Goal: Task Accomplishment & Management: Manage account settings

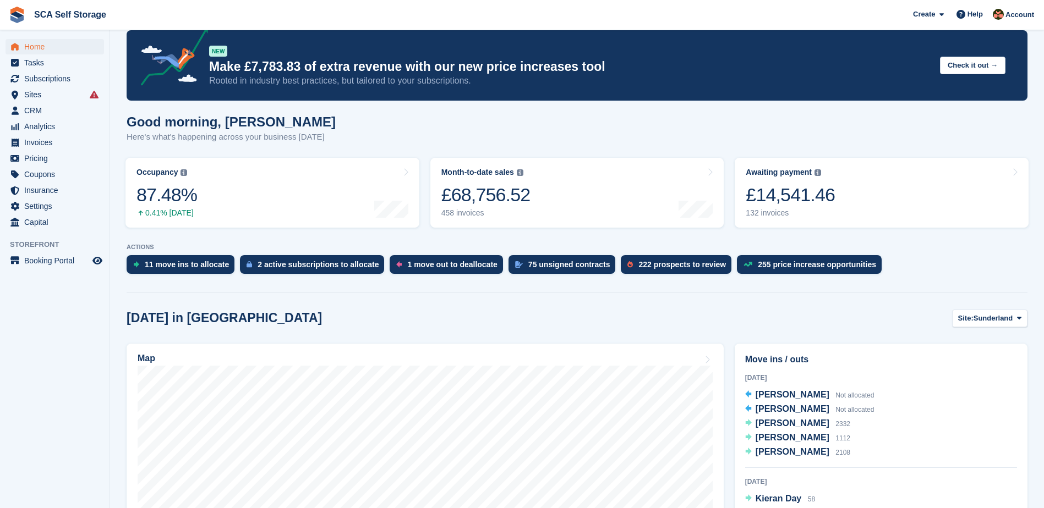
scroll to position [96, 0]
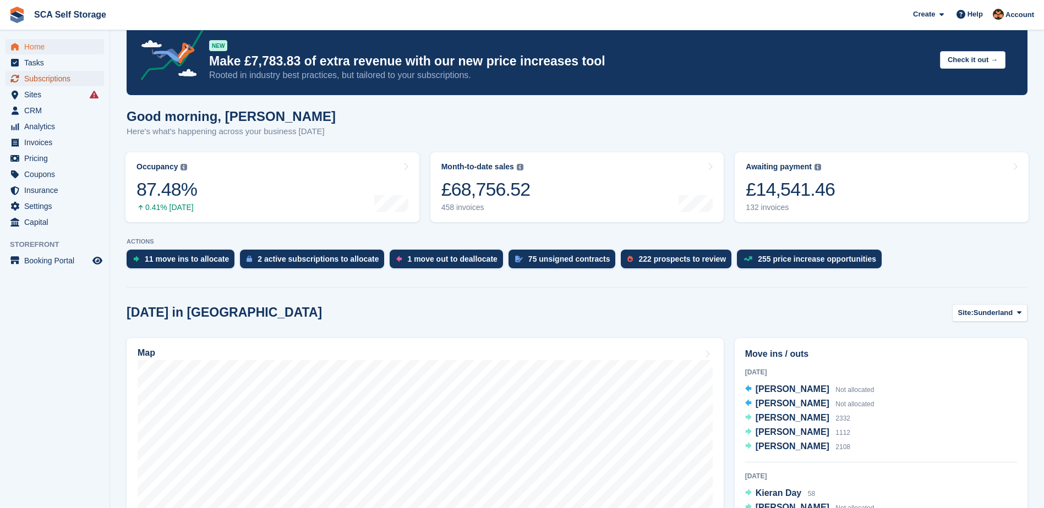
drag, startPoint x: 73, startPoint y: 78, endPoint x: 75, endPoint y: 83, distance: 5.7
click at [73, 78] on span "Subscriptions" at bounding box center [57, 78] width 66 height 15
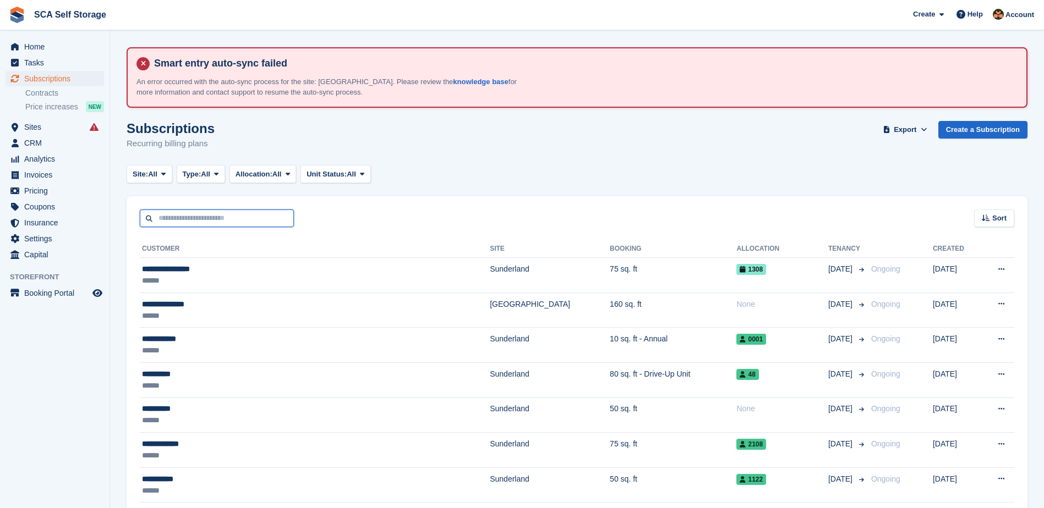
click at [249, 219] on input "text" at bounding box center [217, 219] width 154 height 18
type input "****"
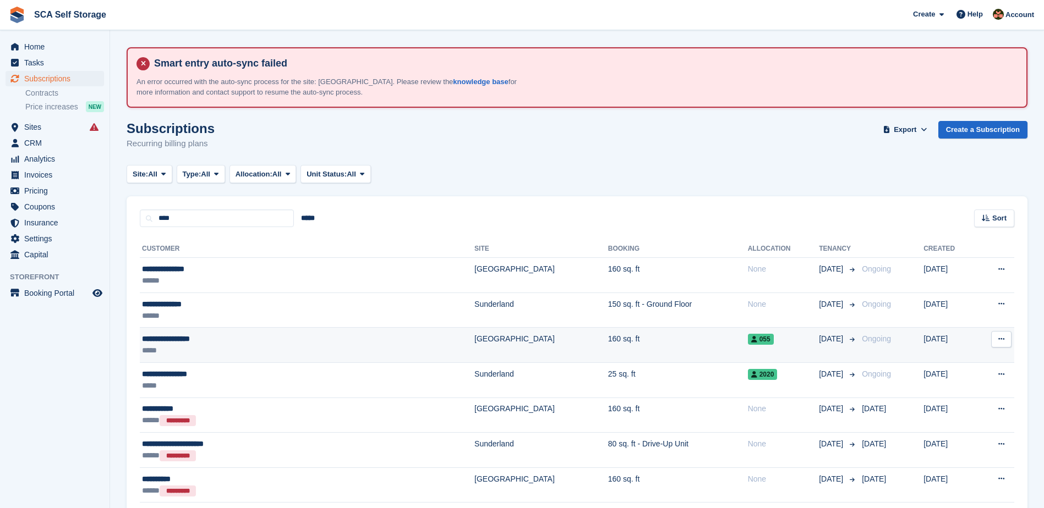
click at [474, 341] on td "[GEOGRAPHIC_DATA]" at bounding box center [541, 345] width 134 height 35
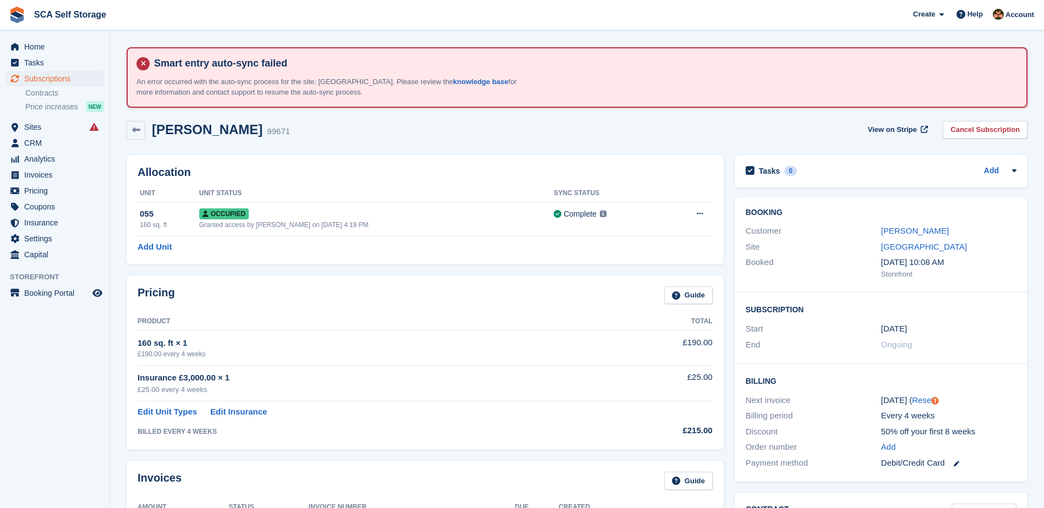
click at [462, 295] on div "Pricing Guide" at bounding box center [425, 299] width 575 height 25
click at [629, 264] on div "Allocation Unit Unit Status Sync Status 055 160 sq. ft Occupied Granted access …" at bounding box center [425, 210] width 608 height 120
click at [521, 345] on div "160 sq. ft × 1" at bounding box center [371, 343] width 467 height 13
click at [522, 344] on div "160 sq. ft × 1" at bounding box center [371, 343] width 467 height 13
click at [458, 307] on div "Pricing Guide" at bounding box center [425, 299] width 575 height 25
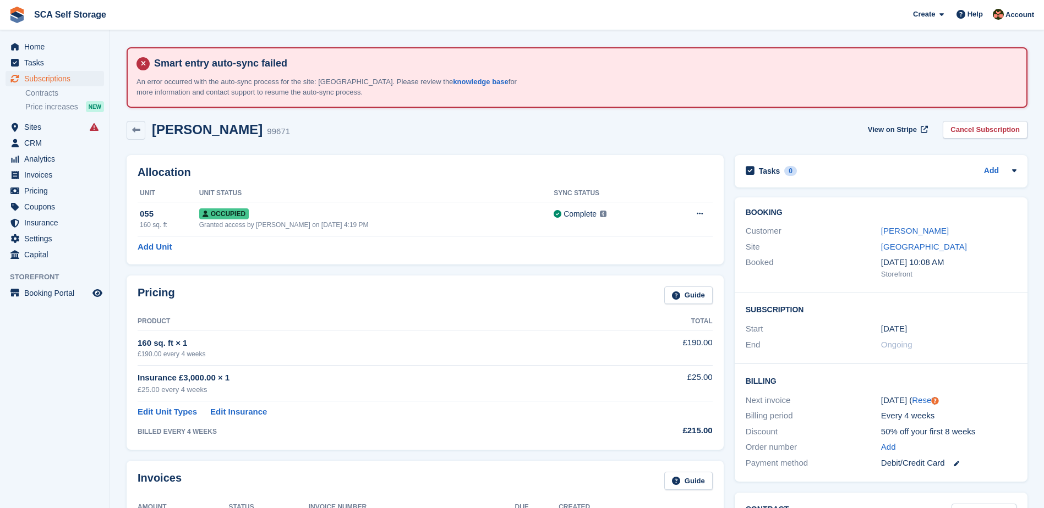
click at [496, 346] on div "160 sq. ft × 1" at bounding box center [371, 343] width 467 height 13
click at [442, 313] on div "Pricing Guide Product Total 160 sq. ft × 1 £190.00 every 4 weeks £190.00 Insura…" at bounding box center [425, 363] width 597 height 174
click at [457, 320] on th "Product" at bounding box center [371, 322] width 467 height 18
click at [435, 309] on div "Pricing Guide" at bounding box center [425, 299] width 575 height 25
click at [56, 81] on span "Subscriptions" at bounding box center [57, 78] width 66 height 15
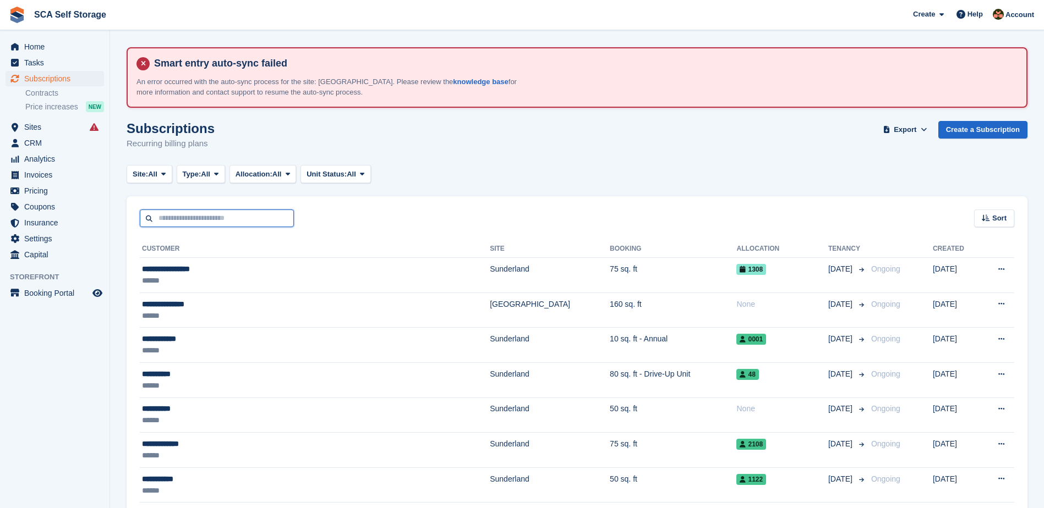
click at [234, 216] on input "text" at bounding box center [217, 219] width 154 height 18
type input "*****"
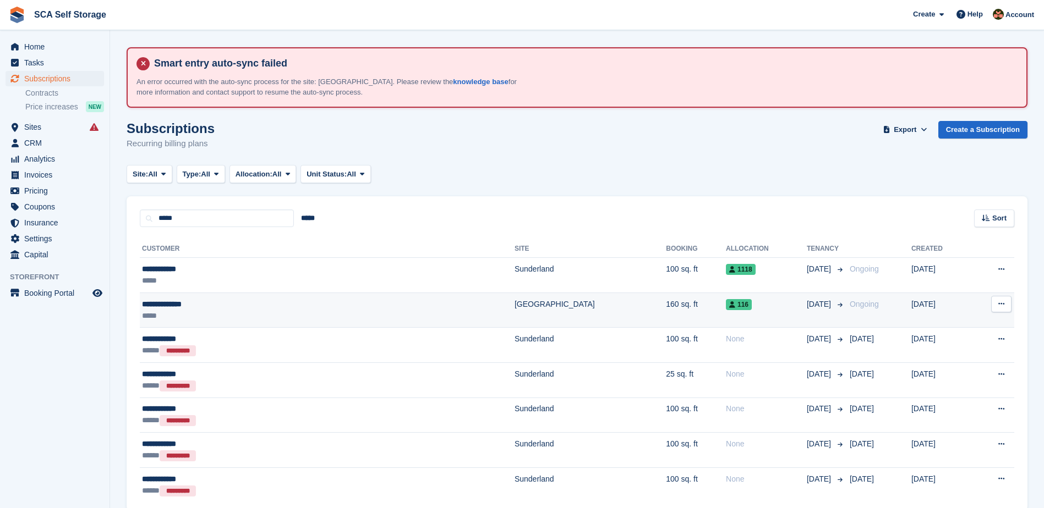
click at [514, 306] on td "[GEOGRAPHIC_DATA]" at bounding box center [589, 310] width 151 height 35
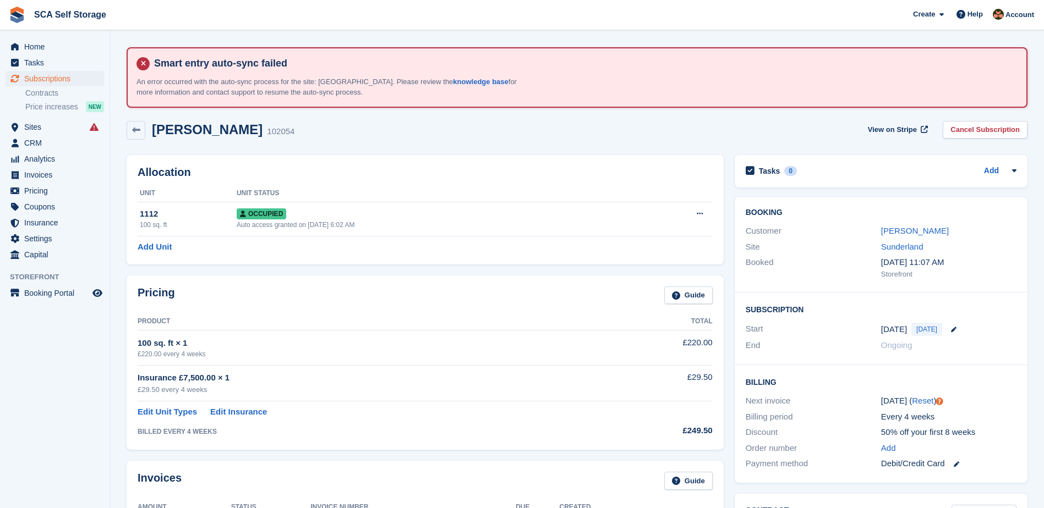
scroll to position [69, 0]
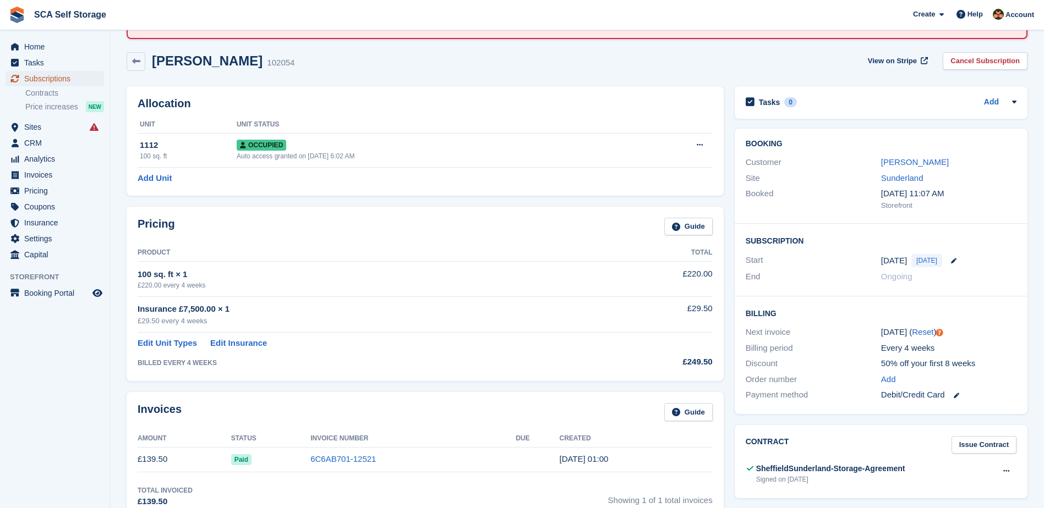
click at [63, 79] on span "Subscriptions" at bounding box center [57, 78] width 66 height 15
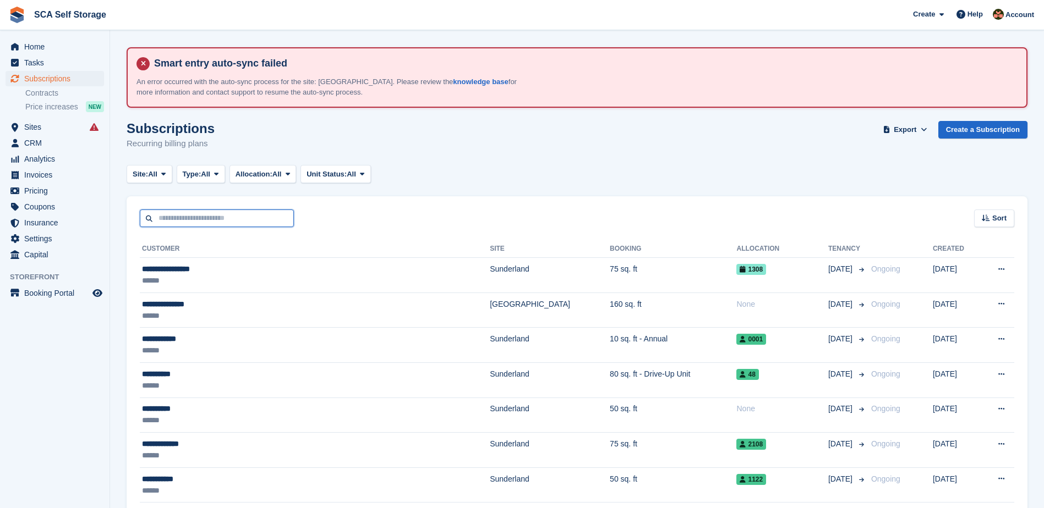
click at [228, 221] on input "text" at bounding box center [217, 219] width 154 height 18
type input "*****"
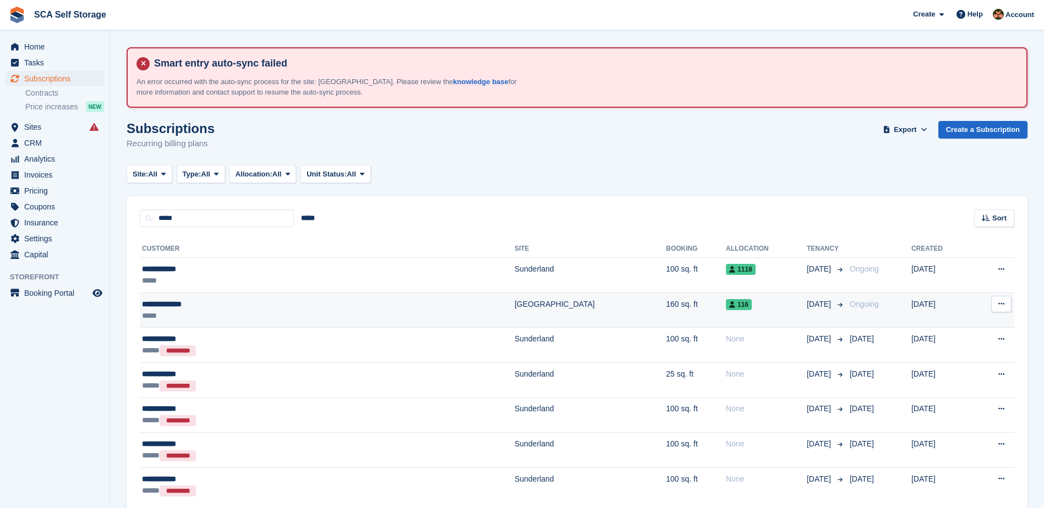
click at [315, 310] on div "*****" at bounding box center [240, 316] width 196 height 12
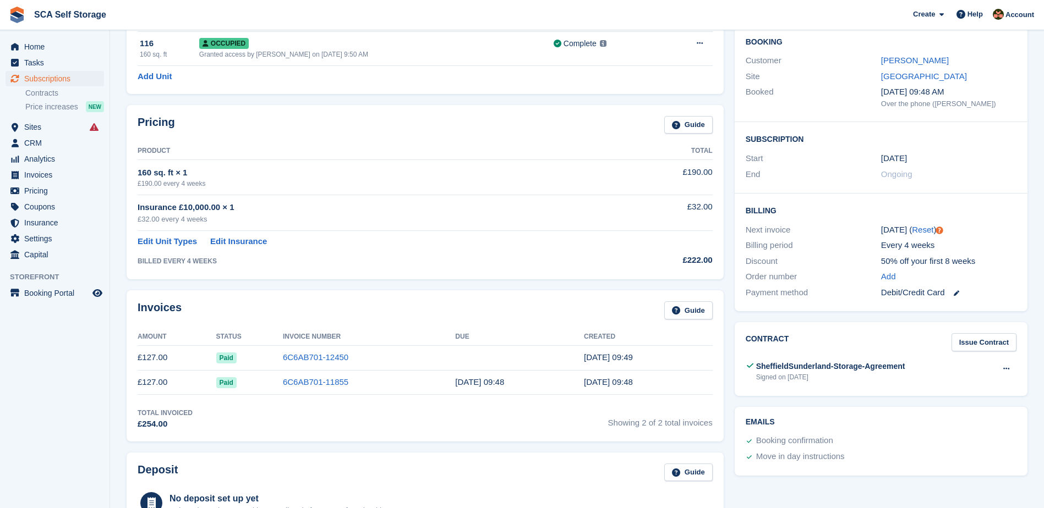
scroll to position [165, 0]
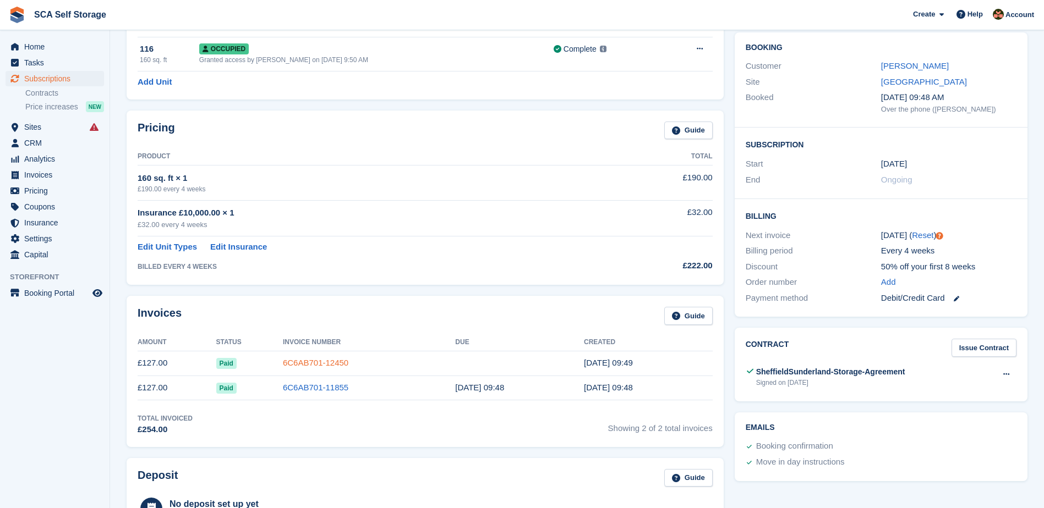
click at [330, 365] on link "6C6AB701-12450" at bounding box center [315, 362] width 65 height 9
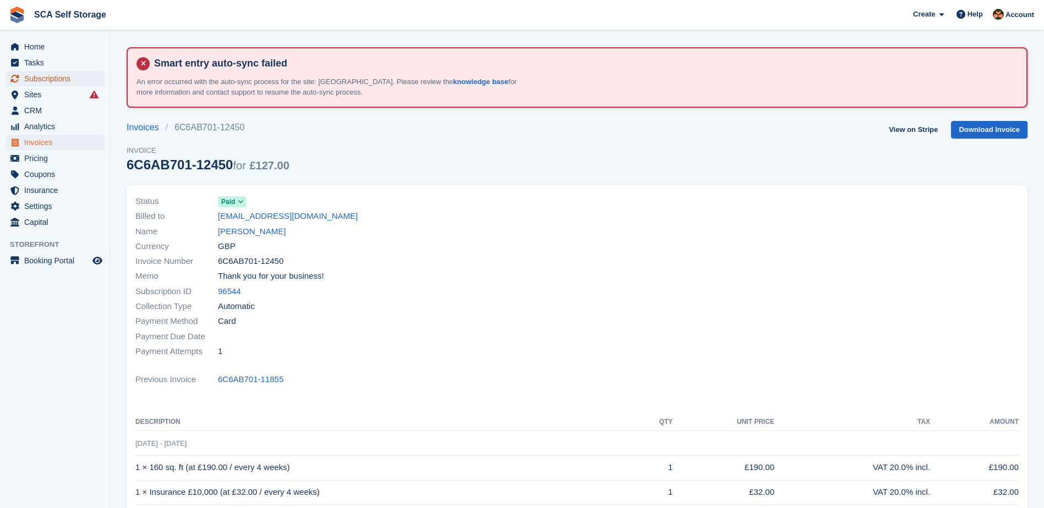
click at [53, 75] on span "Subscriptions" at bounding box center [57, 78] width 66 height 15
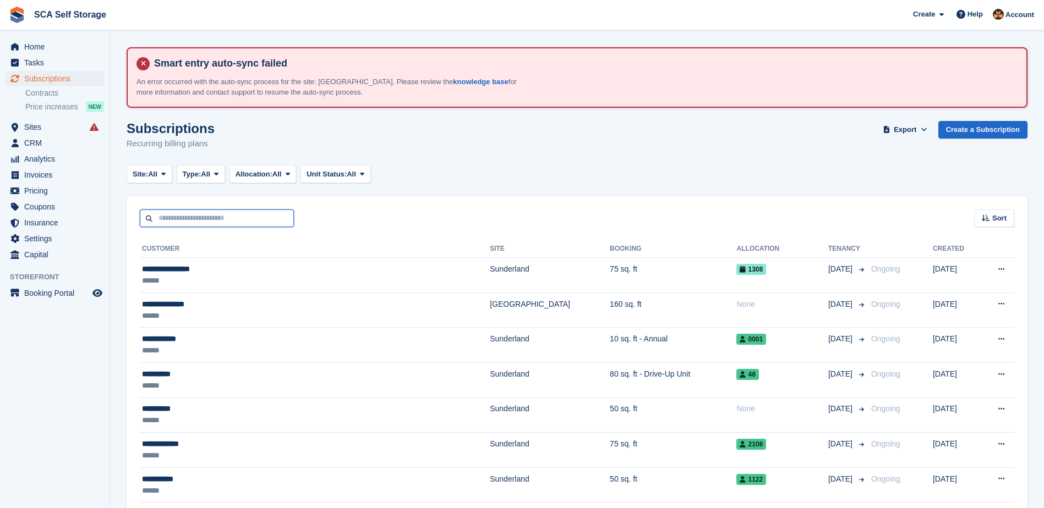
click at [265, 216] on input "text" at bounding box center [217, 219] width 154 height 18
type input "*****"
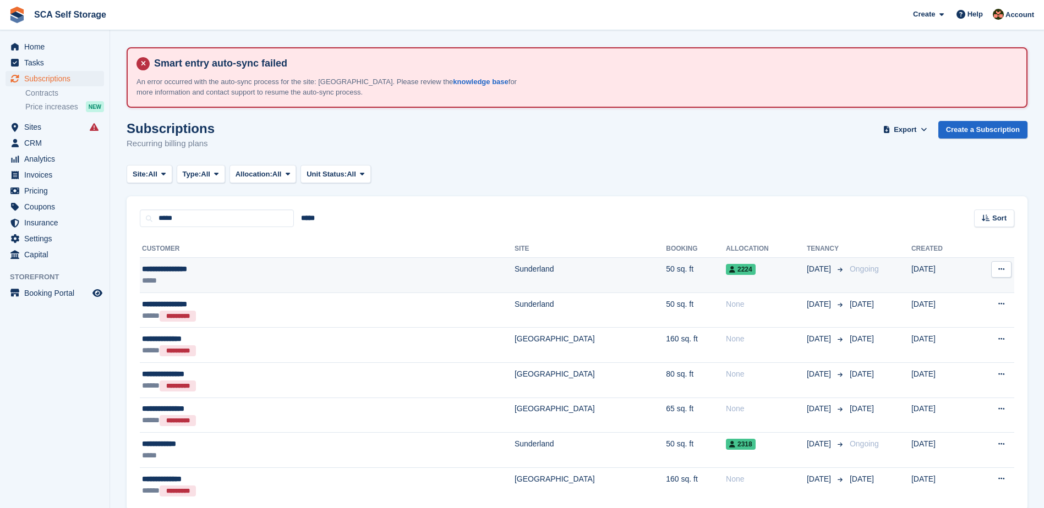
click at [514, 268] on td "Sunderland" at bounding box center [589, 275] width 151 height 35
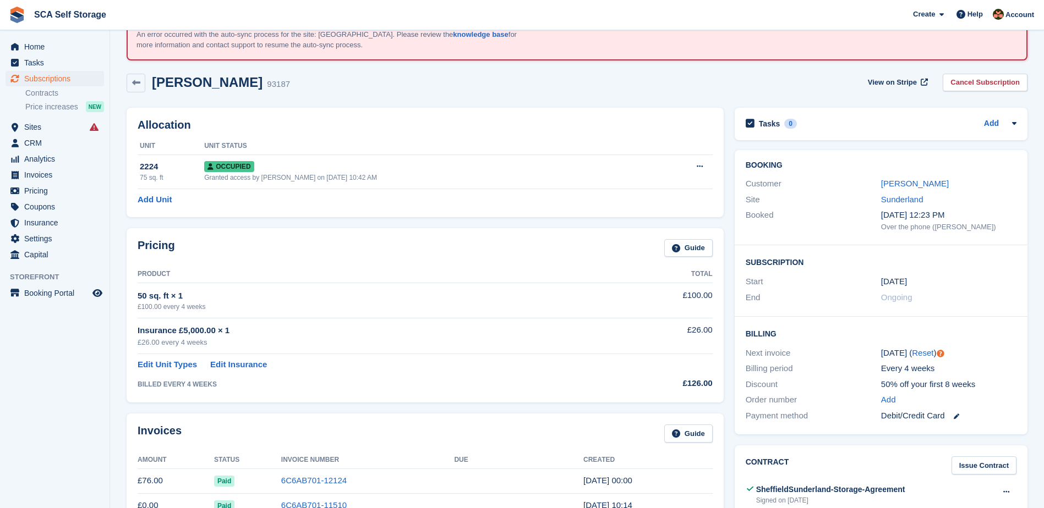
scroll to position [69, 0]
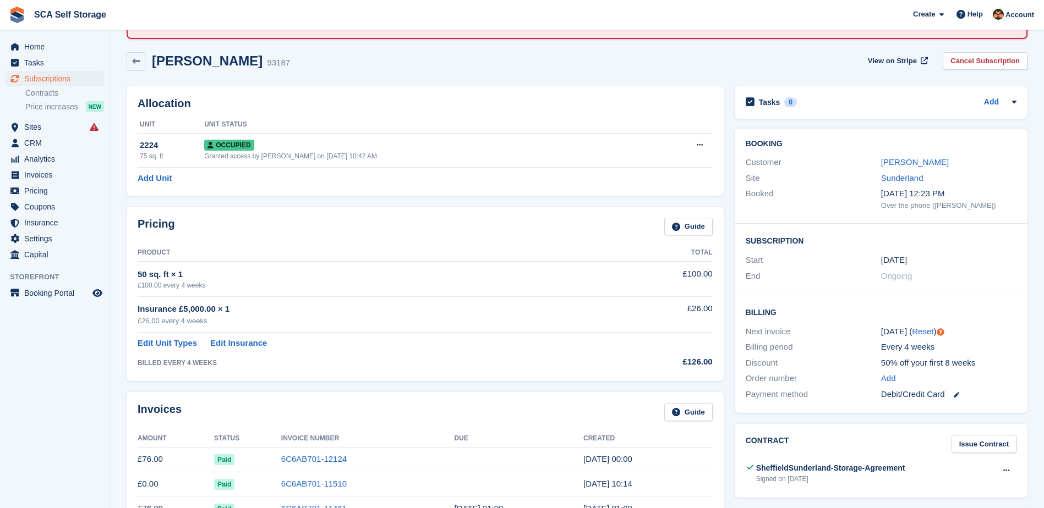
click at [880, 157] on div "Customer" at bounding box center [813, 162] width 135 height 13
click at [893, 160] on link "Alexandra Slater" at bounding box center [915, 161] width 68 height 9
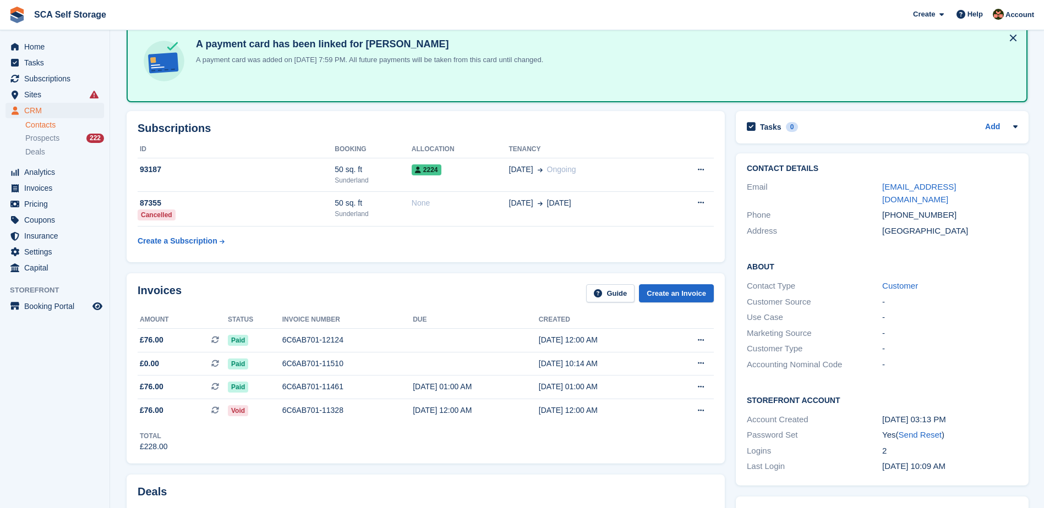
scroll to position [151, 0]
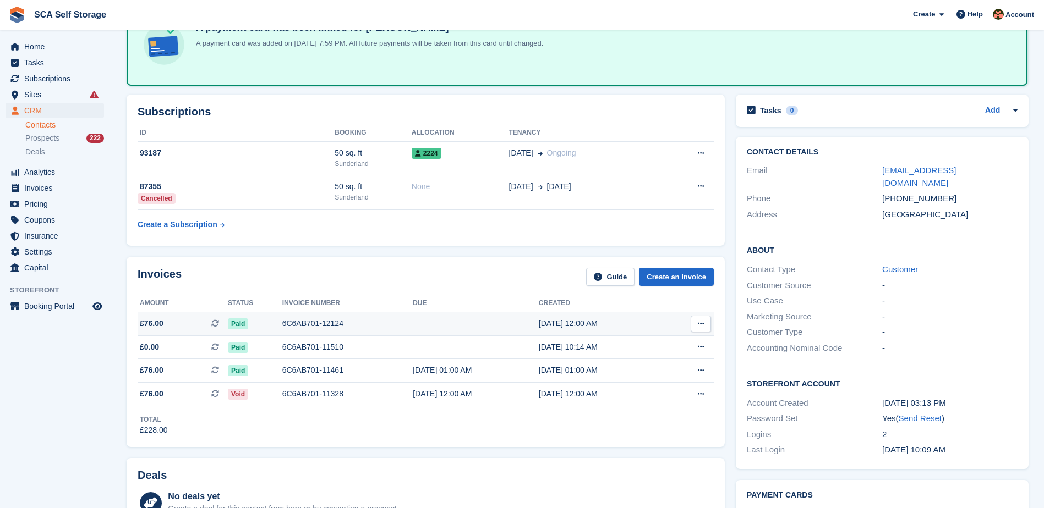
click at [342, 324] on div "6C6AB701-12124" at bounding box center [347, 324] width 131 height 12
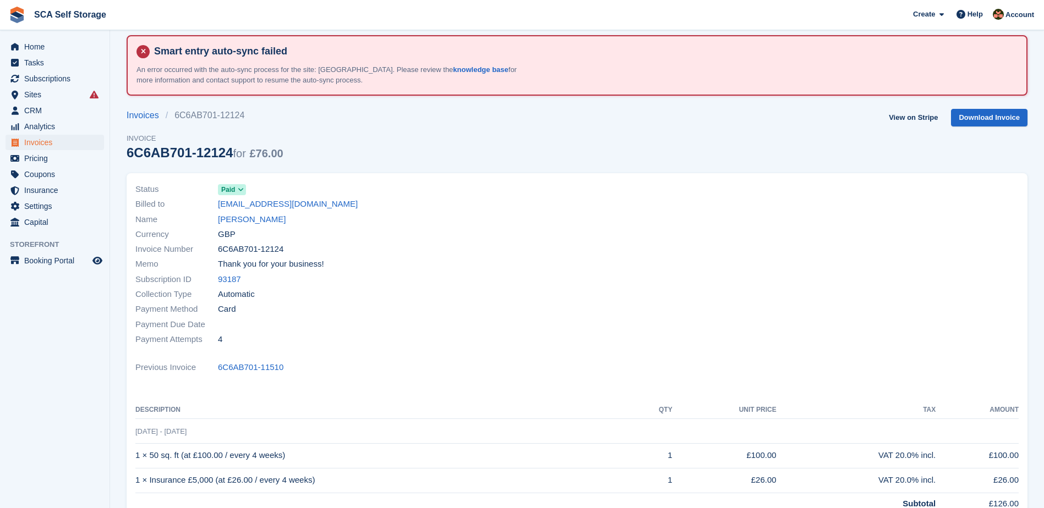
scroll to position [55, 0]
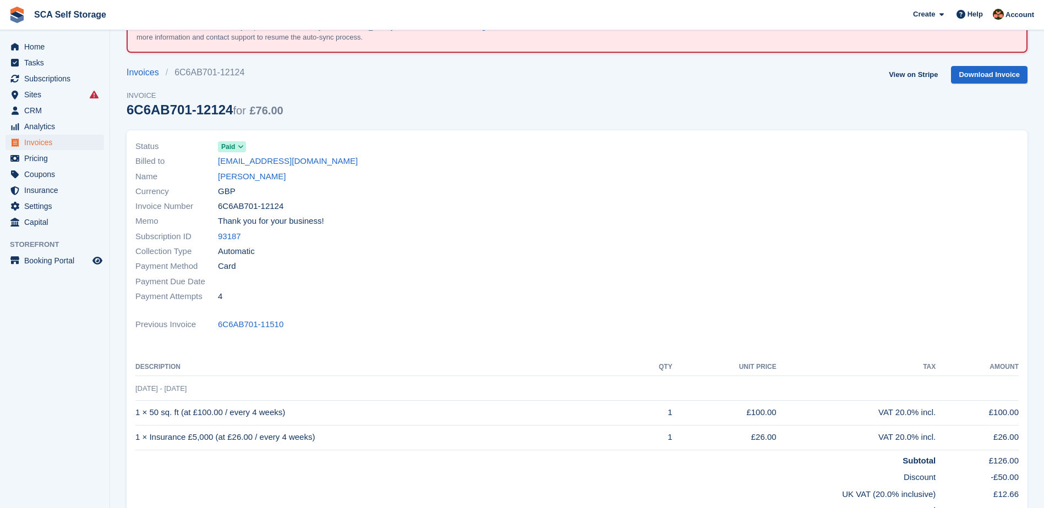
drag, startPoint x: 537, startPoint y: 225, endPoint x: 523, endPoint y: 224, distance: 13.8
click at [535, 225] on div "Memo Thank you for your business!" at bounding box center [352, 221] width 435 height 15
click at [239, 173] on link "[PERSON_NAME]" at bounding box center [252, 177] width 68 height 13
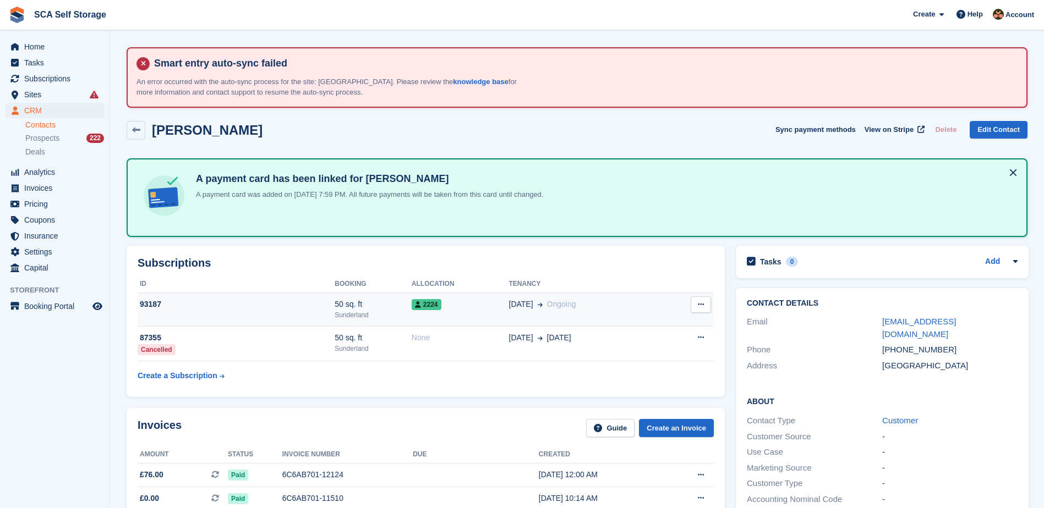
click at [476, 303] on div "2224" at bounding box center [460, 305] width 97 height 12
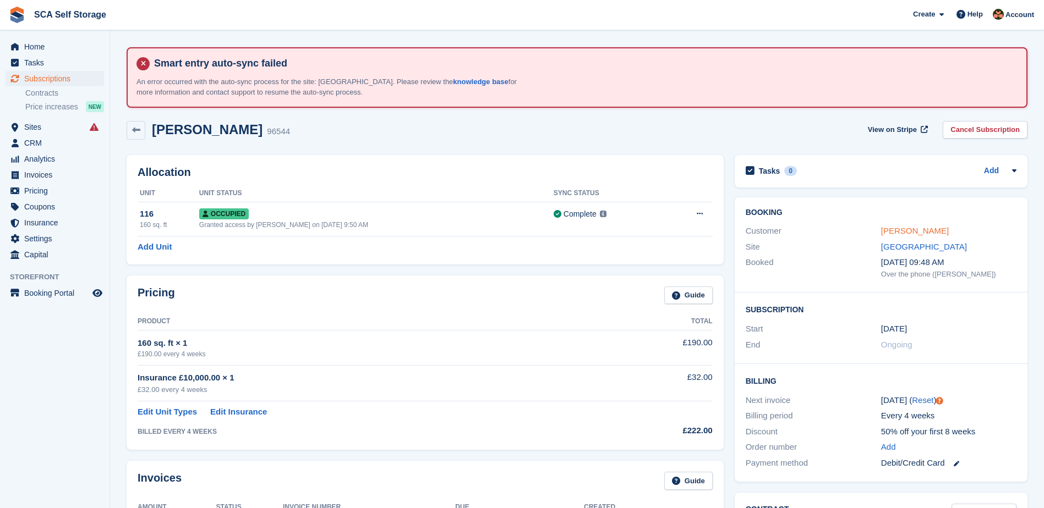
click at [905, 230] on link "[PERSON_NAME]" at bounding box center [915, 230] width 68 height 9
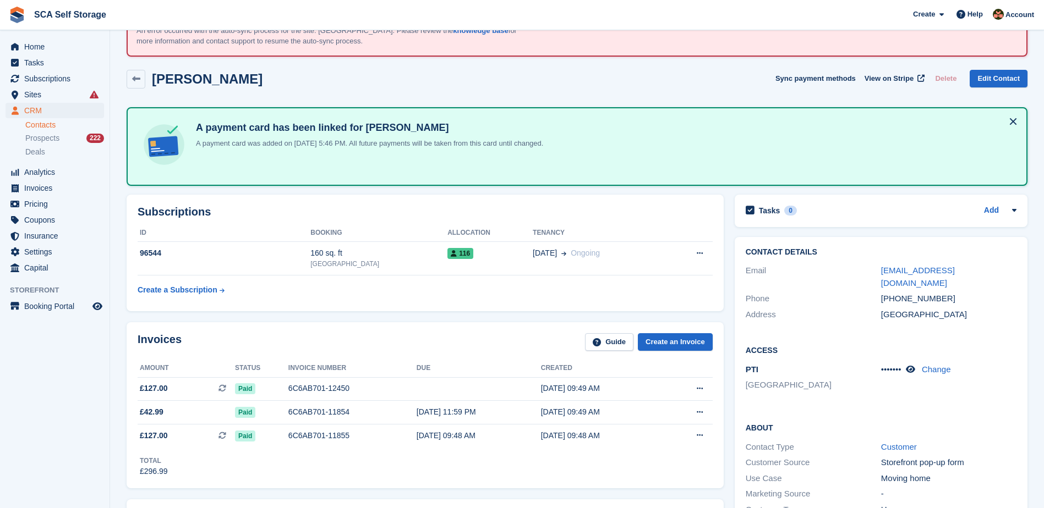
scroll to position [83, 0]
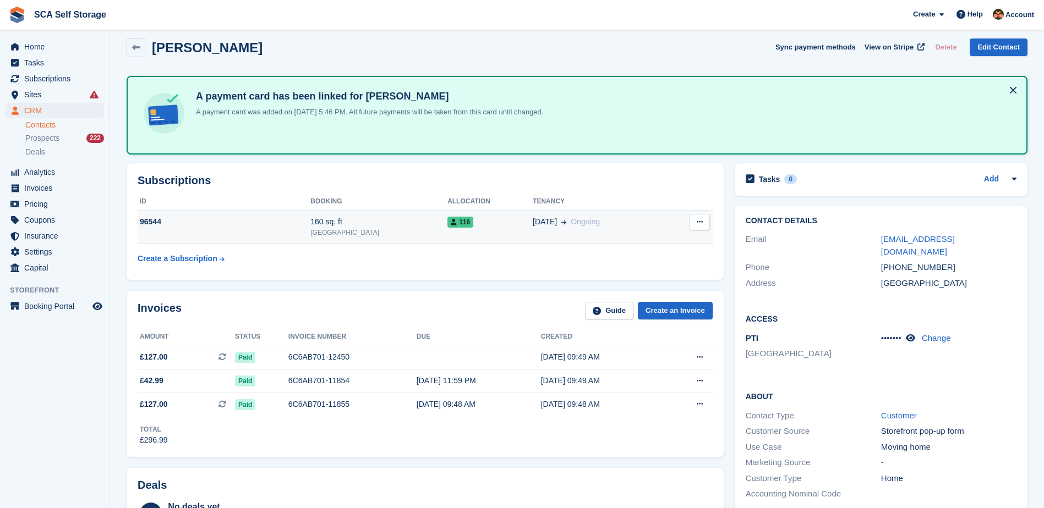
click at [462, 236] on td "116" at bounding box center [489, 228] width 85 height 34
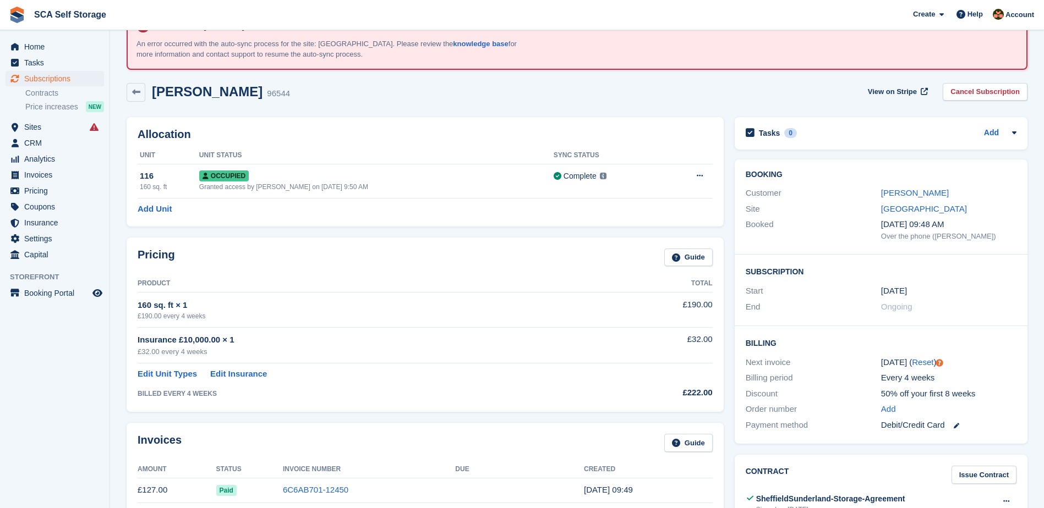
scroll to position [41, 0]
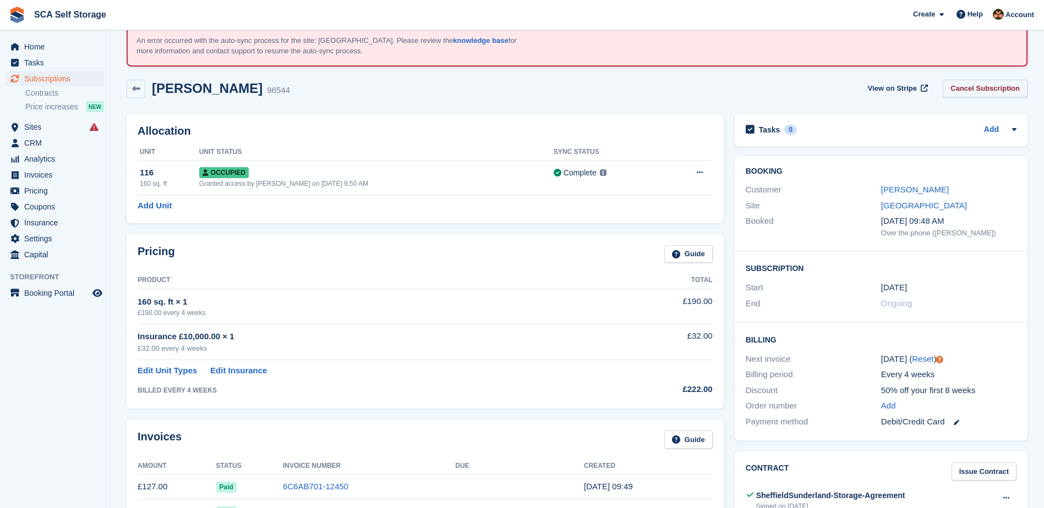
click at [971, 90] on link "Cancel Subscription" at bounding box center [985, 89] width 85 height 18
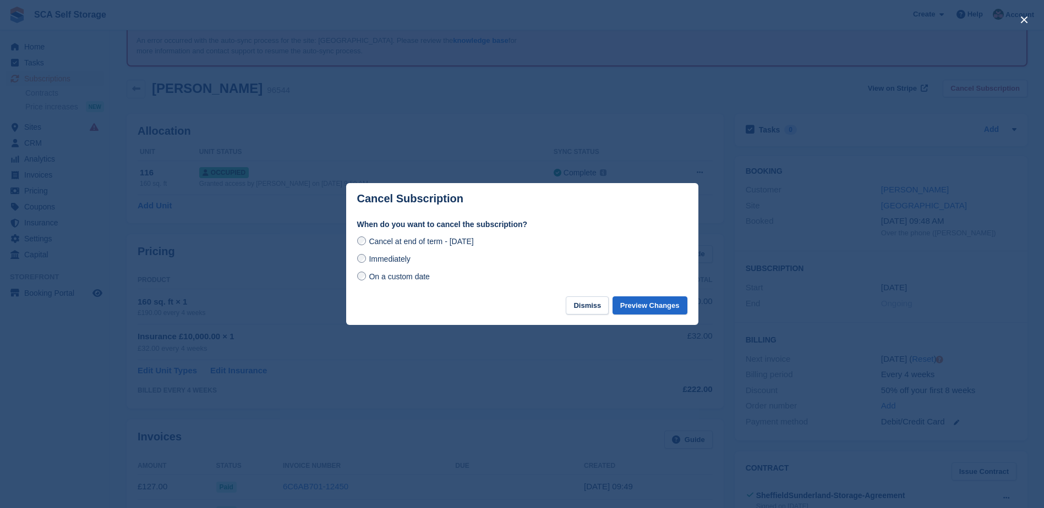
click at [377, 278] on span "On a custom date" at bounding box center [399, 276] width 61 height 9
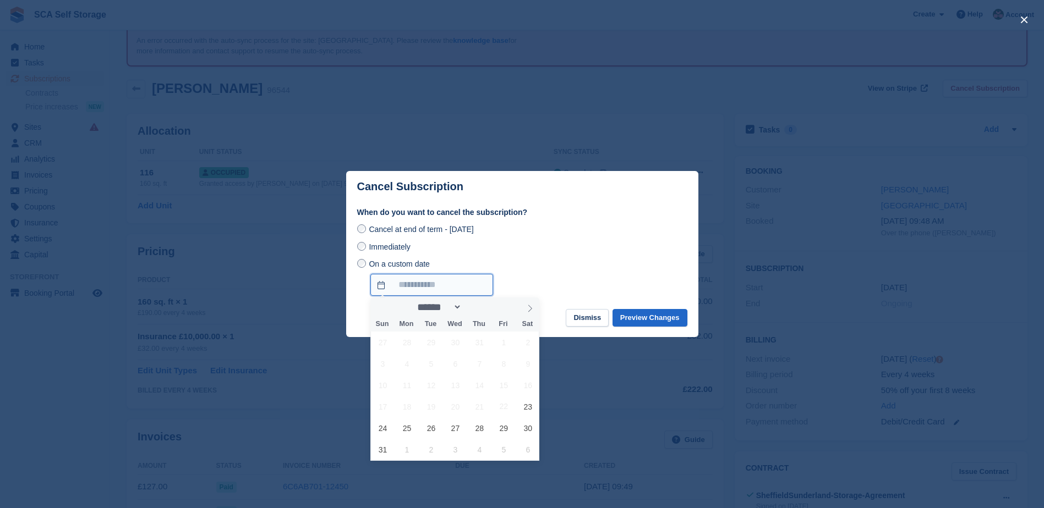
click at [436, 291] on input "On a custom date" at bounding box center [431, 285] width 123 height 22
click at [532, 310] on icon at bounding box center [530, 309] width 8 height 8
select select "*"
click at [379, 388] on span "14" at bounding box center [382, 385] width 21 height 21
type input "**********"
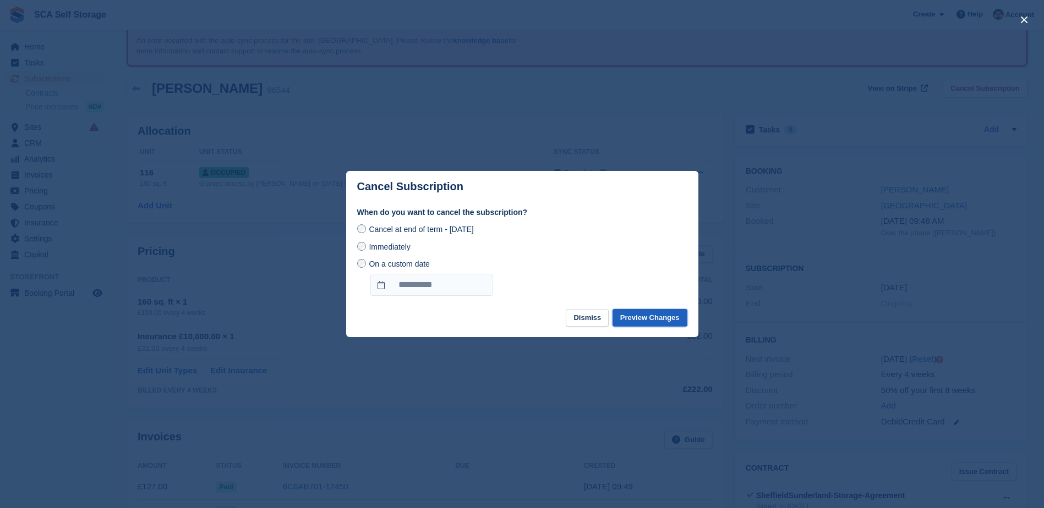
click at [648, 321] on button "Preview Changes" at bounding box center [649, 318] width 75 height 18
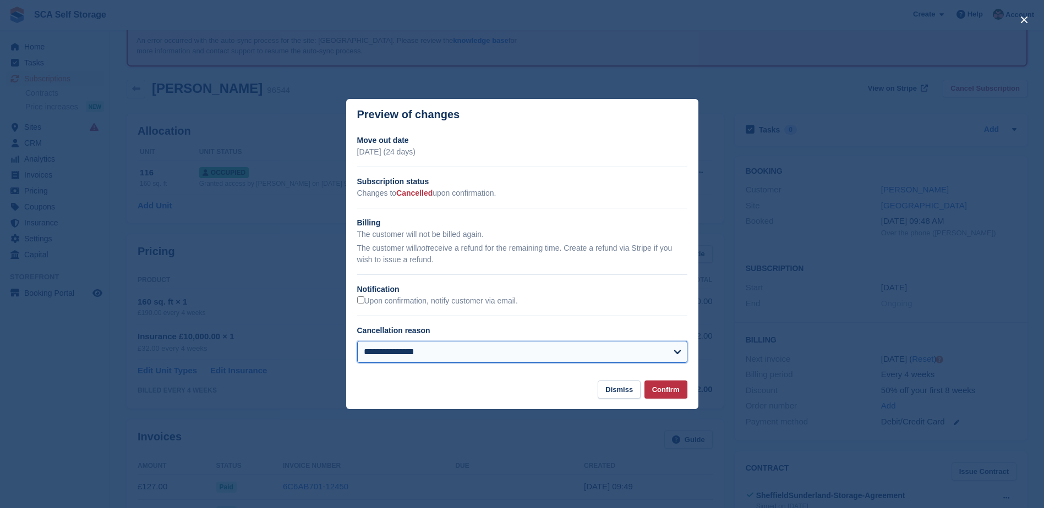
click at [419, 353] on select "**********" at bounding box center [522, 352] width 330 height 22
select select "**********"
click at [357, 342] on select "**********" at bounding box center [522, 352] width 330 height 22
click at [669, 390] on button "Confirm" at bounding box center [665, 390] width 43 height 18
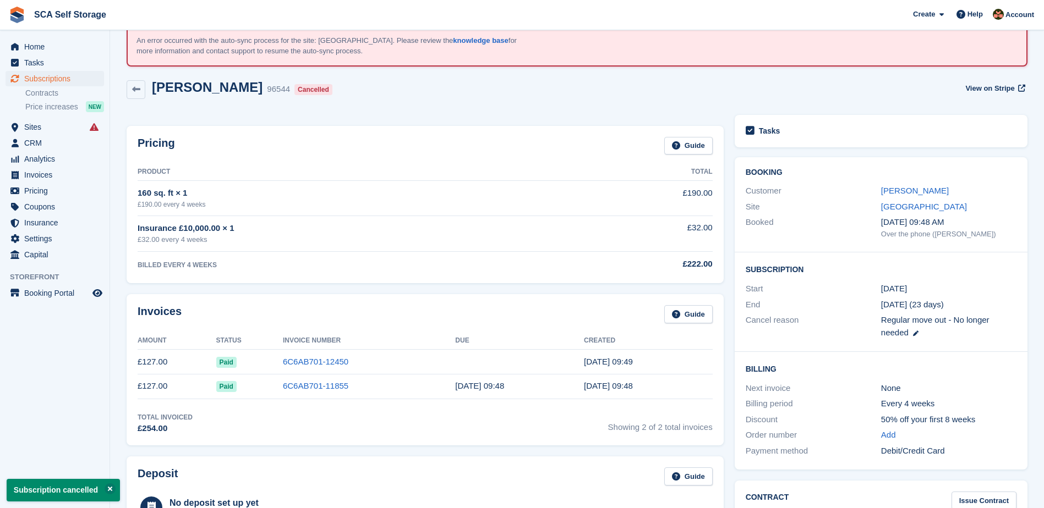
scroll to position [0, 0]
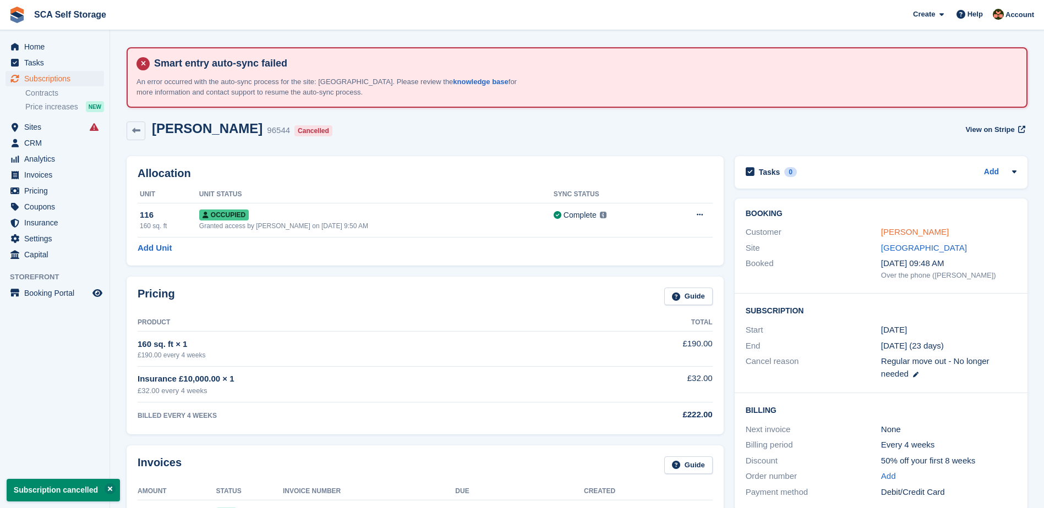
click at [898, 230] on link "Katie Somerset" at bounding box center [915, 231] width 68 height 9
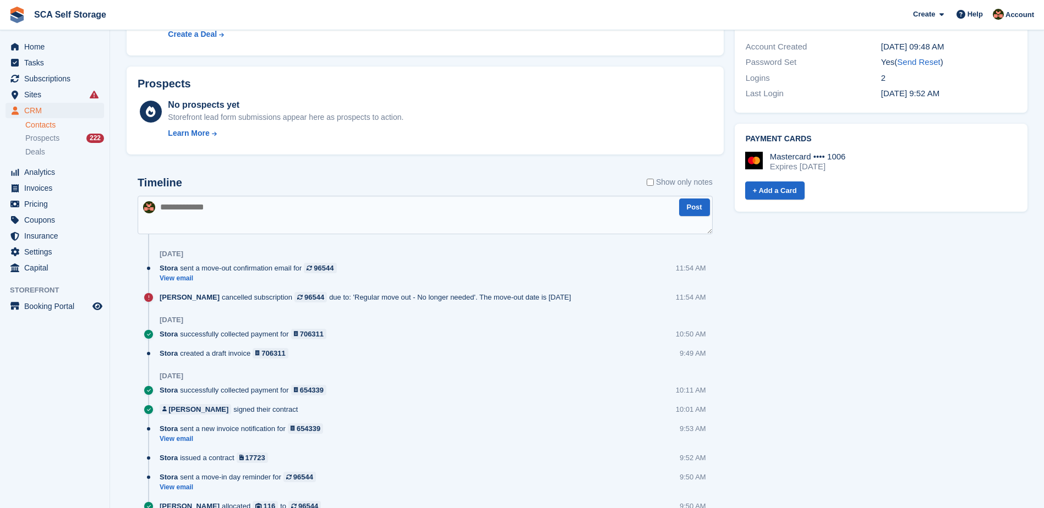
scroll to position [580, 0]
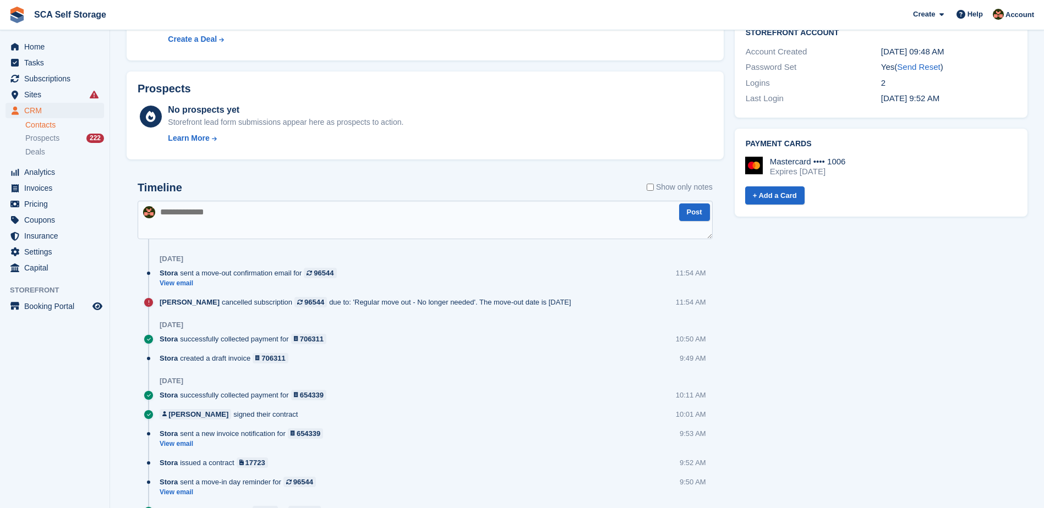
click at [417, 223] on textarea at bounding box center [425, 220] width 575 height 39
type textarea "**********"
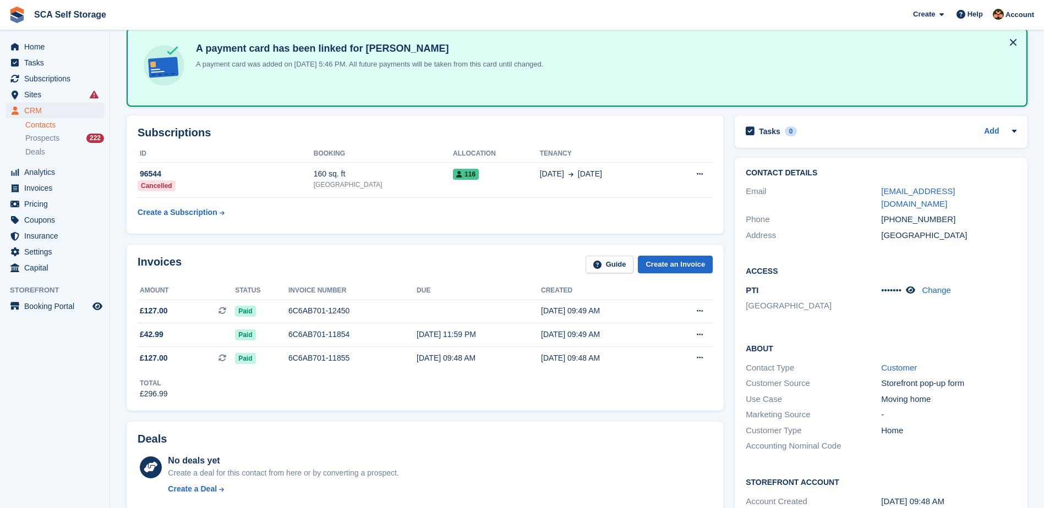
scroll to position [0, 0]
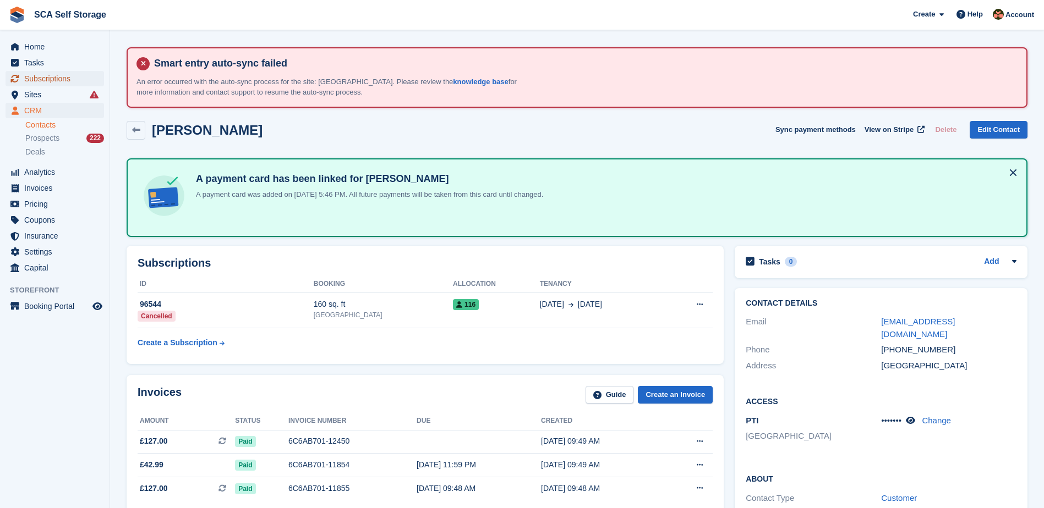
click at [47, 82] on span "Subscriptions" at bounding box center [57, 78] width 66 height 15
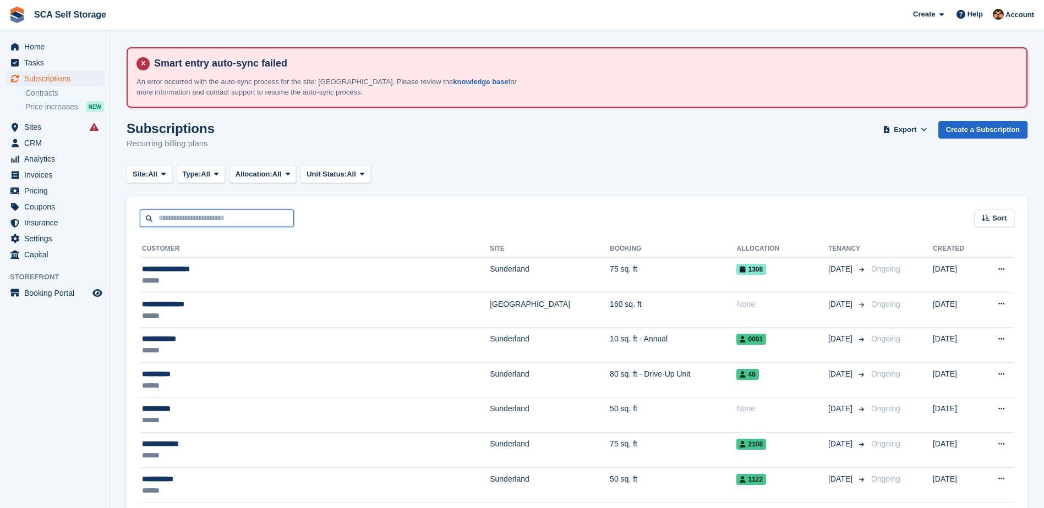
click at [221, 210] on input "text" at bounding box center [217, 219] width 154 height 18
type input "***"
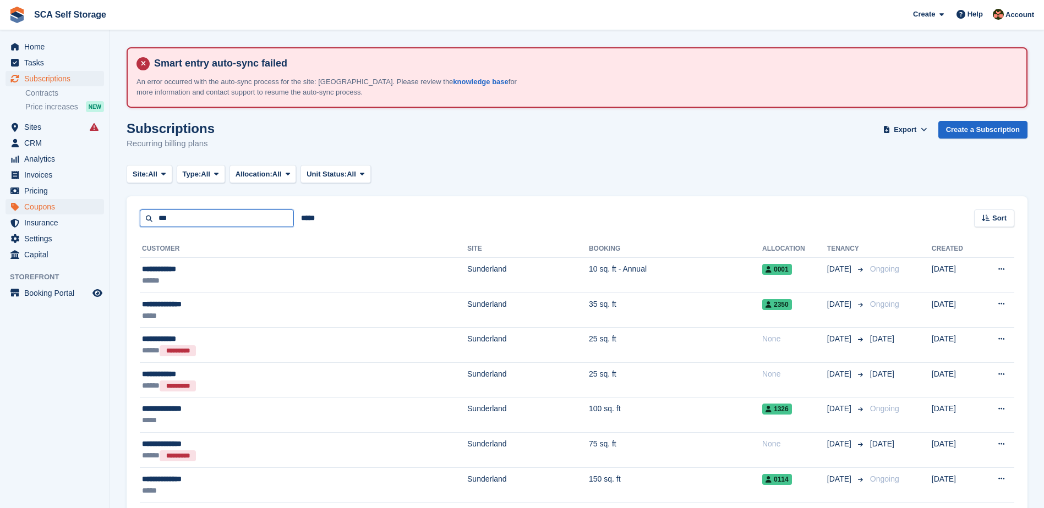
drag, startPoint x: 194, startPoint y: 216, endPoint x: 87, endPoint y: 207, distance: 107.2
type input "******"
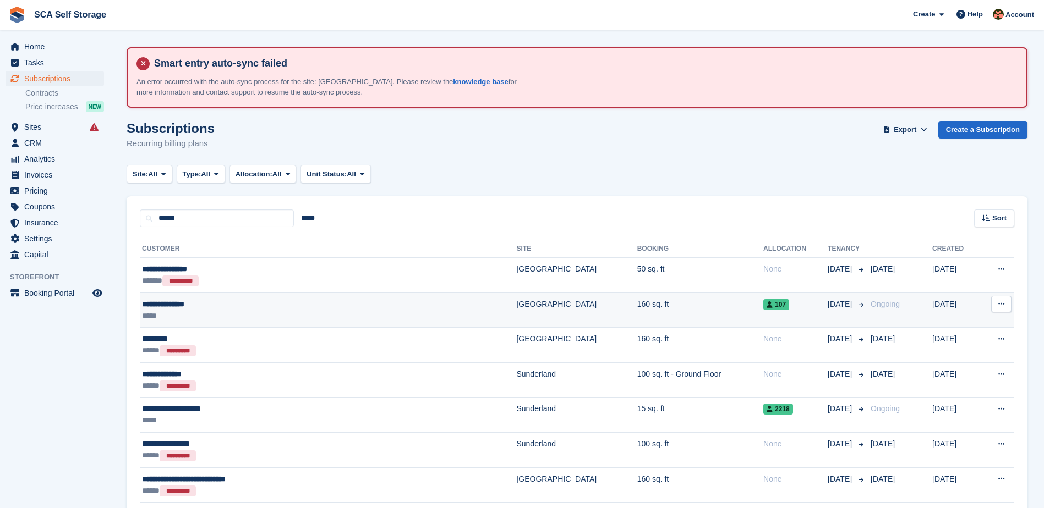
click at [516, 316] on td "[GEOGRAPHIC_DATA]" at bounding box center [576, 310] width 120 height 35
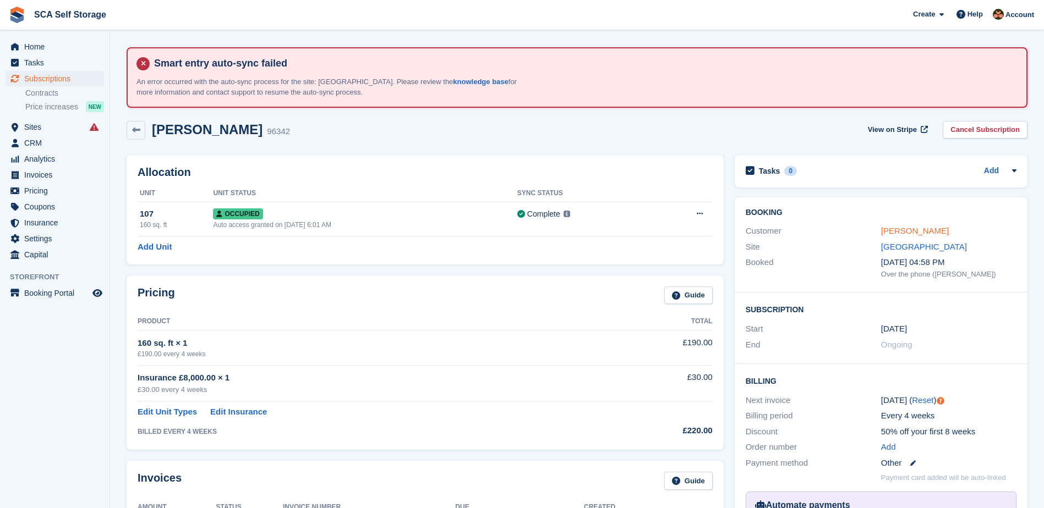
click at [892, 231] on link "[PERSON_NAME]" at bounding box center [915, 230] width 68 height 9
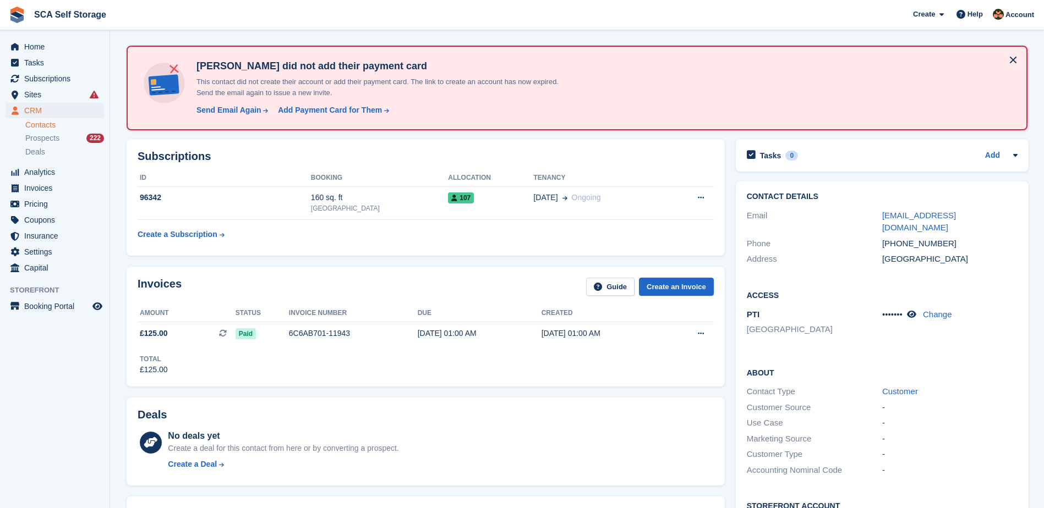
scroll to position [110, 0]
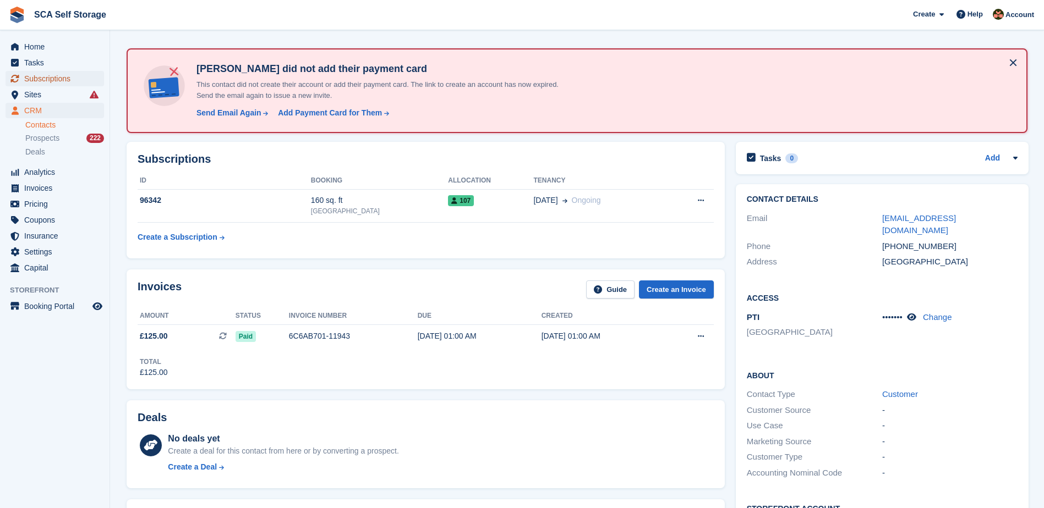
click at [59, 80] on span "Subscriptions" at bounding box center [57, 78] width 66 height 15
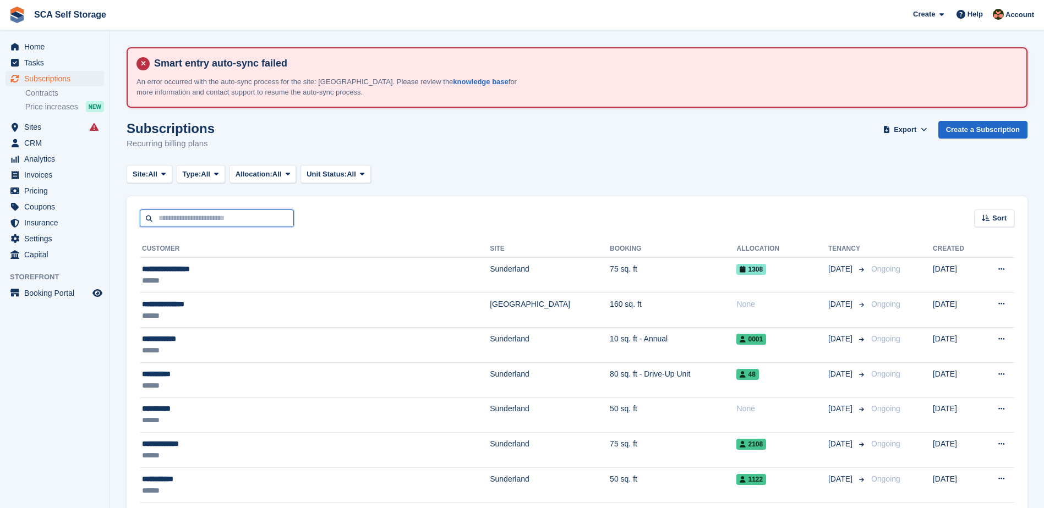
click at [262, 221] on input "text" at bounding box center [217, 219] width 154 height 18
type input "****"
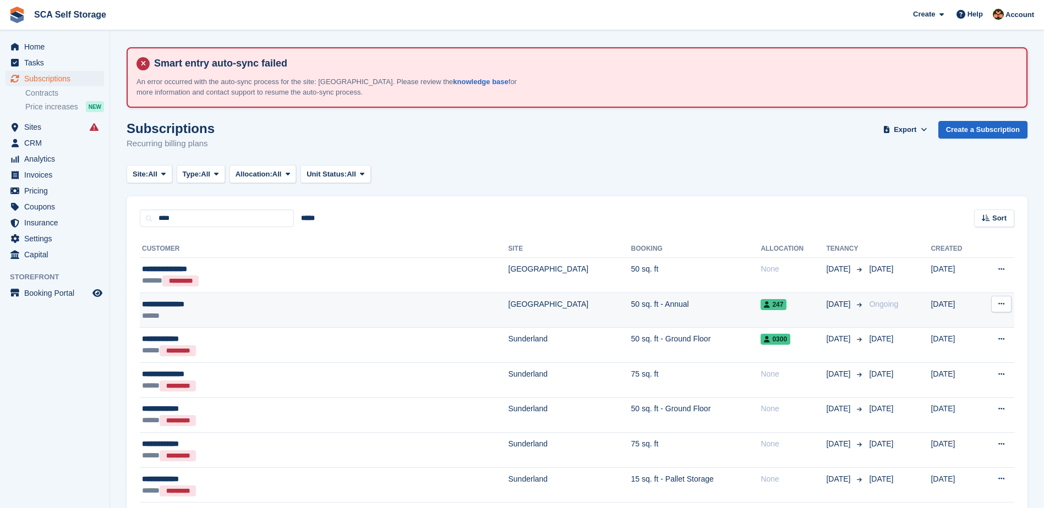
click at [357, 314] on div "******" at bounding box center [261, 316] width 238 height 12
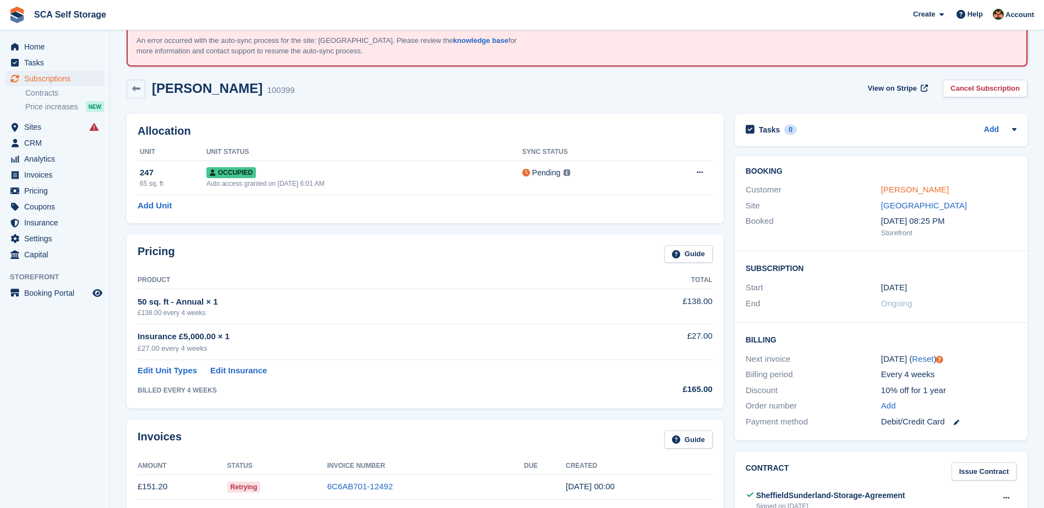
click at [917, 189] on link "Joanna Homyard" at bounding box center [915, 189] width 68 height 9
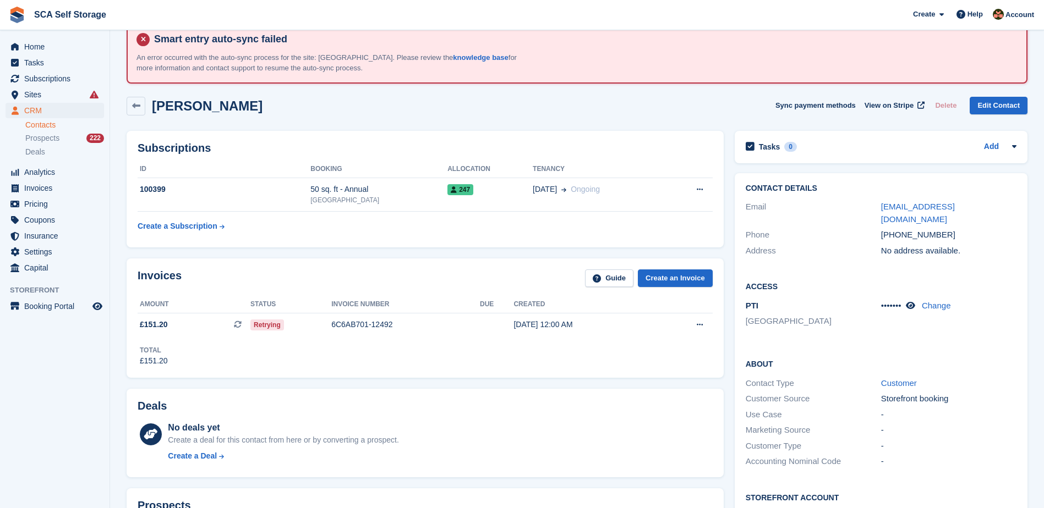
scroll to position [14, 0]
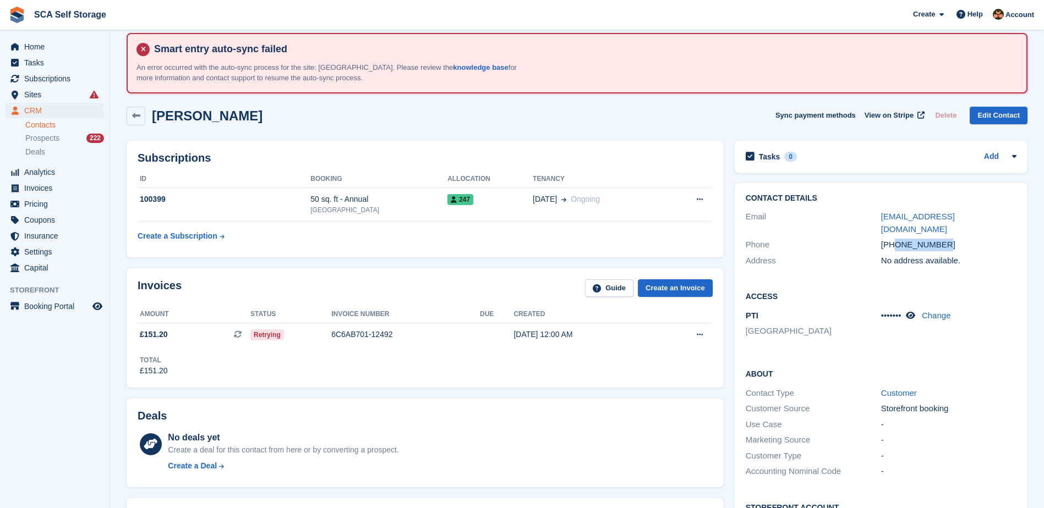
drag, startPoint x: 950, startPoint y: 233, endPoint x: 896, endPoint y: 234, distance: 53.4
click at [896, 239] on div "+447821752957" at bounding box center [948, 245] width 135 height 13
copy div "7821752957"
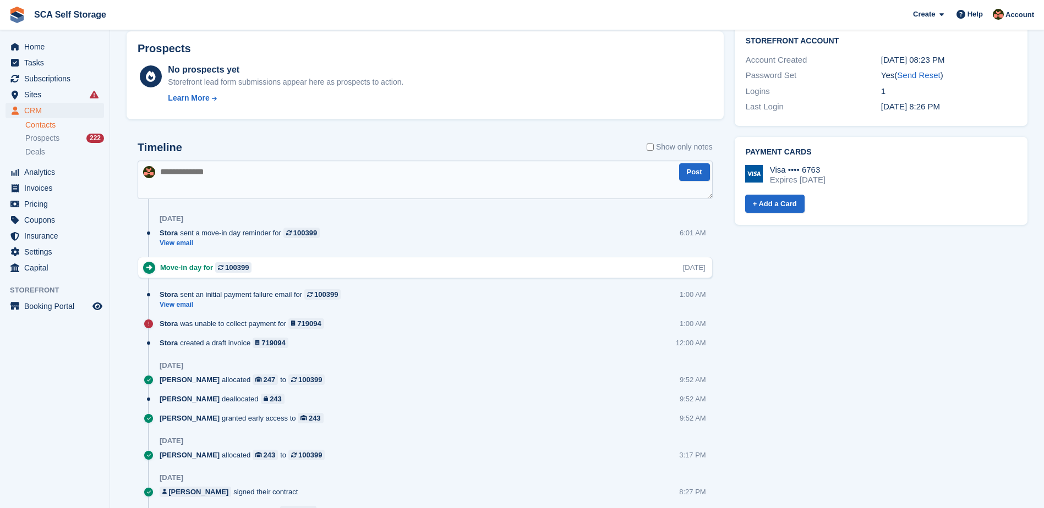
scroll to position [496, 0]
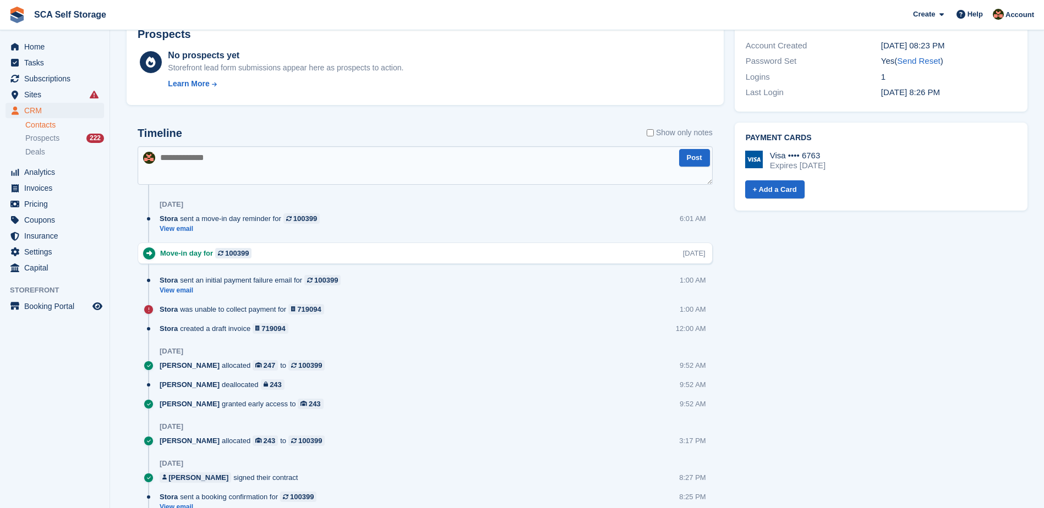
click at [266, 175] on textarea at bounding box center [425, 165] width 575 height 39
type textarea "**********"
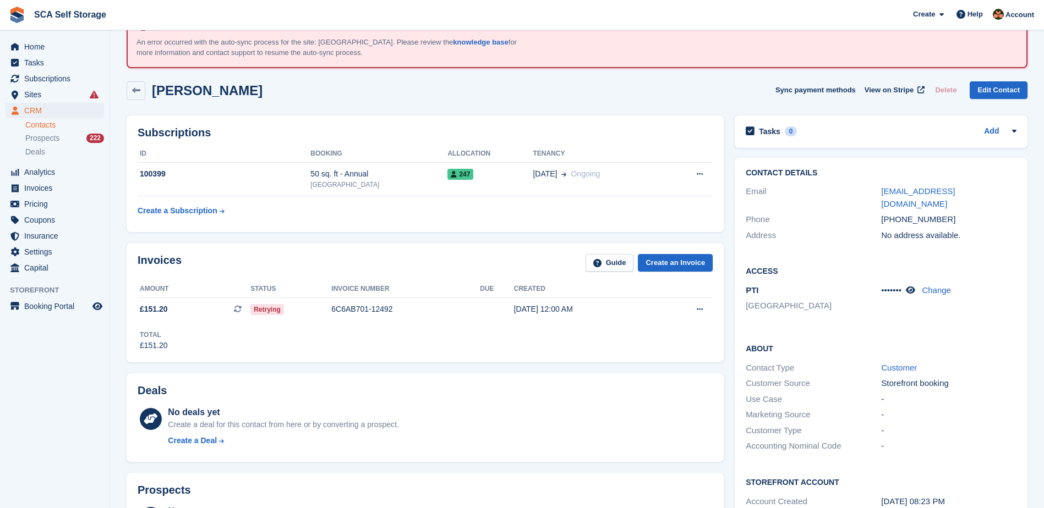
scroll to position [0, 0]
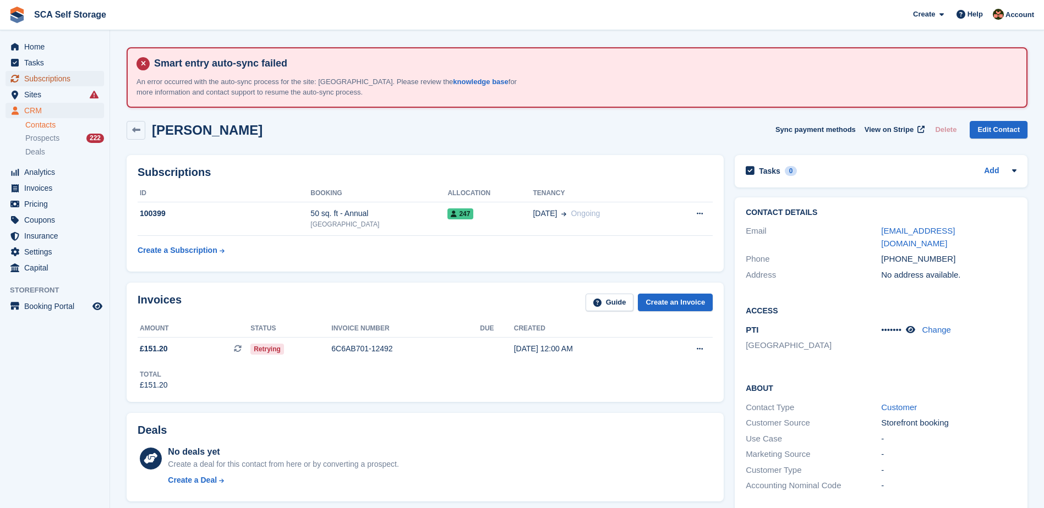
click at [63, 83] on span "Subscriptions" at bounding box center [57, 78] width 66 height 15
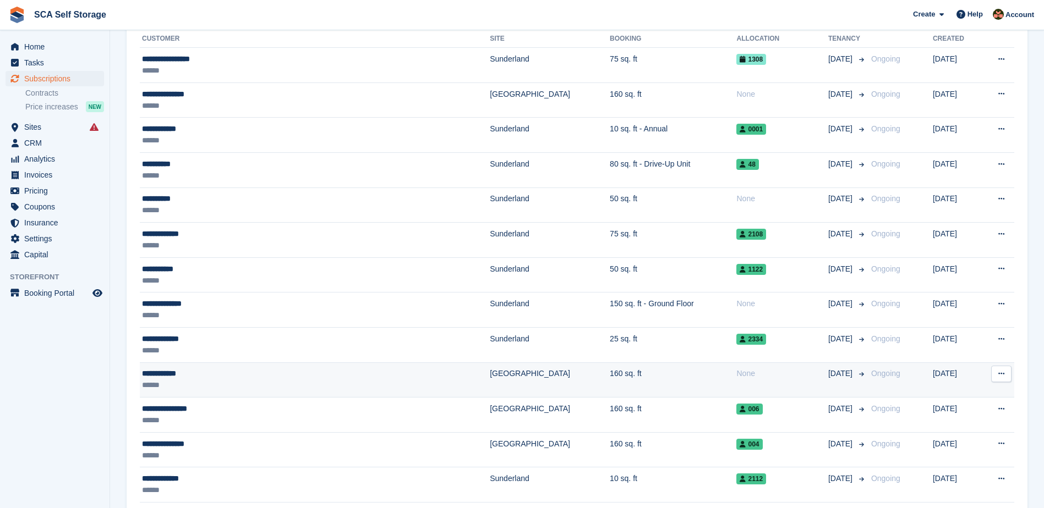
scroll to position [234, 0]
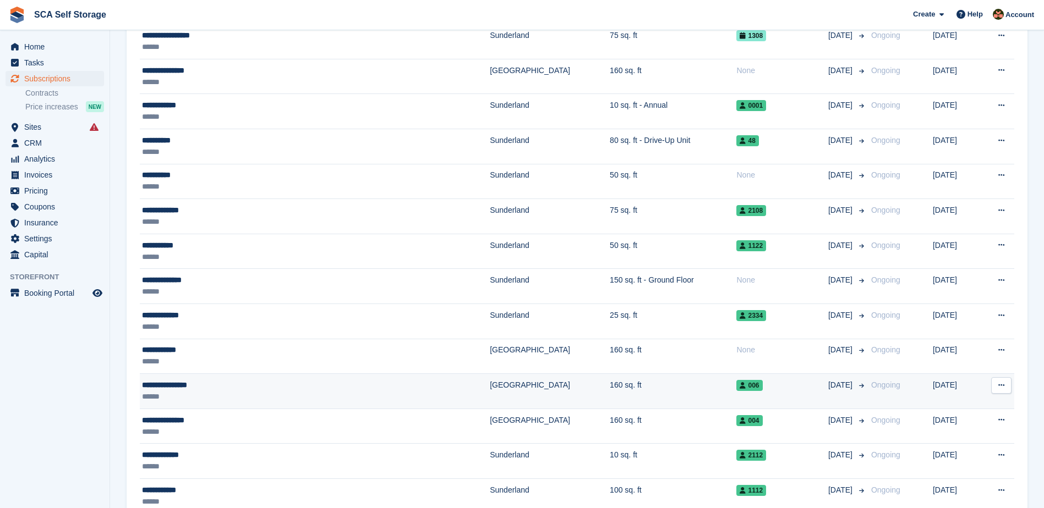
click at [304, 390] on div "**********" at bounding box center [258, 386] width 232 height 12
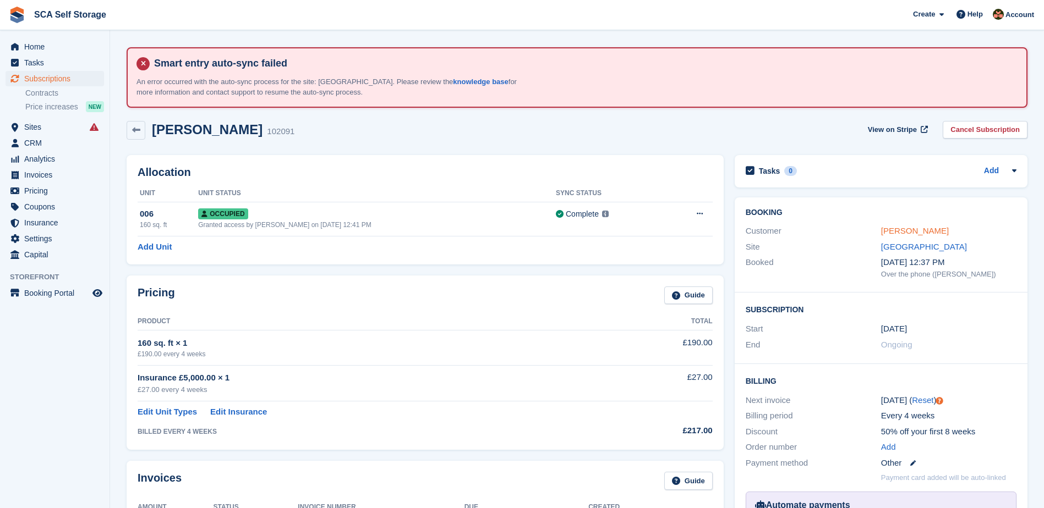
click at [891, 231] on link "Mohammed Ishtiaq" at bounding box center [915, 230] width 68 height 9
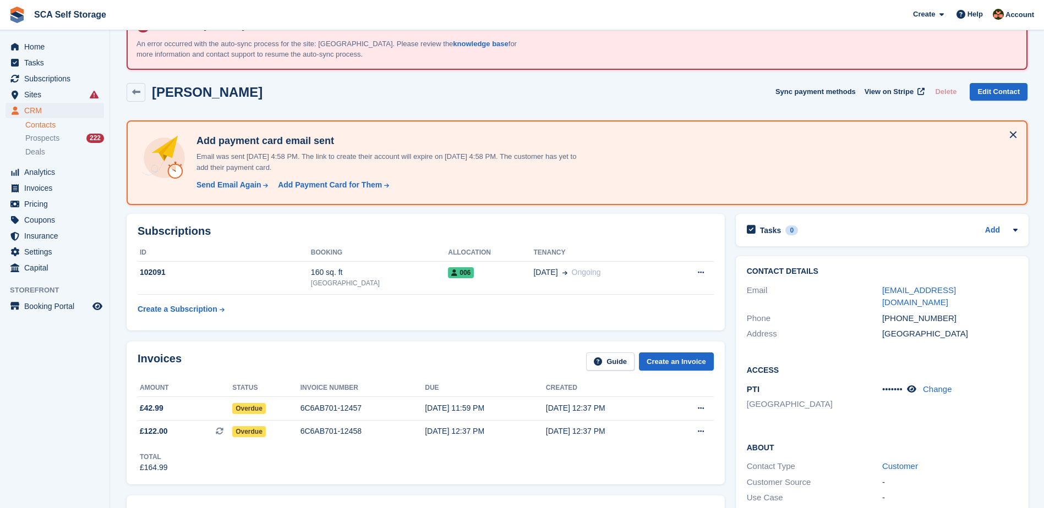
scroll to position [110, 0]
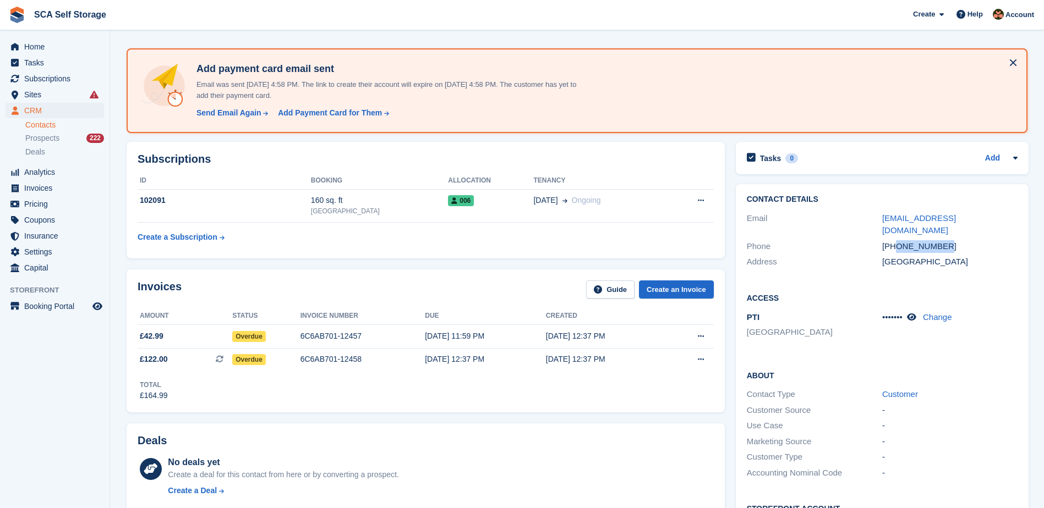
drag, startPoint x: 944, startPoint y: 235, endPoint x: 897, endPoint y: 239, distance: 46.9
click at [897, 240] on div "+447383859341" at bounding box center [949, 246] width 135 height 13
copy div "7383859341"
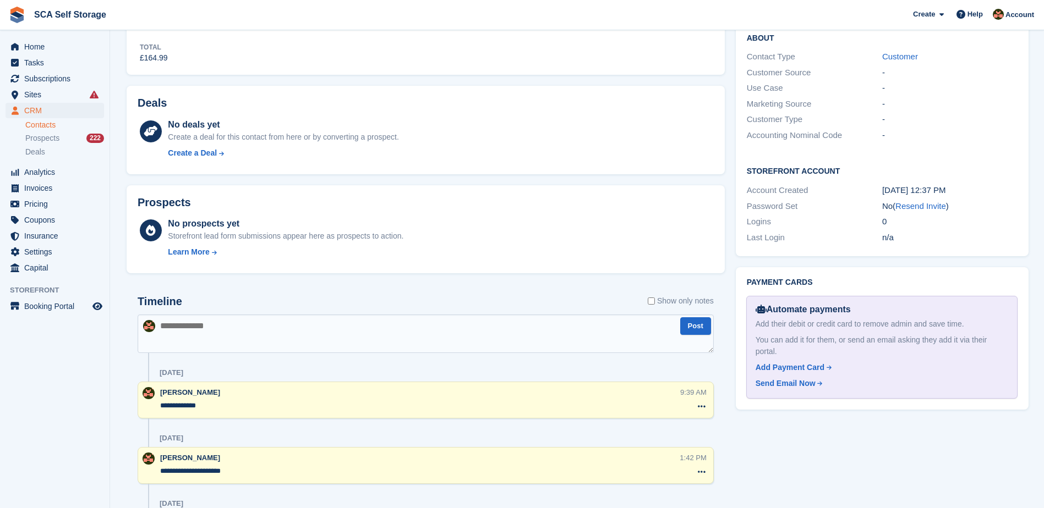
scroll to position [481, 0]
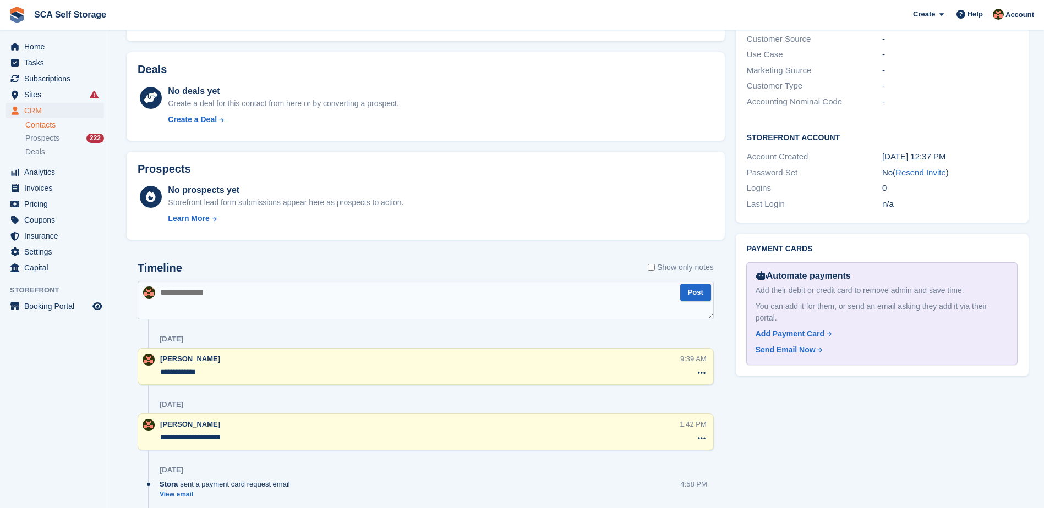
click at [268, 302] on textarea at bounding box center [426, 300] width 576 height 39
type textarea "**********"
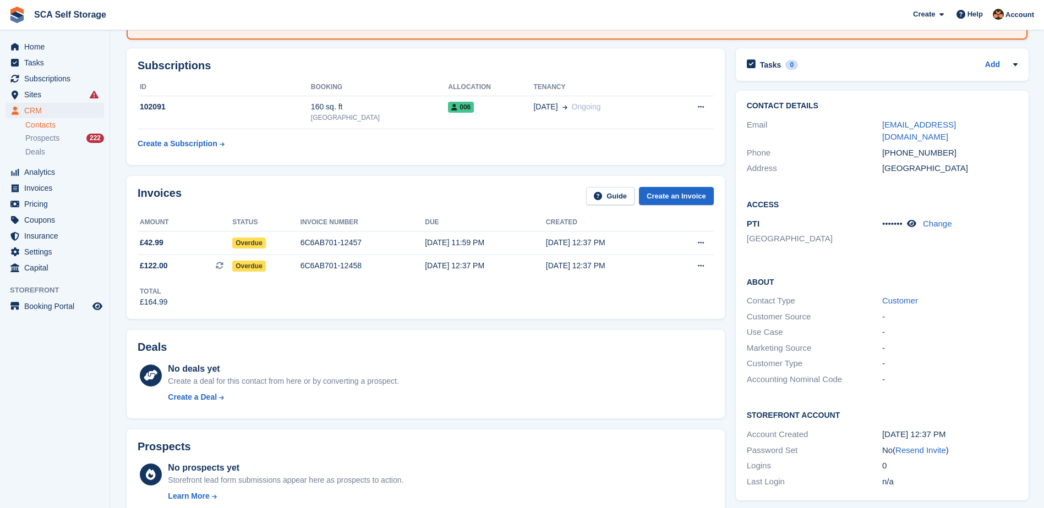
scroll to position [193, 0]
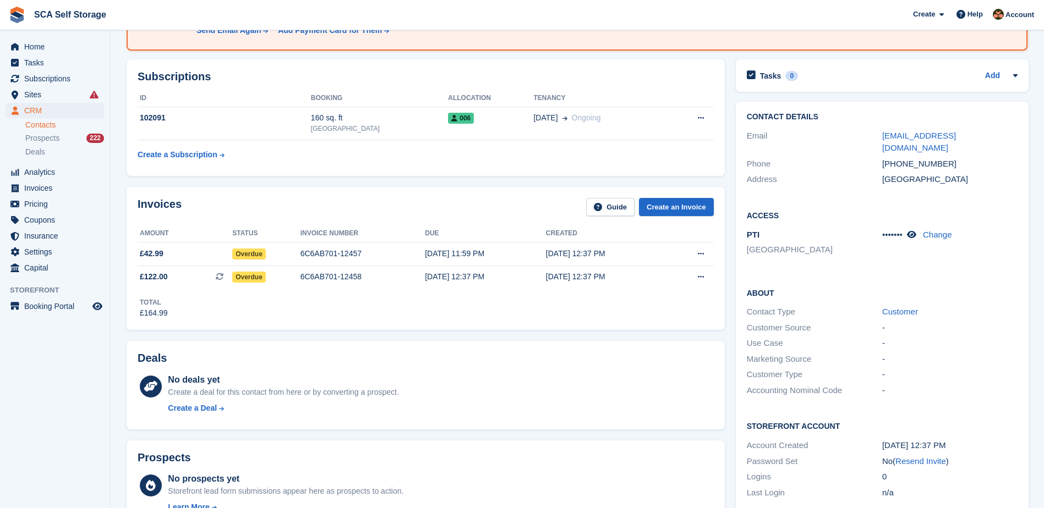
click at [423, 317] on div "Total £164.99" at bounding box center [426, 304] width 576 height 30
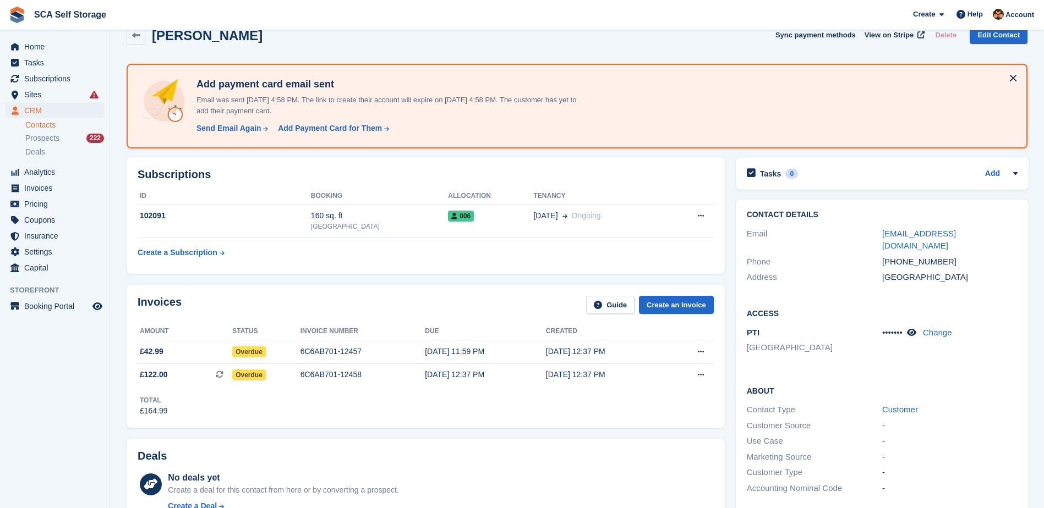
scroll to position [96, 0]
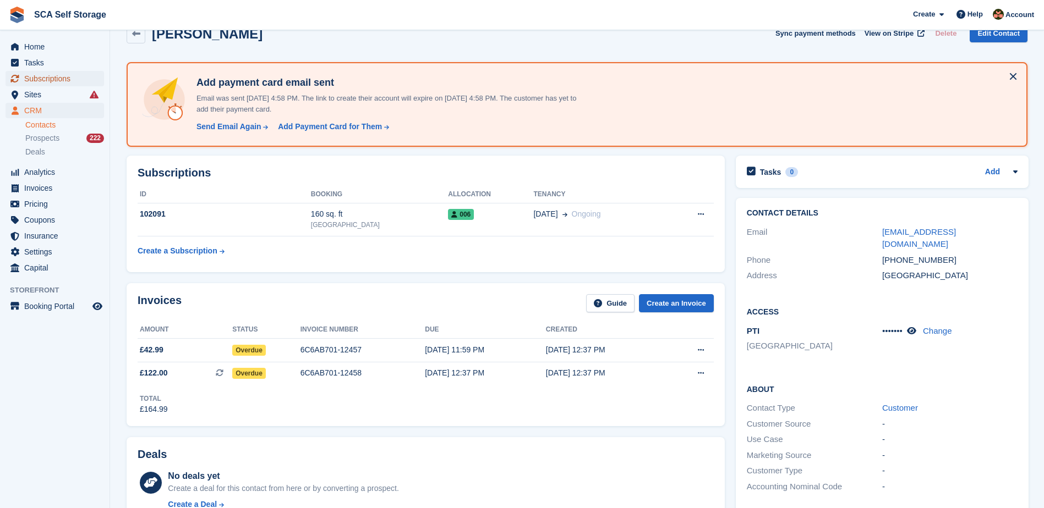
click at [65, 78] on span "Subscriptions" at bounding box center [57, 78] width 66 height 15
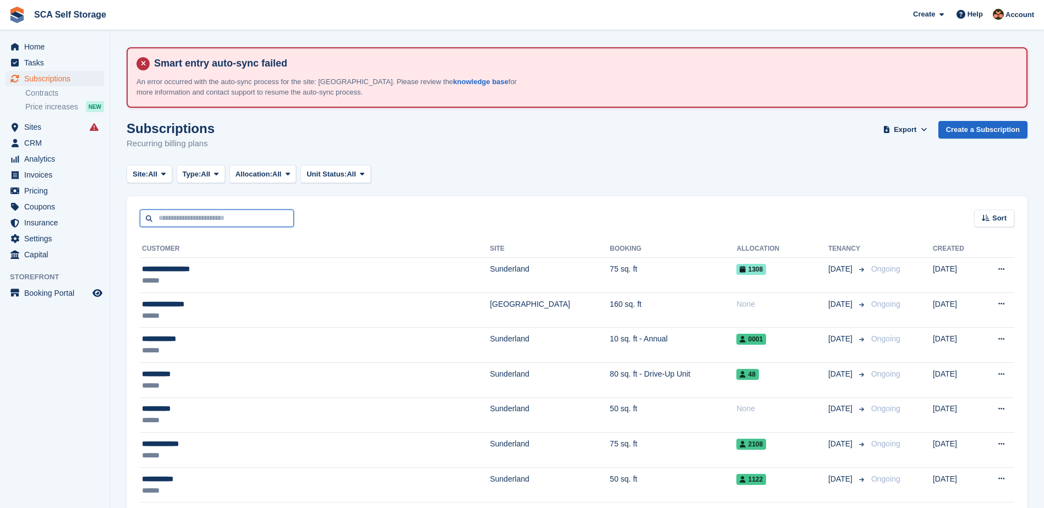
click at [223, 217] on input "text" at bounding box center [217, 219] width 154 height 18
type input "***"
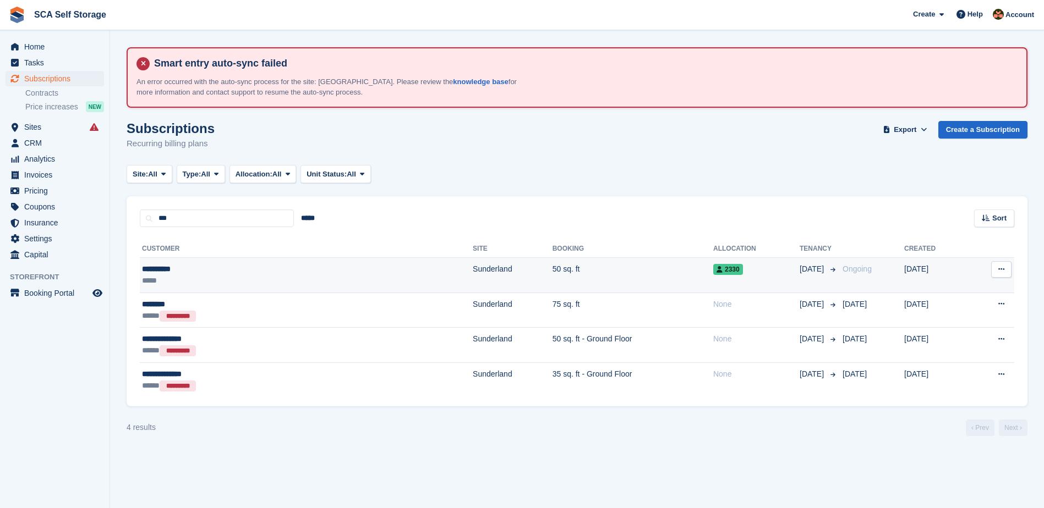
click at [552, 283] on td "50 sq. ft" at bounding box center [632, 275] width 161 height 35
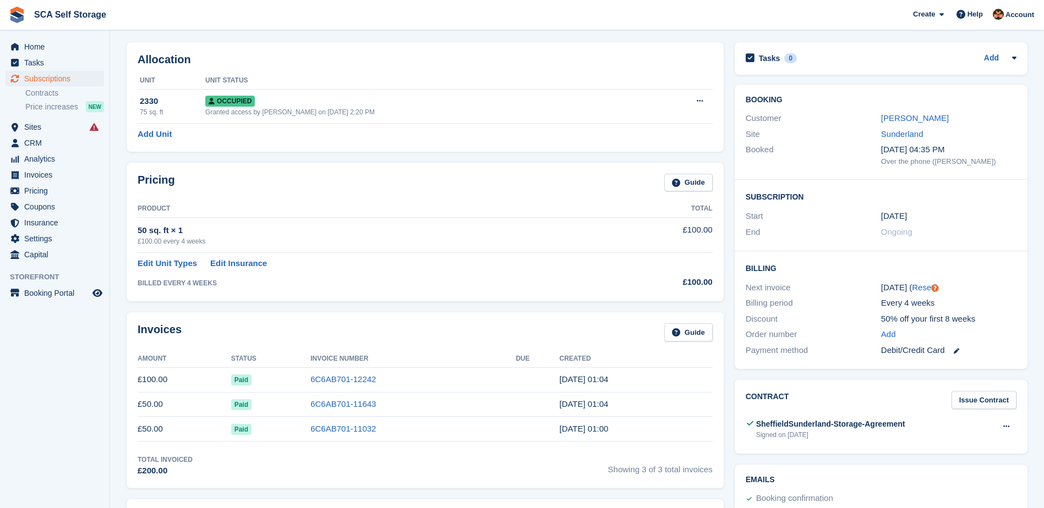
scroll to position [124, 0]
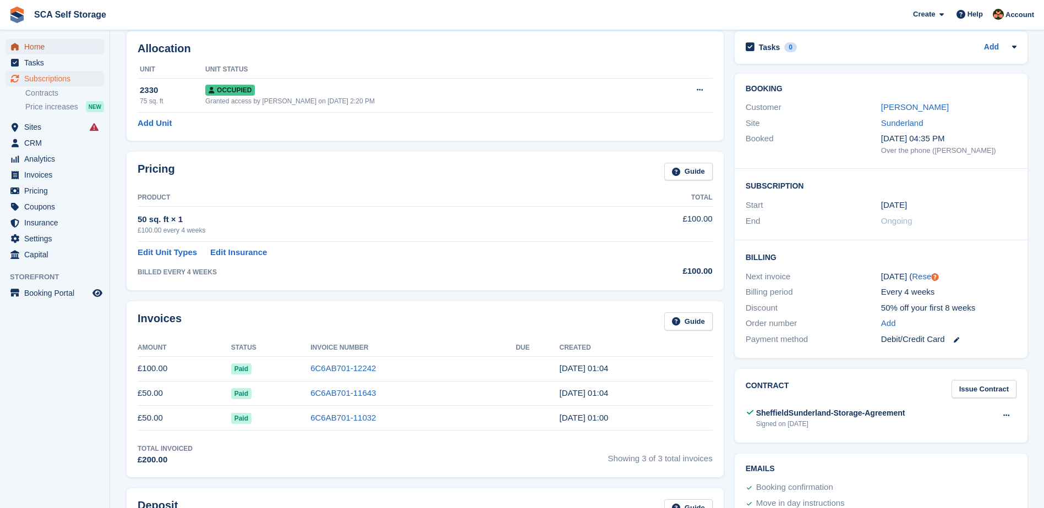
click at [50, 50] on span "Home" at bounding box center [57, 46] width 66 height 15
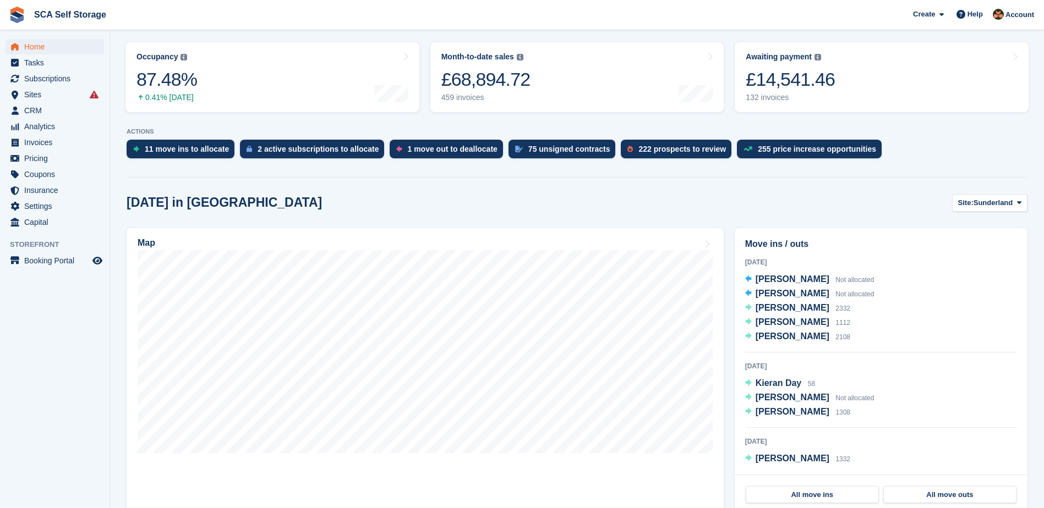
scroll to position [316, 0]
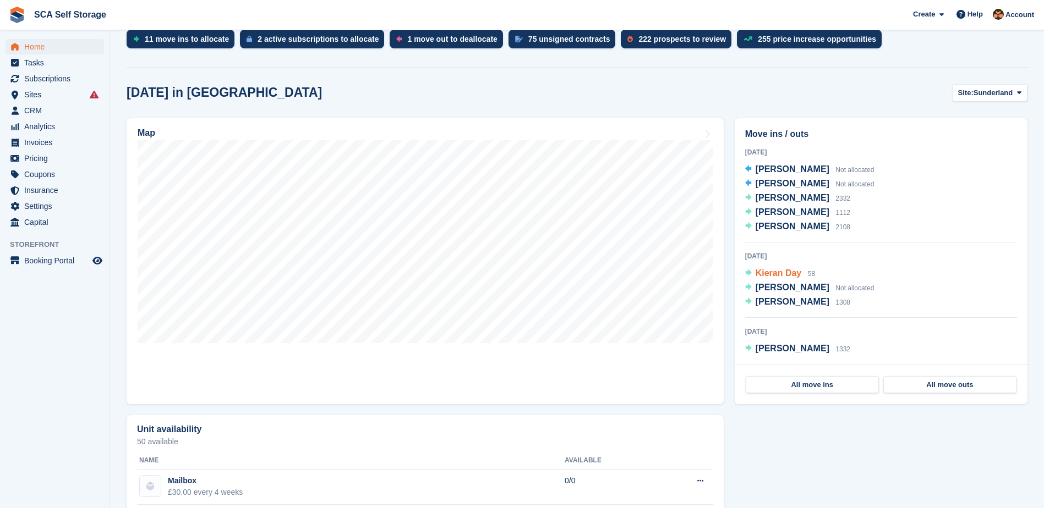
click at [780, 278] on span "Kieran Day" at bounding box center [778, 273] width 46 height 9
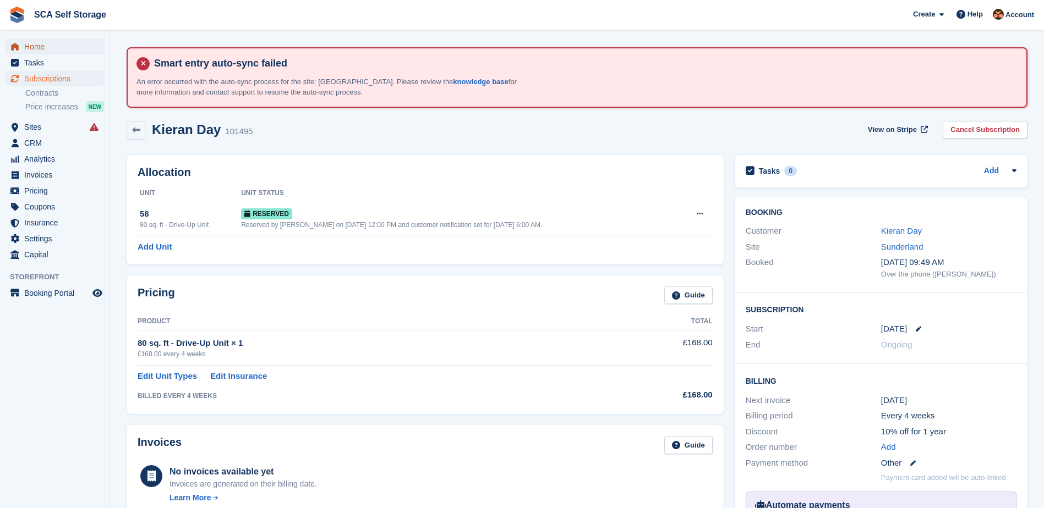
click at [50, 46] on span "Home" at bounding box center [57, 46] width 66 height 15
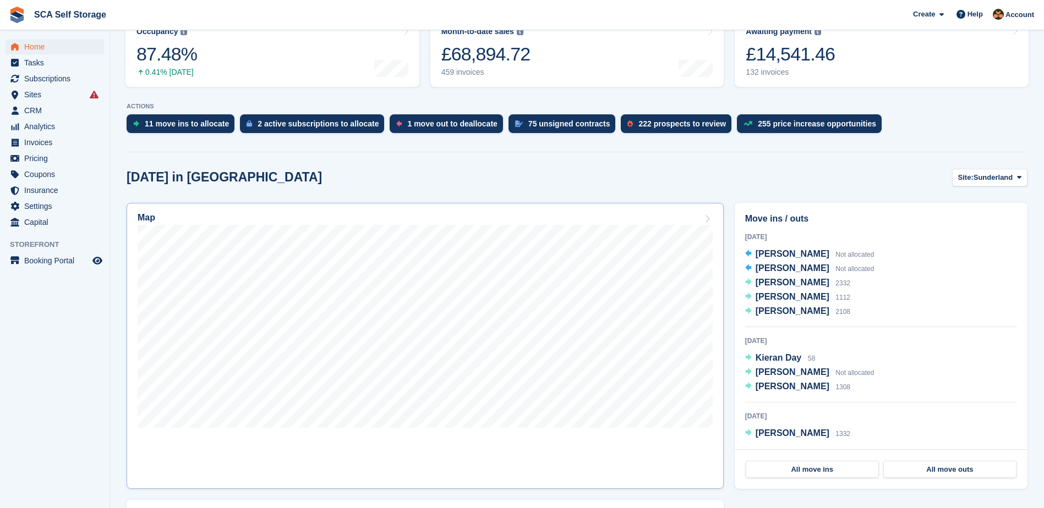
scroll to position [248, 0]
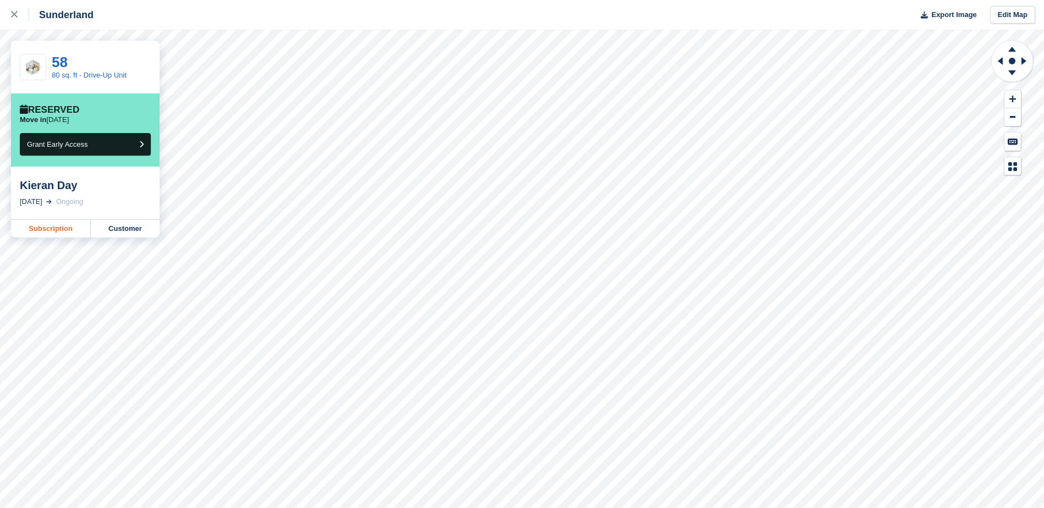
click at [64, 230] on link "Subscription" at bounding box center [51, 229] width 80 height 18
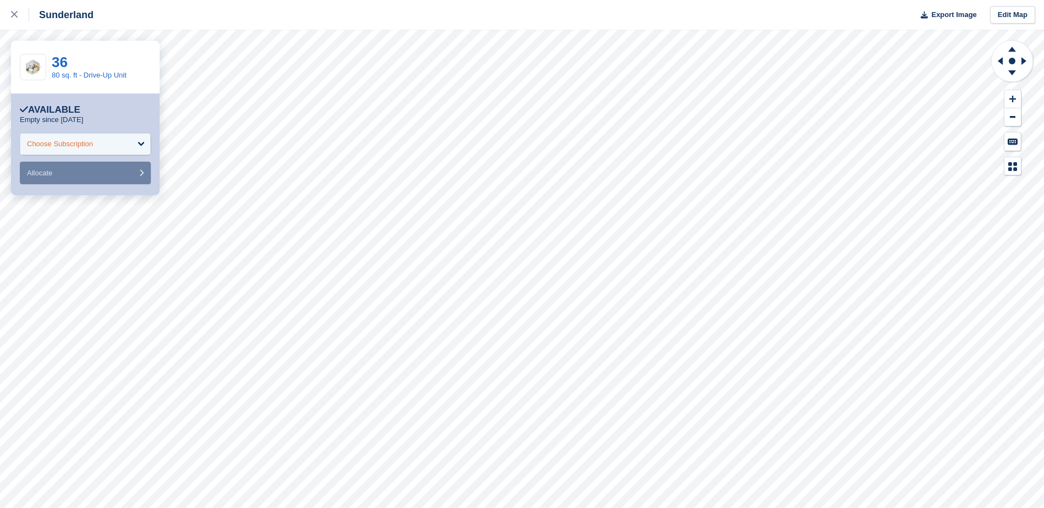
click at [91, 142] on div "Choose Subscription" at bounding box center [60, 144] width 66 height 11
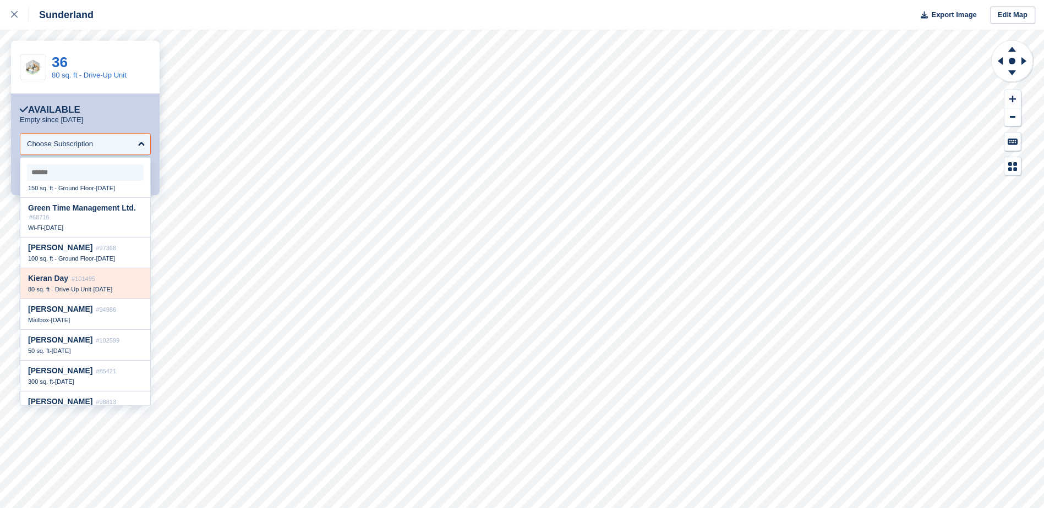
scroll to position [138, 0]
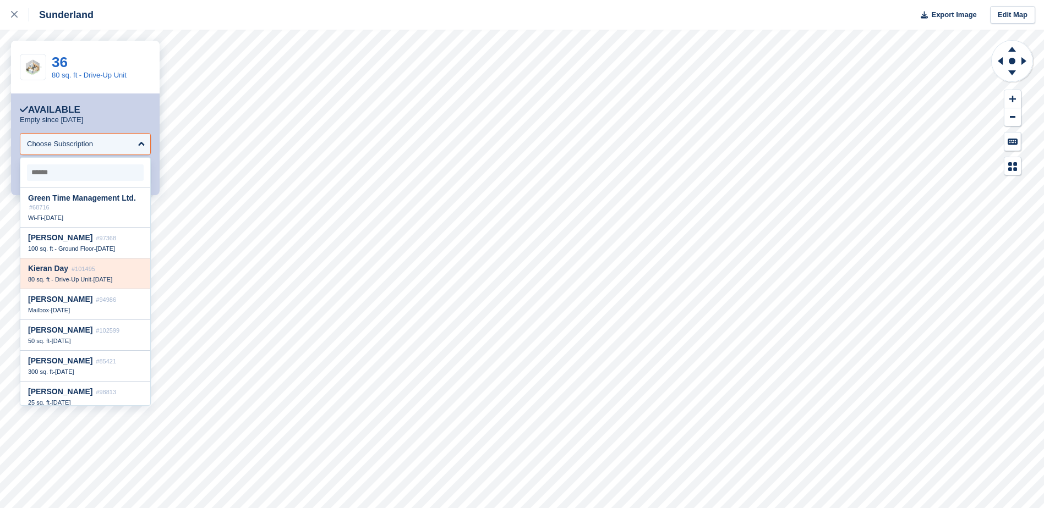
click at [84, 275] on div "Kieran Day #101495 80 sq. ft - Drive-Up Unit - [DATE]" at bounding box center [85, 274] width 130 height 31
select select "******"
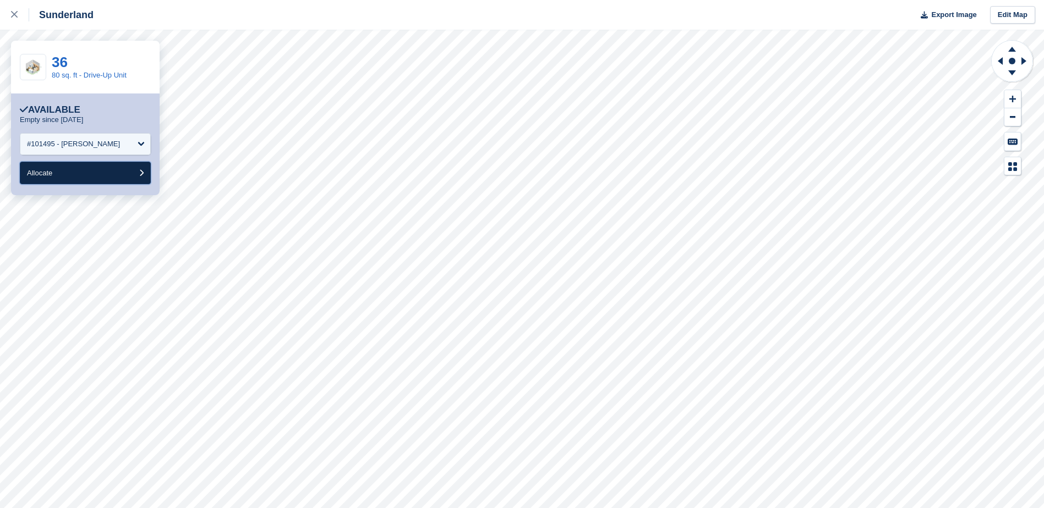
click at [81, 175] on button "Allocate" at bounding box center [85, 173] width 131 height 23
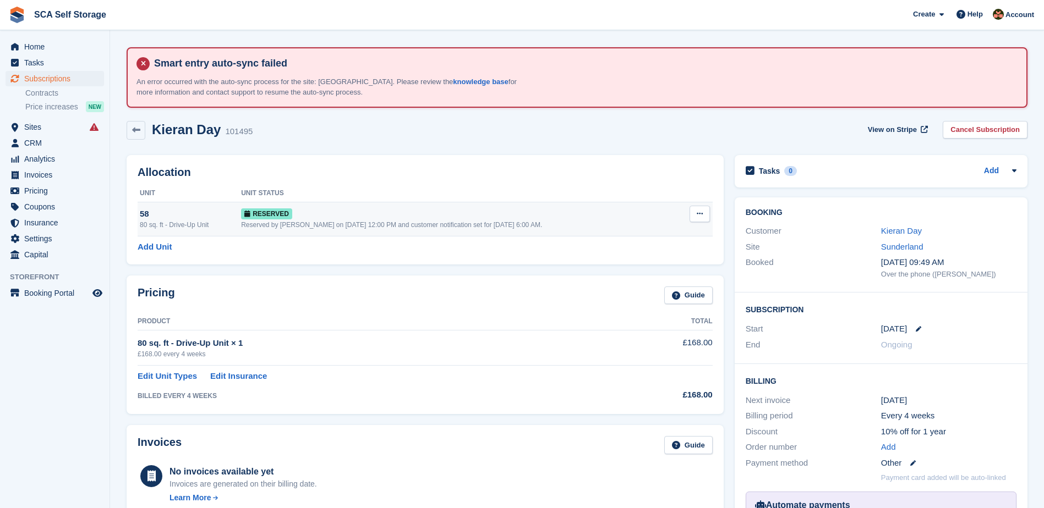
click at [701, 219] on button at bounding box center [699, 214] width 20 height 17
click at [633, 261] on p "Deallocate" at bounding box center [657, 259] width 96 height 14
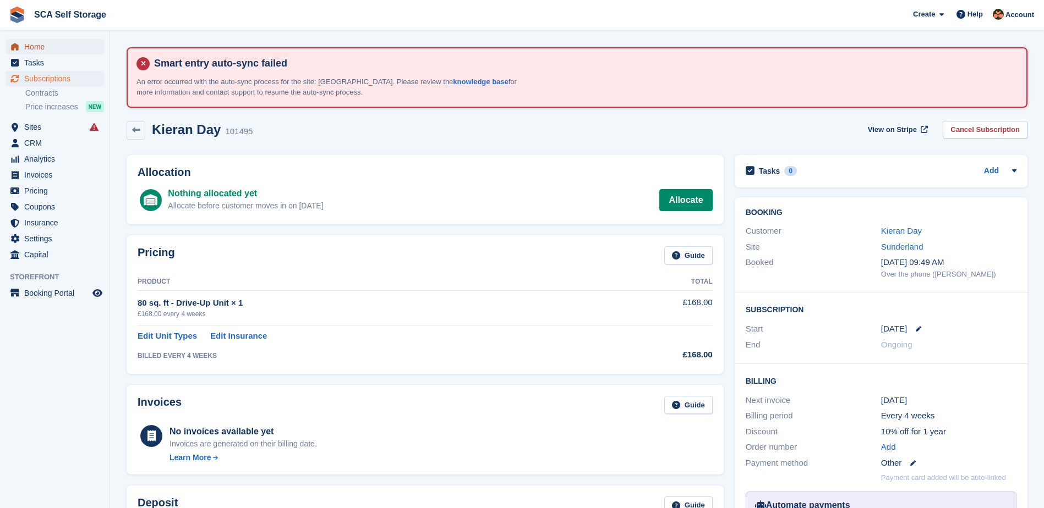
click at [74, 49] on span "Home" at bounding box center [57, 46] width 66 height 15
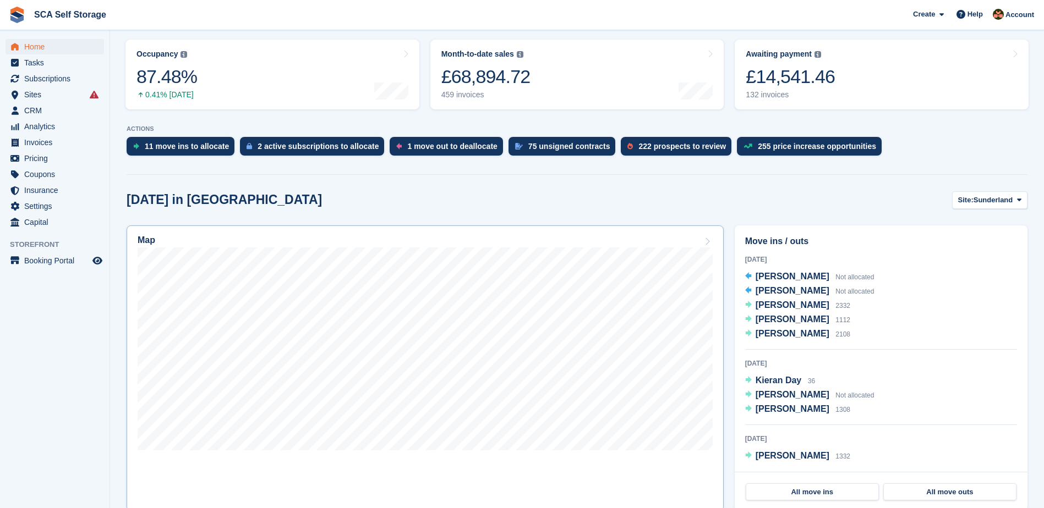
scroll to position [220, 0]
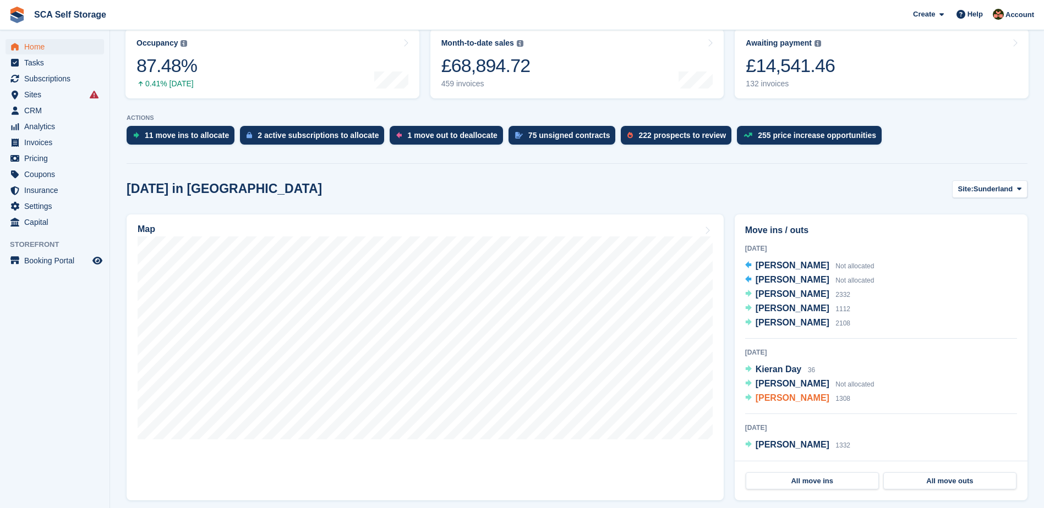
click at [774, 401] on span "[PERSON_NAME]" at bounding box center [792, 397] width 74 height 9
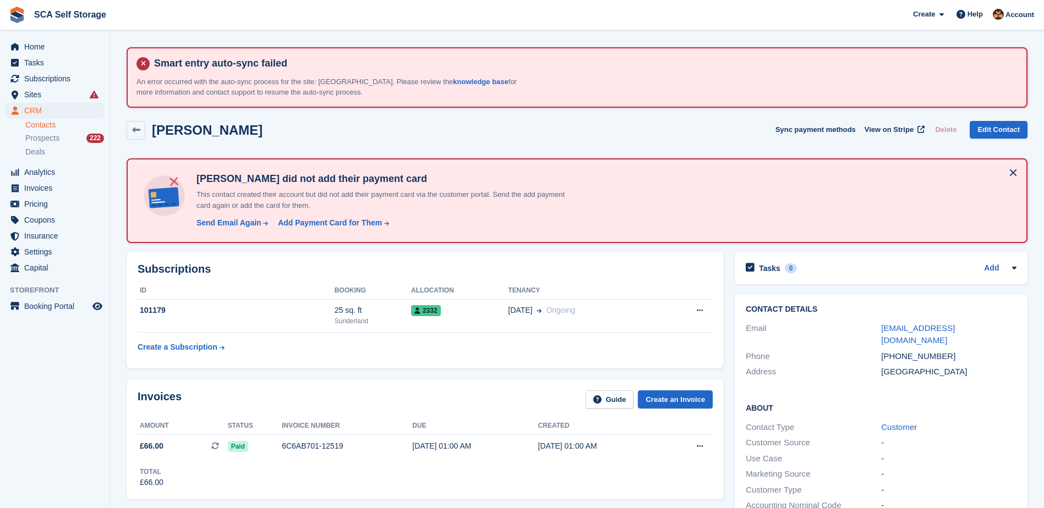
scroll to position [165, 0]
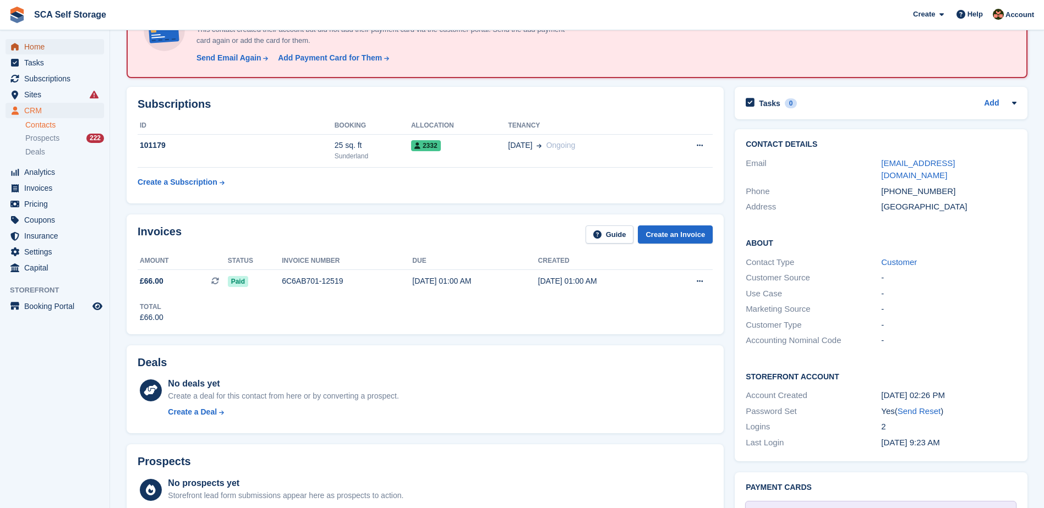
drag, startPoint x: 0, startPoint y: 0, endPoint x: 42, endPoint y: 50, distance: 64.8
click at [41, 50] on span "Home" at bounding box center [57, 46] width 66 height 15
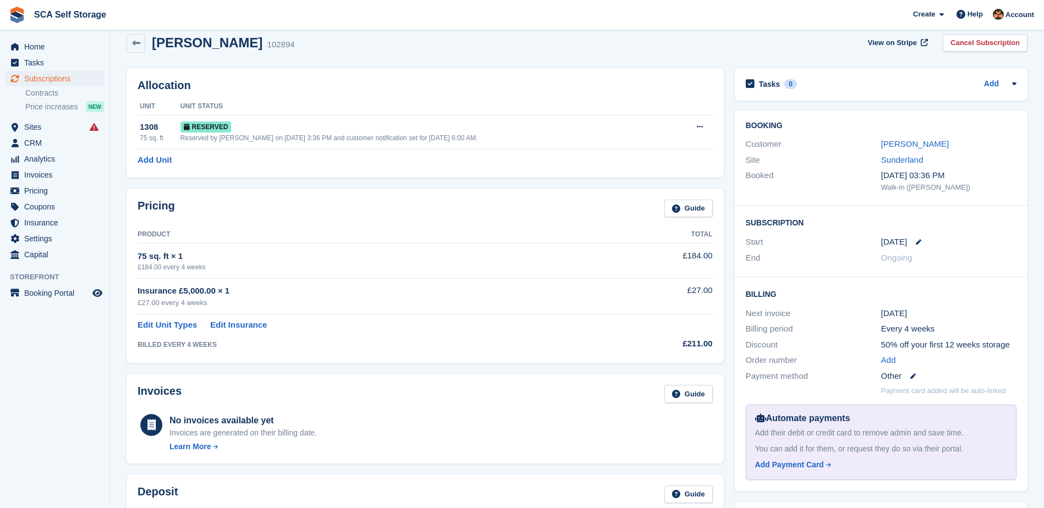
scroll to position [69, 0]
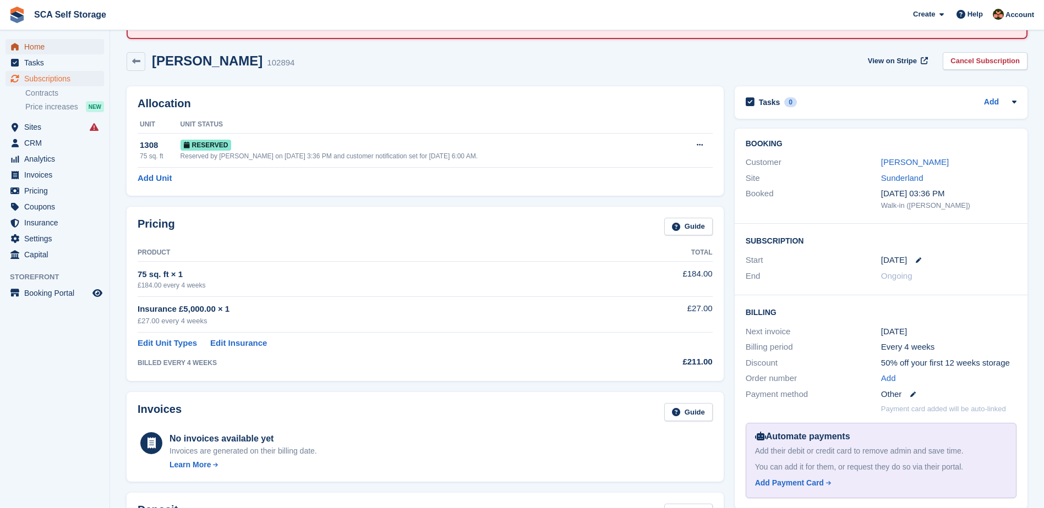
click at [48, 43] on span "Home" at bounding box center [57, 46] width 66 height 15
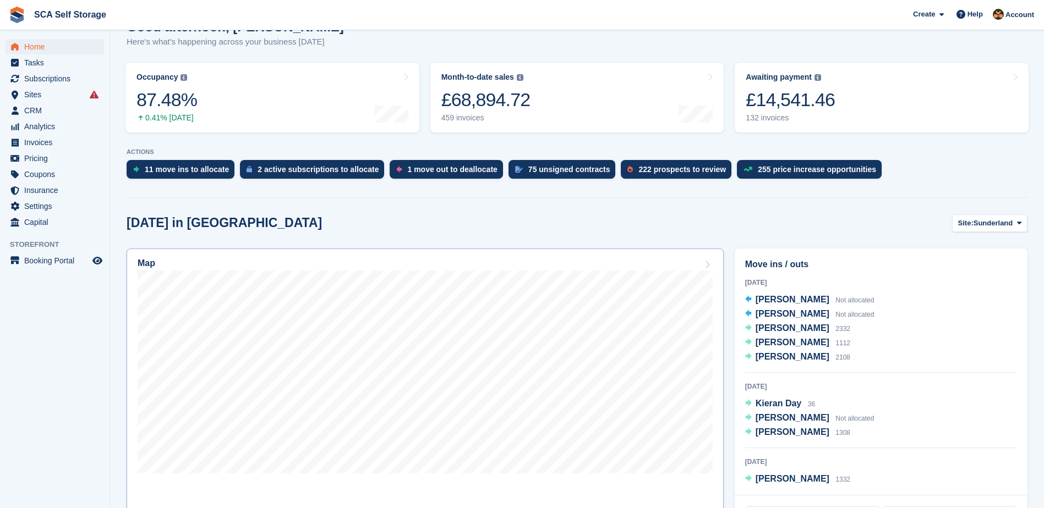
scroll to position [193, 0]
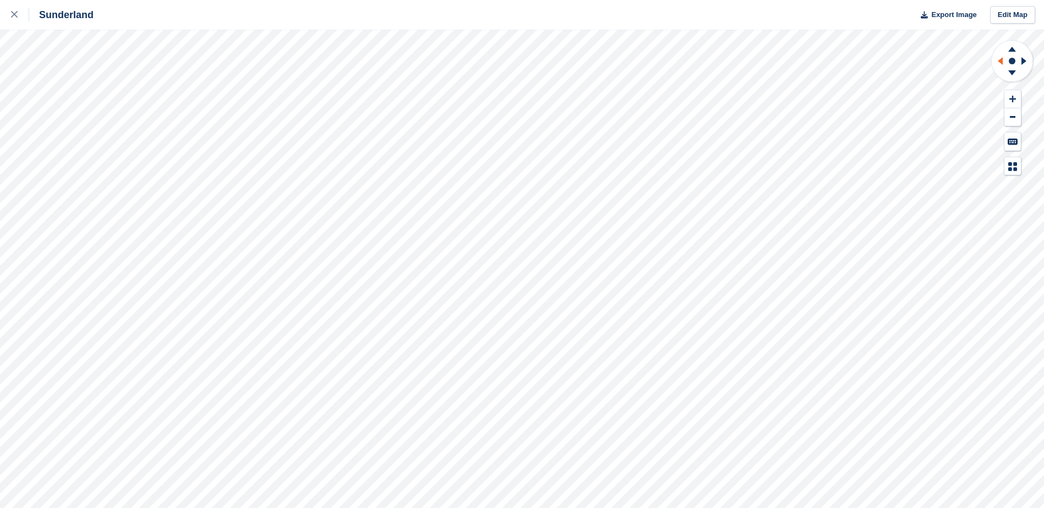
click at [1001, 61] on icon at bounding box center [1000, 61] width 5 height 8
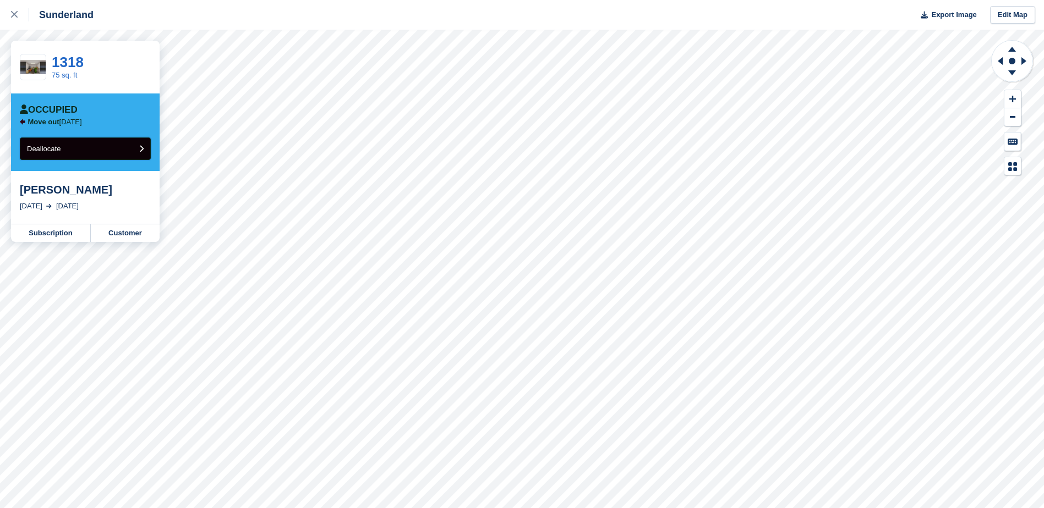
click at [116, 149] on button "Deallocate" at bounding box center [85, 149] width 131 height 23
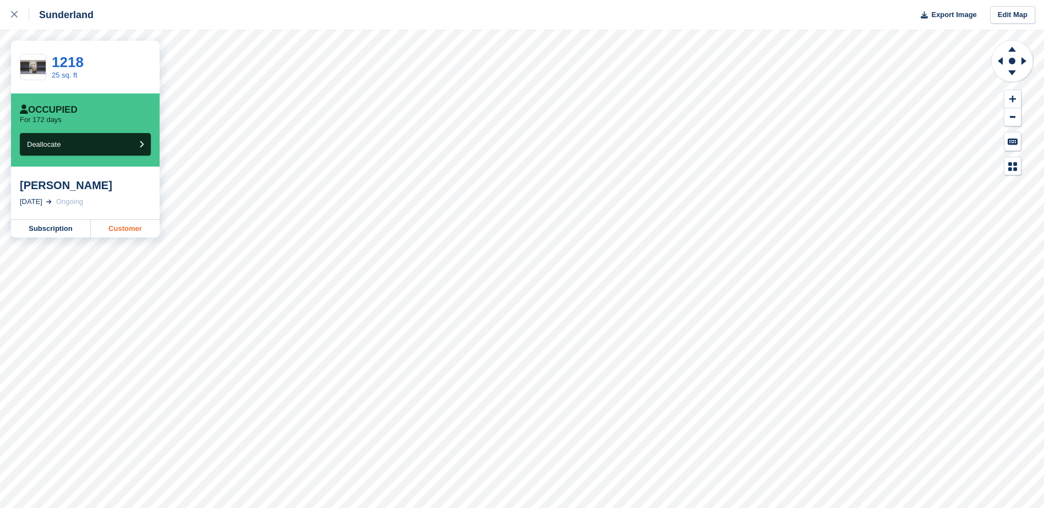
click at [119, 233] on link "Customer" at bounding box center [125, 229] width 69 height 18
click at [60, 231] on link "Subscription" at bounding box center [51, 229] width 80 height 18
click at [56, 147] on span "Deallocate" at bounding box center [44, 144] width 34 height 8
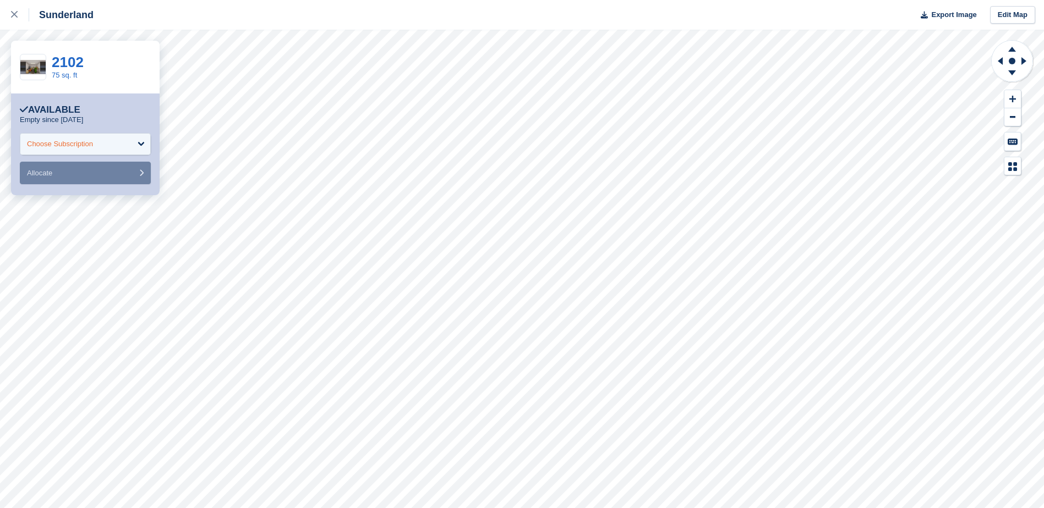
click at [97, 145] on div "Choose Subscription" at bounding box center [85, 144] width 131 height 22
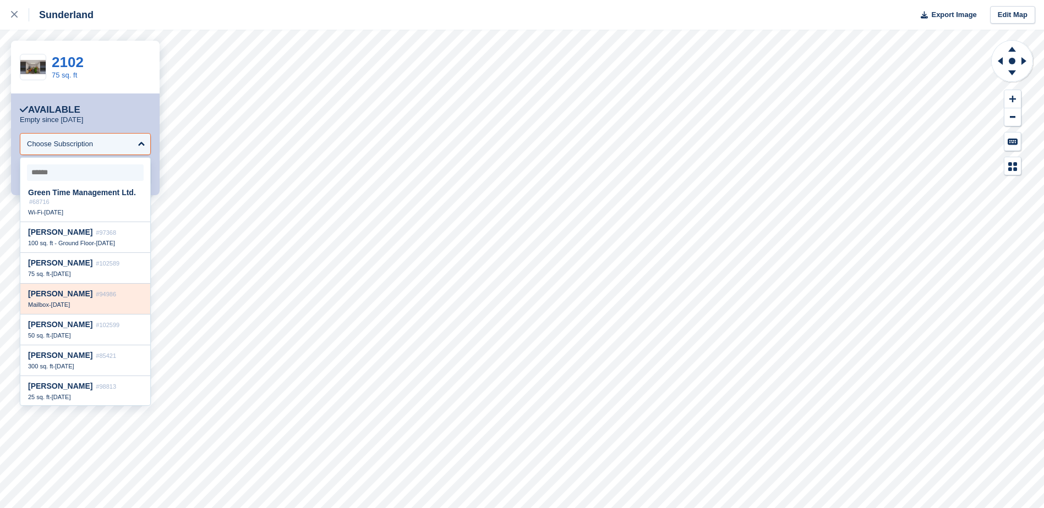
scroll to position [151, 0]
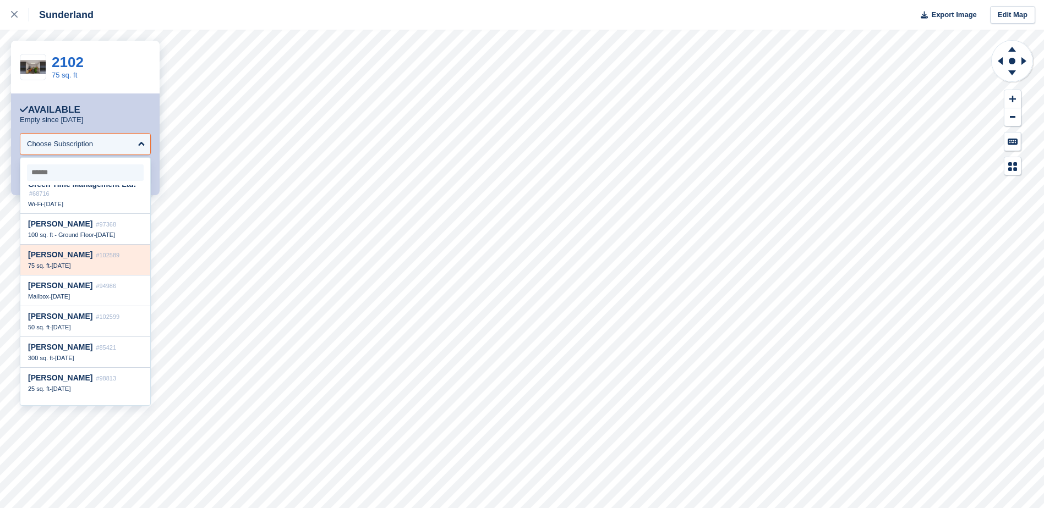
click at [78, 273] on div "[PERSON_NAME] #102589 75 sq. ft - [DATE]" at bounding box center [85, 260] width 130 height 31
select select "******"
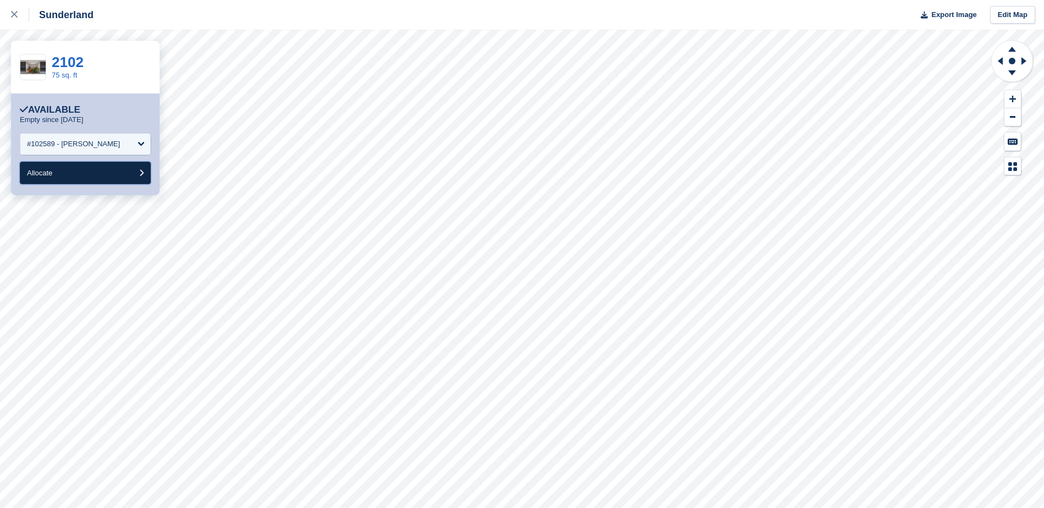
click at [92, 177] on button "Allocate" at bounding box center [85, 173] width 131 height 23
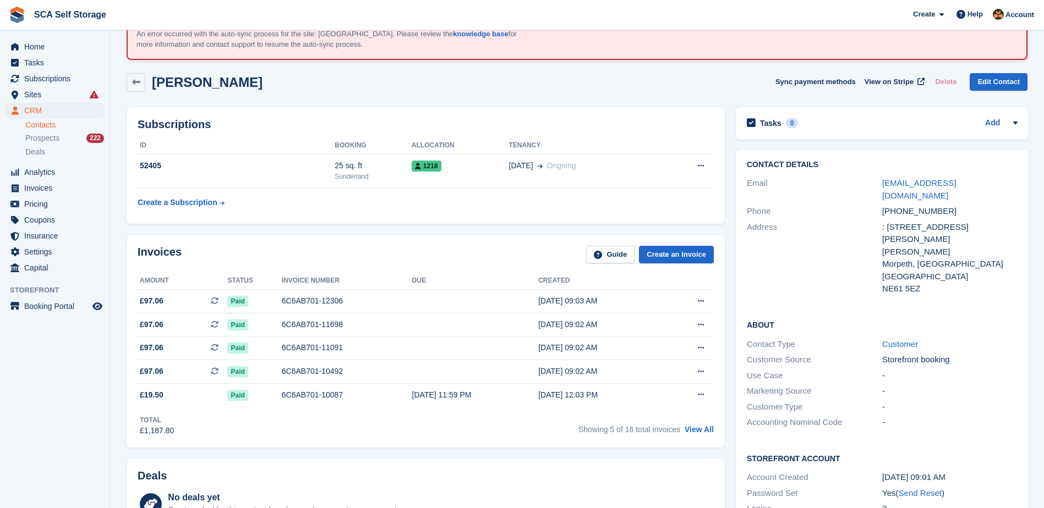
scroll to position [55, 0]
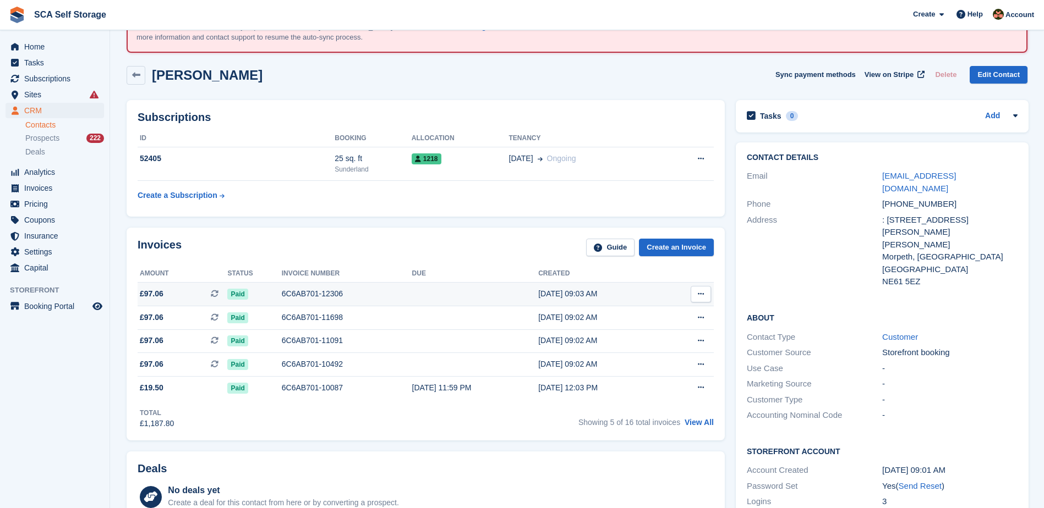
click at [347, 291] on div "6C6AB701-12306" at bounding box center [347, 294] width 130 height 12
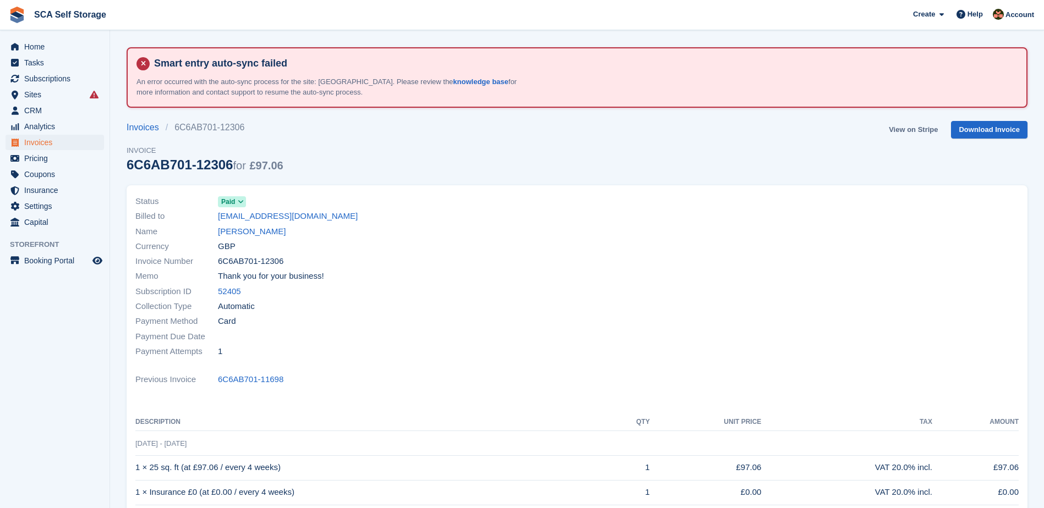
click at [904, 132] on link "View on Stripe" at bounding box center [913, 130] width 58 height 18
click at [242, 233] on link "Jemma Brent" at bounding box center [252, 232] width 68 height 13
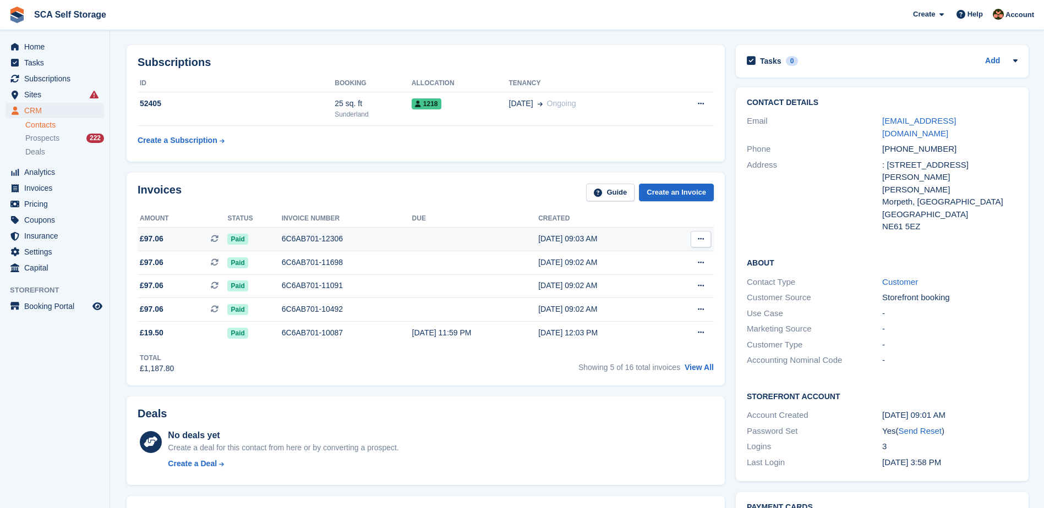
scroll to position [96, 0]
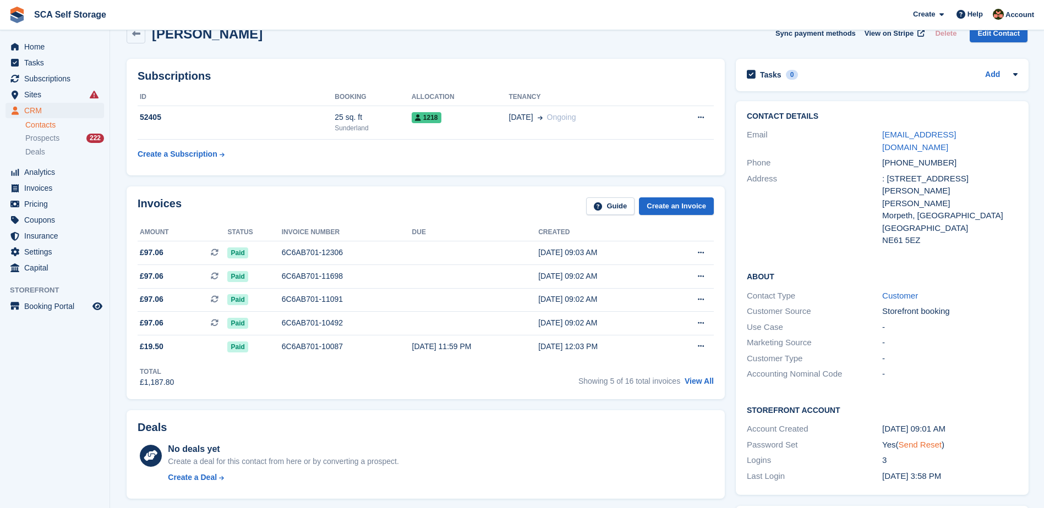
click at [921, 440] on link "Send Reset" at bounding box center [920, 444] width 43 height 9
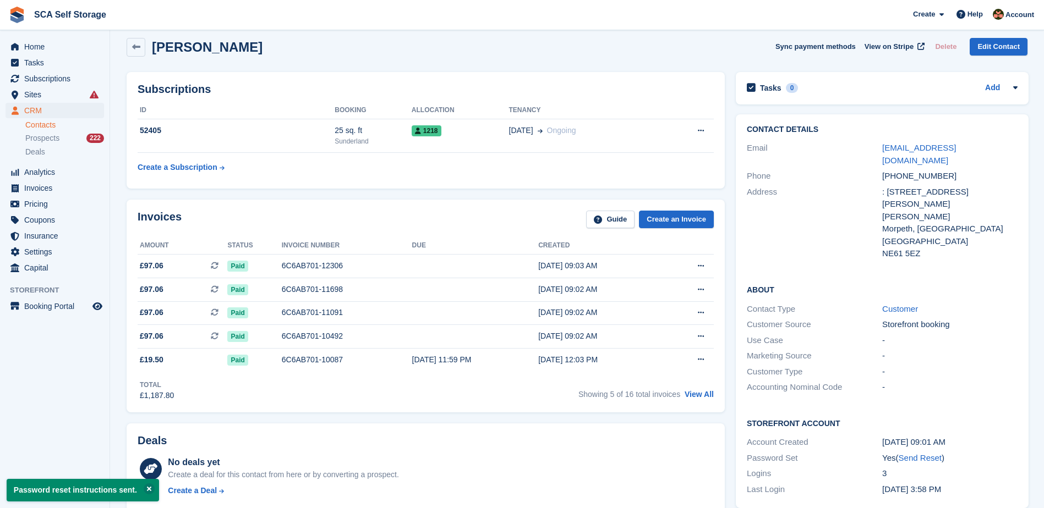
scroll to position [83, 0]
click at [37, 47] on span "Home" at bounding box center [57, 46] width 66 height 15
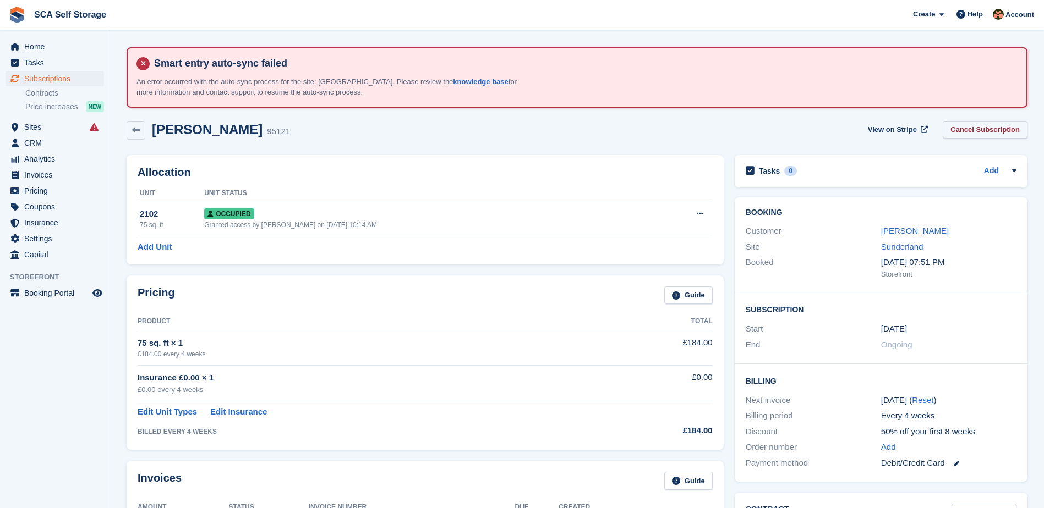
click at [997, 132] on link "Cancel Subscription" at bounding box center [985, 130] width 85 height 18
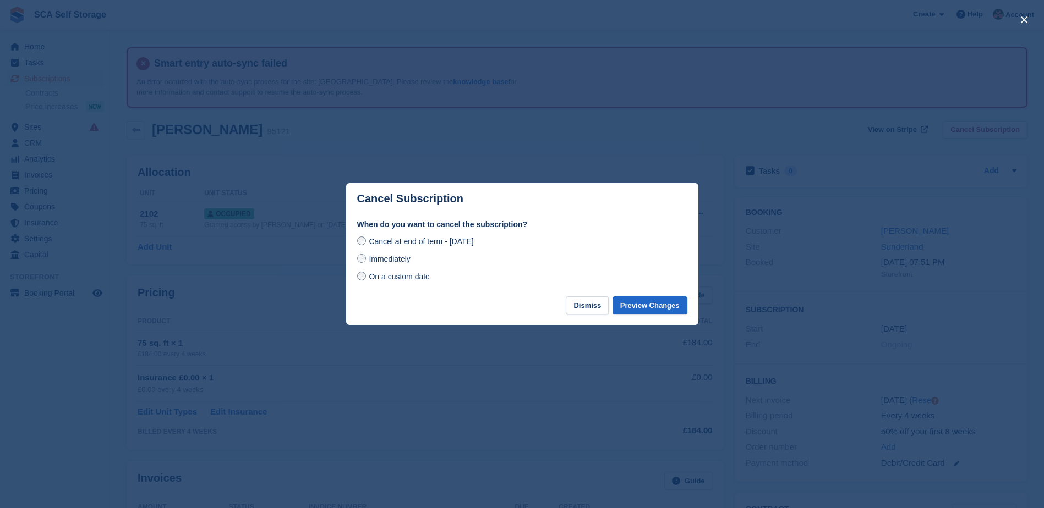
click at [382, 278] on span "On a custom date" at bounding box center [399, 276] width 61 height 9
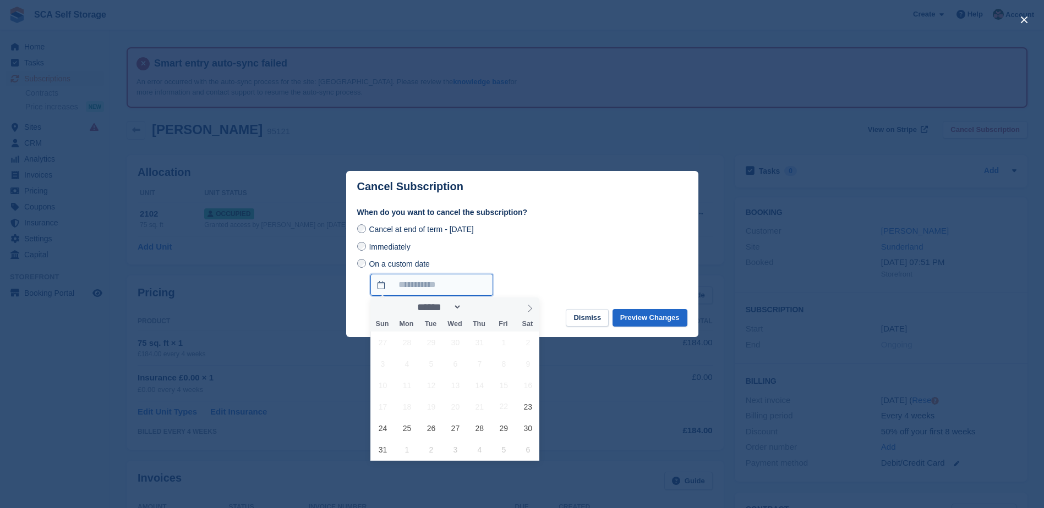
click at [457, 288] on input "On a custom date" at bounding box center [431, 285] width 123 height 22
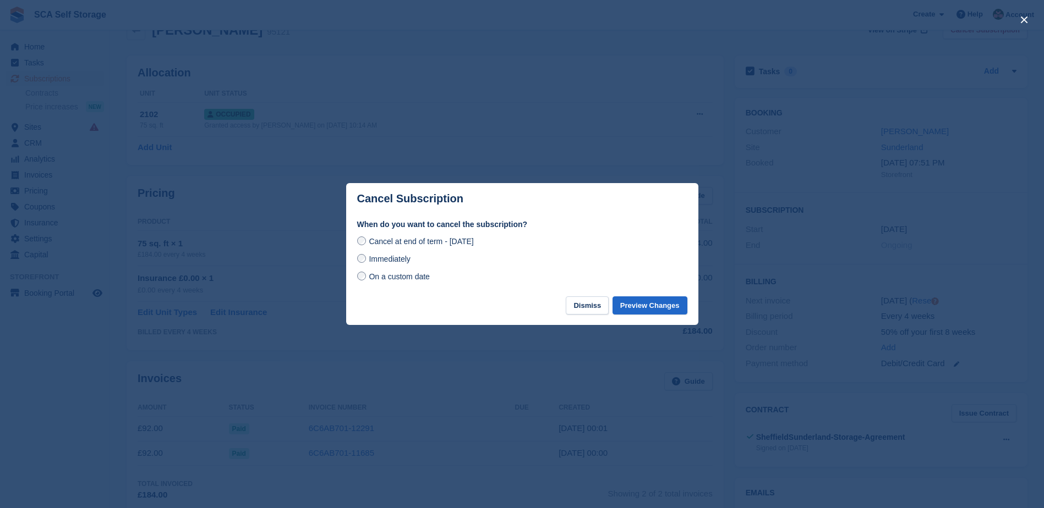
scroll to position [96, 0]
click at [380, 279] on span "On a custom date" at bounding box center [399, 276] width 61 height 9
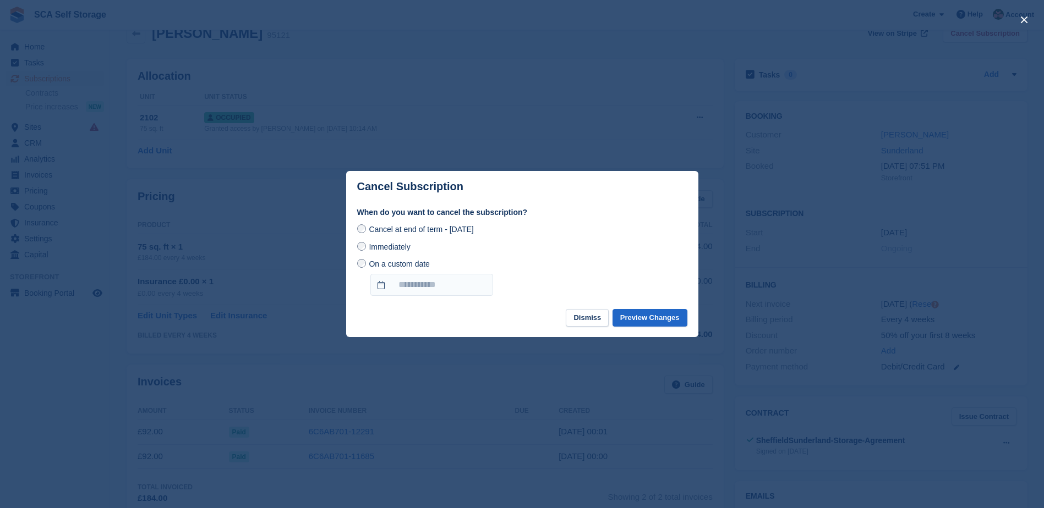
click at [380, 251] on span "Immediately" at bounding box center [389, 247] width 41 height 9
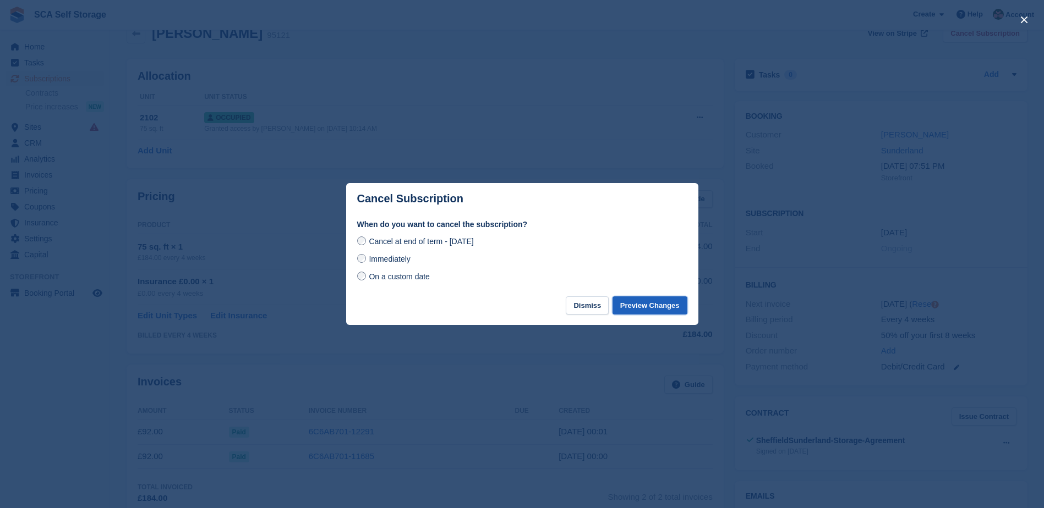
click at [663, 306] on button "Preview Changes" at bounding box center [649, 306] width 75 height 18
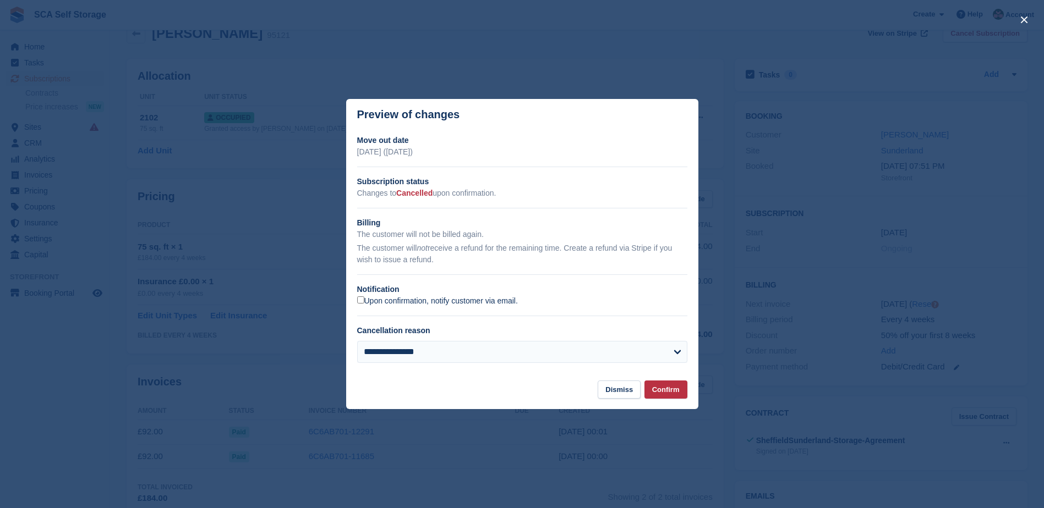
click at [397, 304] on label "Upon confirmation, notify customer via email." at bounding box center [437, 302] width 161 height 10
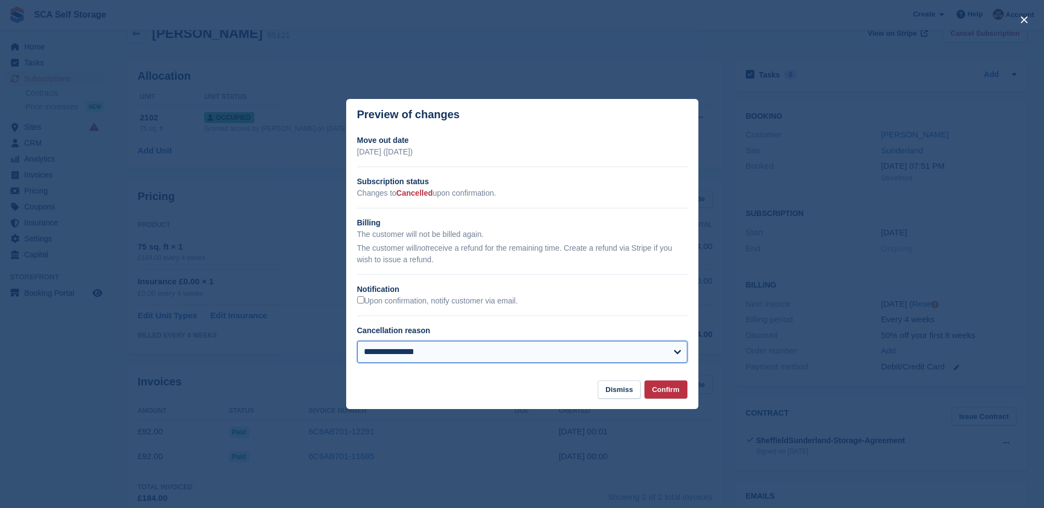
drag, startPoint x: 440, startPoint y: 347, endPoint x: 446, endPoint y: 344, distance: 6.6
click at [440, 347] on select "**********" at bounding box center [522, 352] width 330 height 22
select select "**********"
click at [357, 342] on select "**********" at bounding box center [522, 352] width 330 height 22
click at [665, 390] on button "Confirm" at bounding box center [665, 390] width 43 height 18
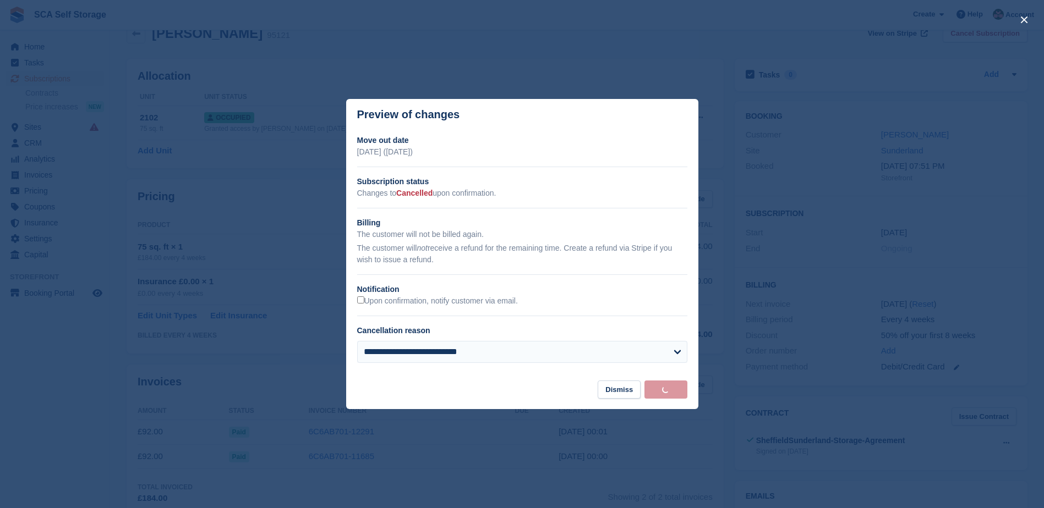
scroll to position [0, 0]
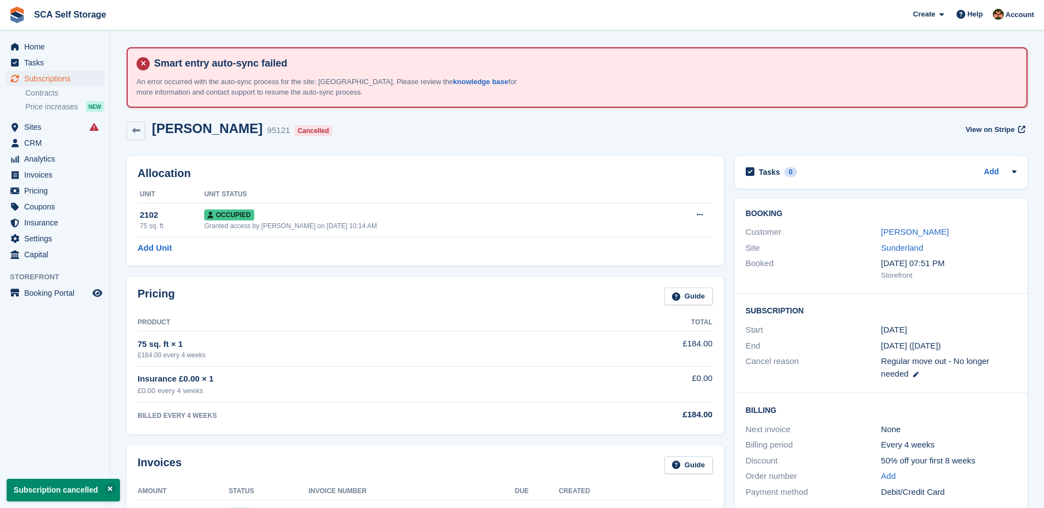
click at [900, 135] on div "[PERSON_NAME] 95121 Cancelled View on Stripe" at bounding box center [577, 131] width 901 height 20
click at [907, 235] on link "[PERSON_NAME]" at bounding box center [915, 231] width 68 height 9
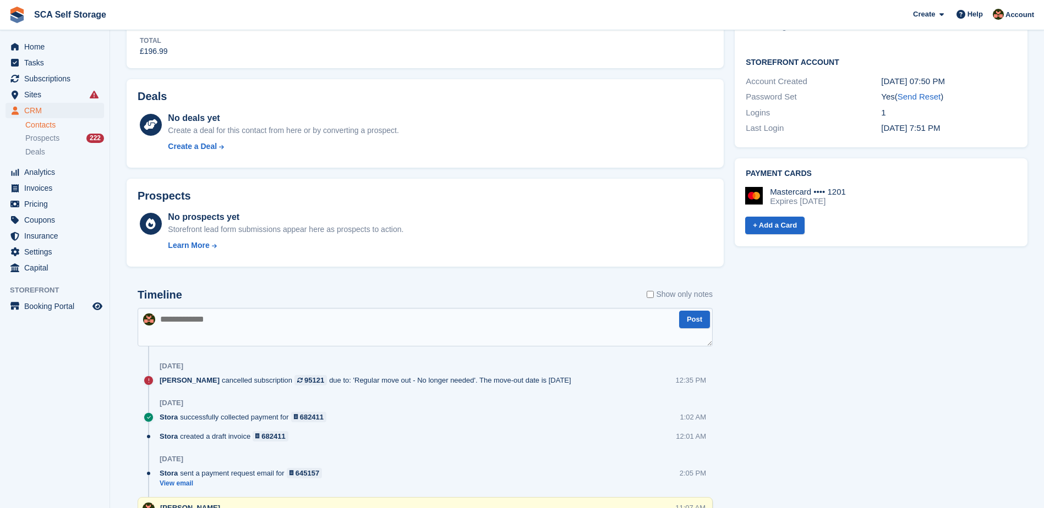
scroll to position [440, 0]
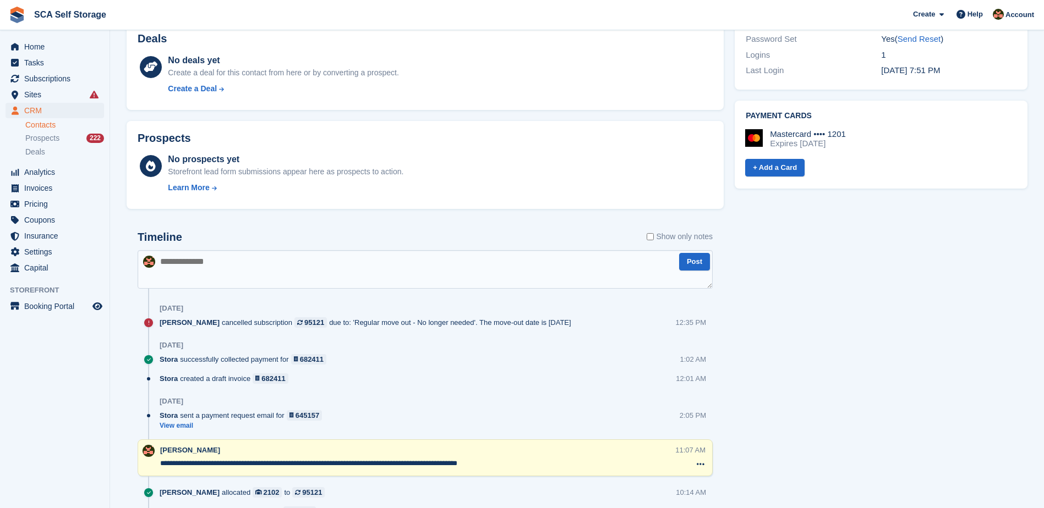
click at [267, 275] on textarea at bounding box center [425, 269] width 575 height 39
type textarea "**********"
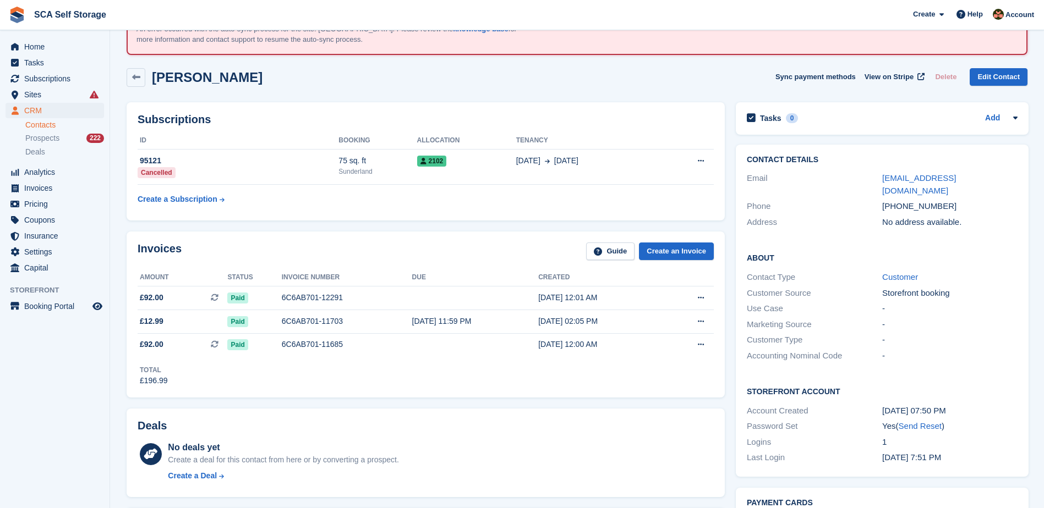
scroll to position [14, 0]
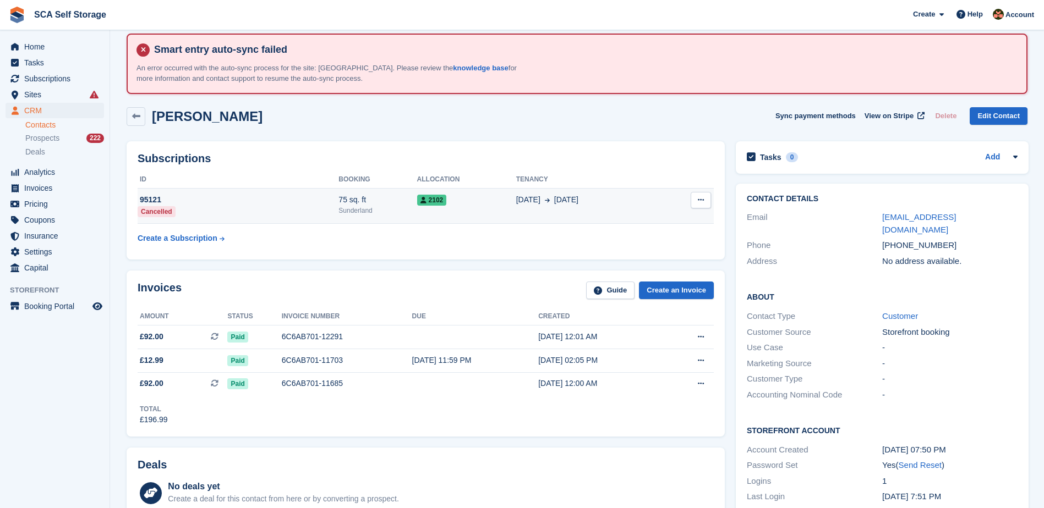
click at [554, 205] on span "22 Aug" at bounding box center [566, 200] width 24 height 12
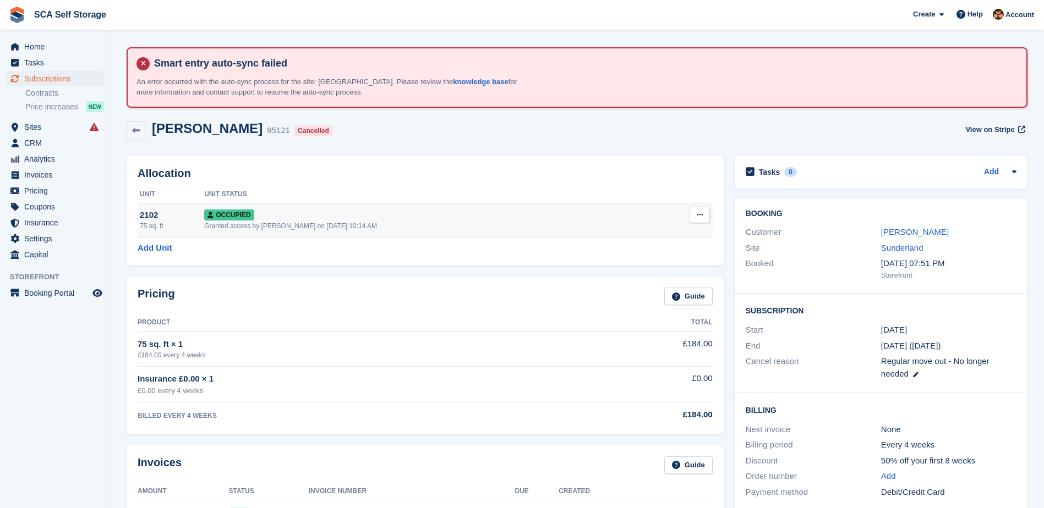
click at [696, 220] on button at bounding box center [699, 215] width 20 height 17
click at [627, 275] on p "Deallocate" at bounding box center [657, 274] width 96 height 14
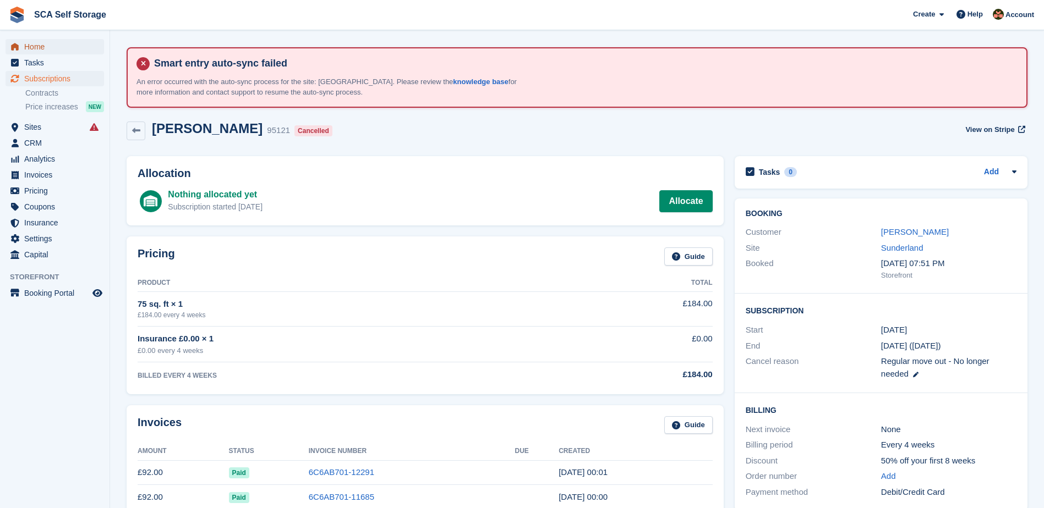
click at [46, 48] on span "Home" at bounding box center [57, 46] width 66 height 15
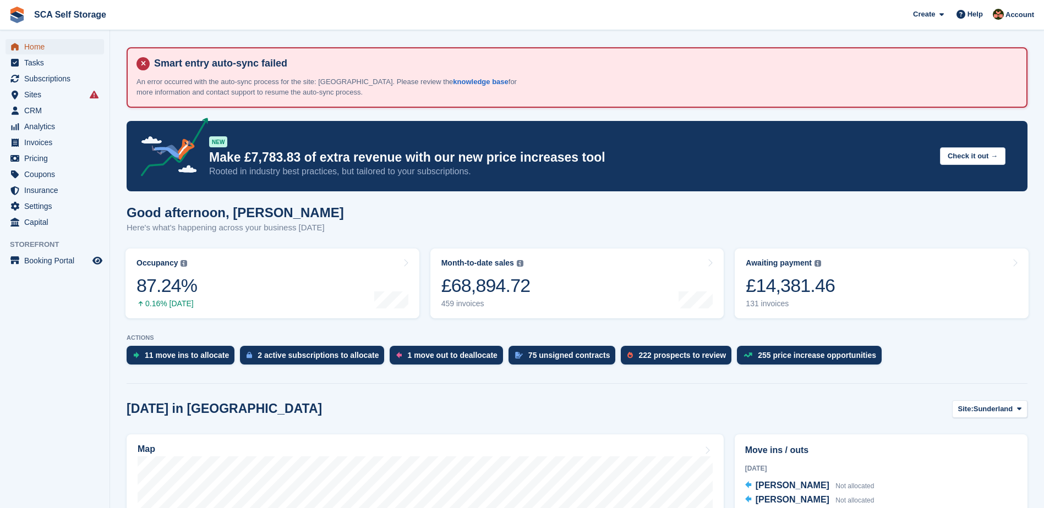
click at [44, 47] on span "Home" at bounding box center [57, 46] width 66 height 15
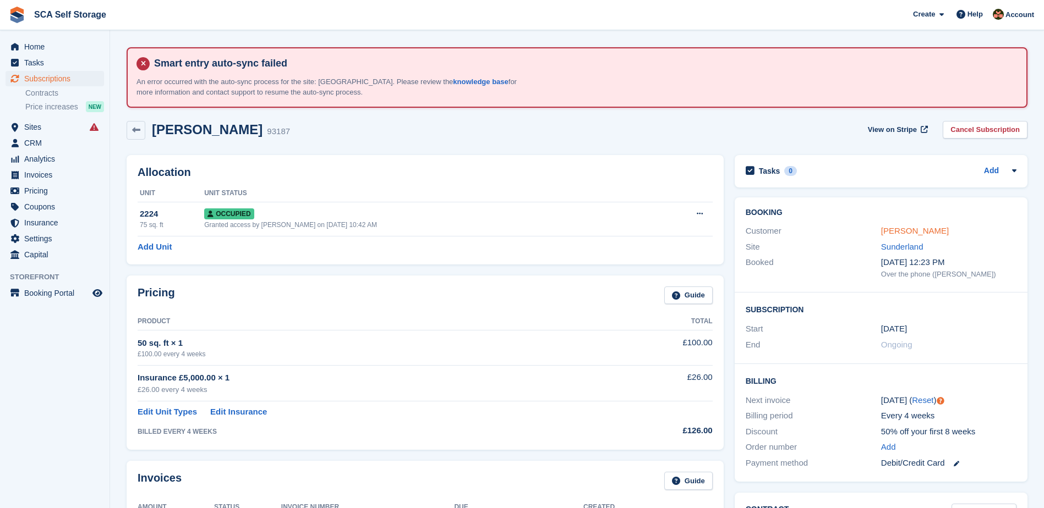
click at [921, 231] on link "[PERSON_NAME]" at bounding box center [915, 230] width 68 height 9
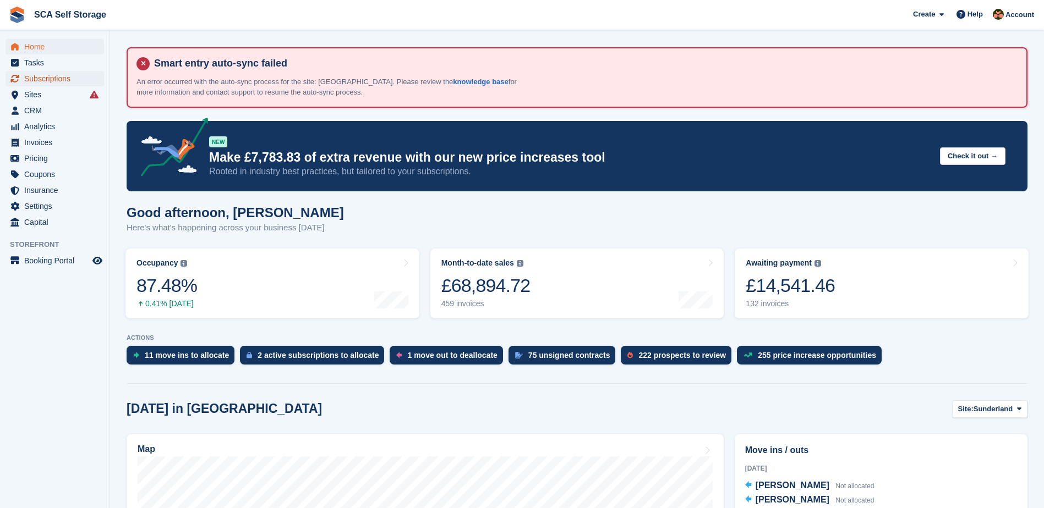
click at [59, 76] on span "Subscriptions" at bounding box center [57, 78] width 66 height 15
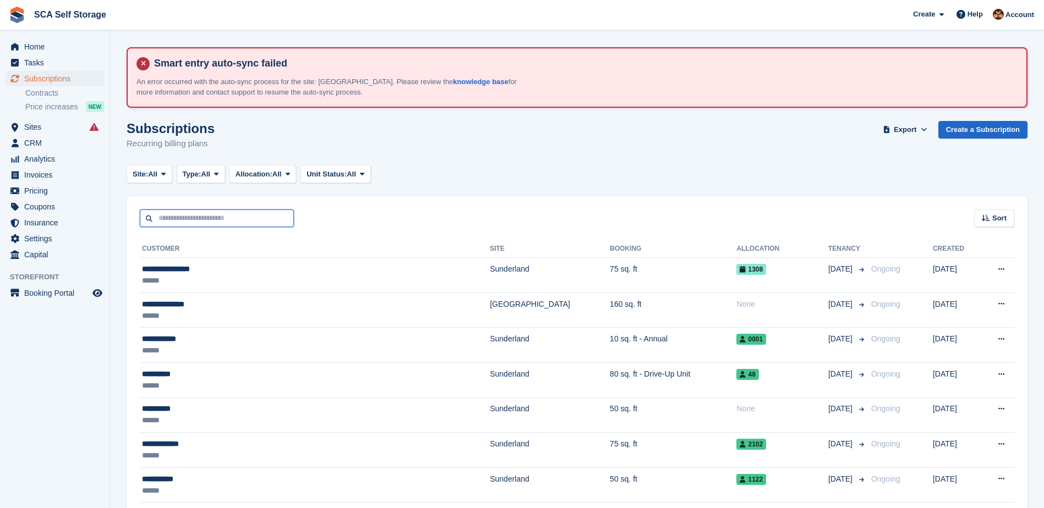
click at [235, 214] on input "text" at bounding box center [217, 219] width 154 height 18
type input "*****"
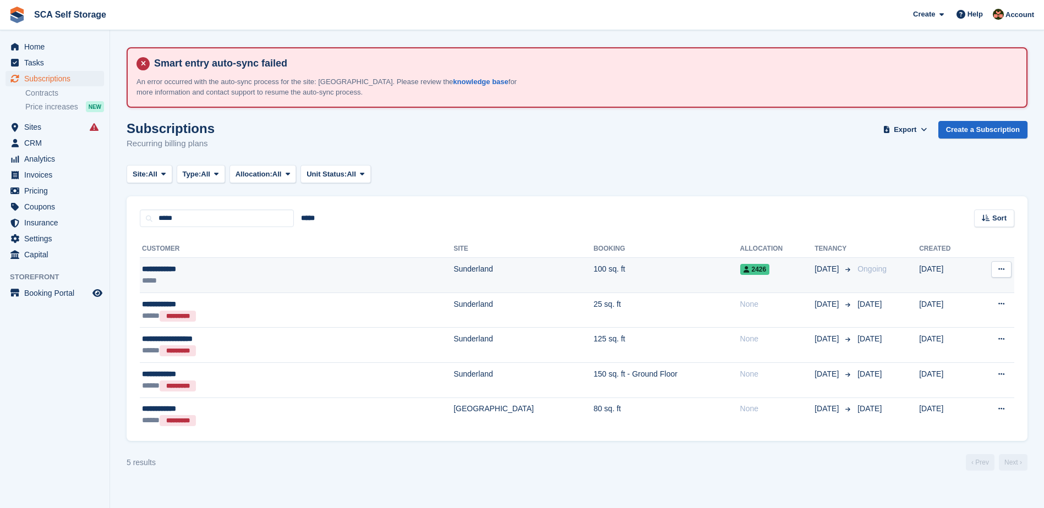
click at [593, 271] on td "100 sq. ft" at bounding box center [666, 275] width 146 height 35
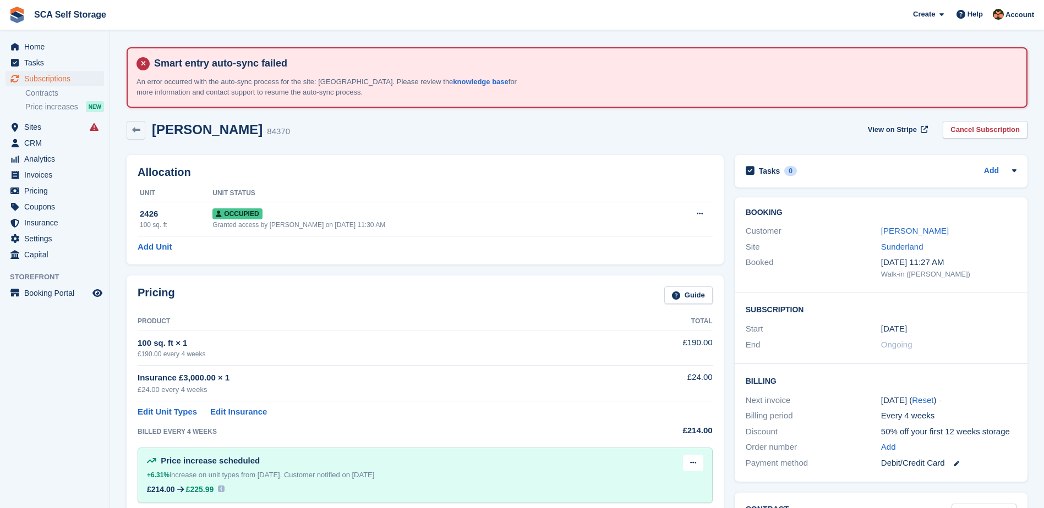
click at [521, 145] on div "[PERSON_NAME] 84370 View on Stripe Cancel Subscription" at bounding box center [577, 133] width 912 height 34
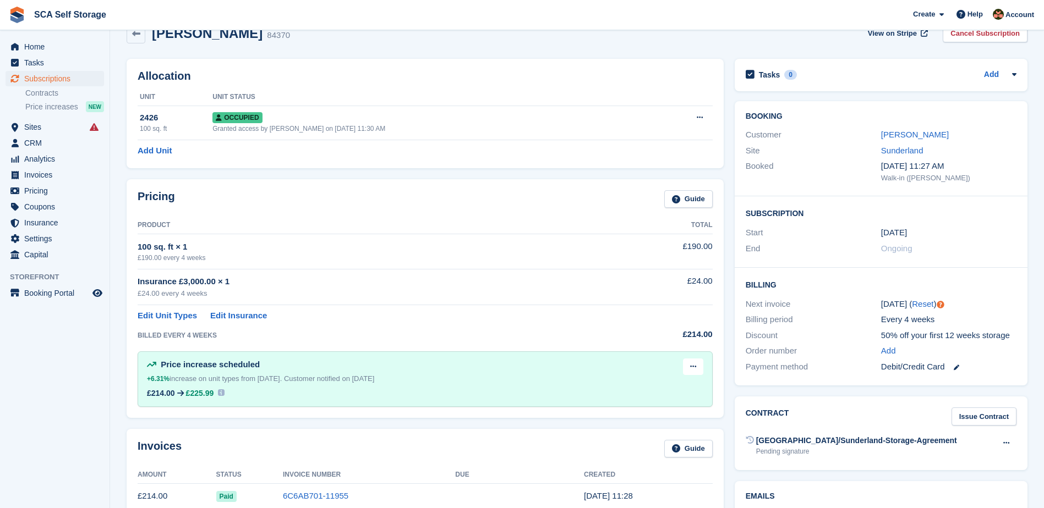
click at [487, 193] on div "Pricing Guide" at bounding box center [425, 202] width 575 height 25
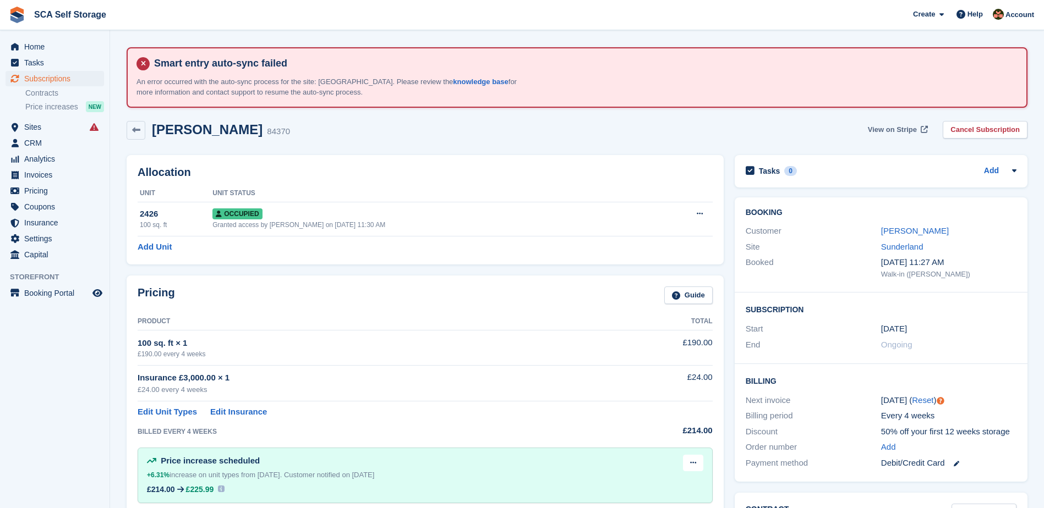
click at [902, 129] on span "View on Stripe" at bounding box center [892, 129] width 49 height 11
click at [894, 231] on link "[PERSON_NAME]" at bounding box center [915, 230] width 68 height 9
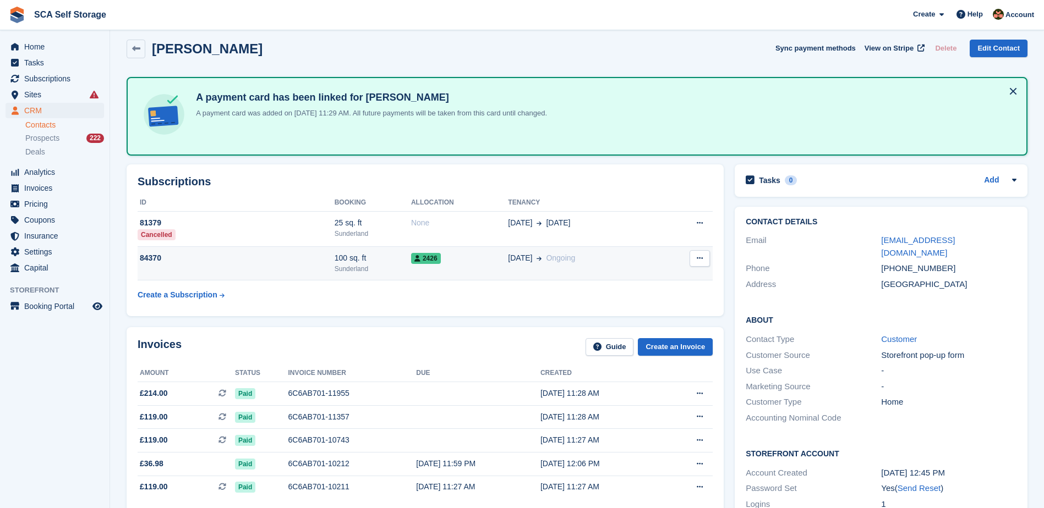
scroll to position [83, 0]
click at [476, 256] on div "2426" at bounding box center [459, 257] width 97 height 12
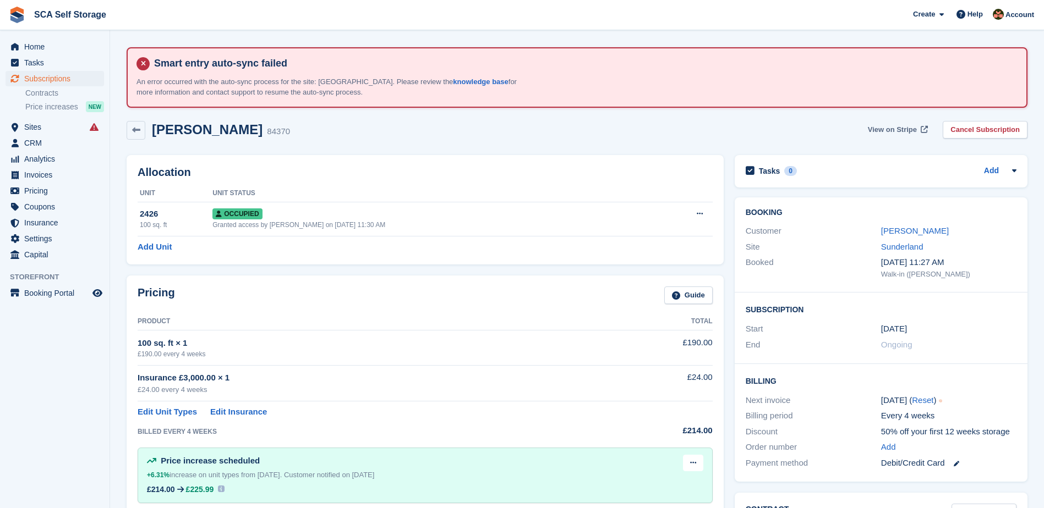
click at [882, 128] on span "View on Stripe" at bounding box center [892, 129] width 49 height 11
click at [896, 226] on link "[PERSON_NAME]" at bounding box center [915, 230] width 68 height 9
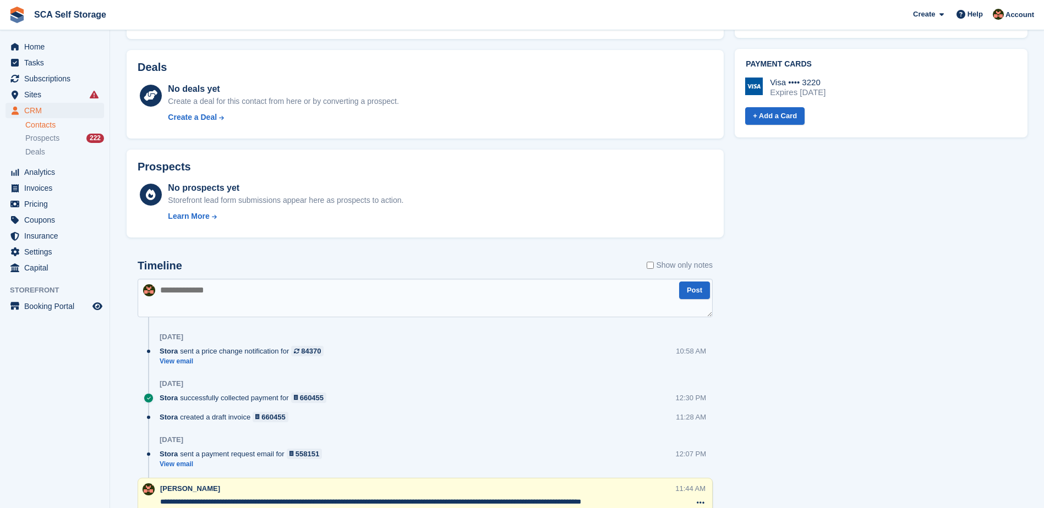
scroll to position [619, 0]
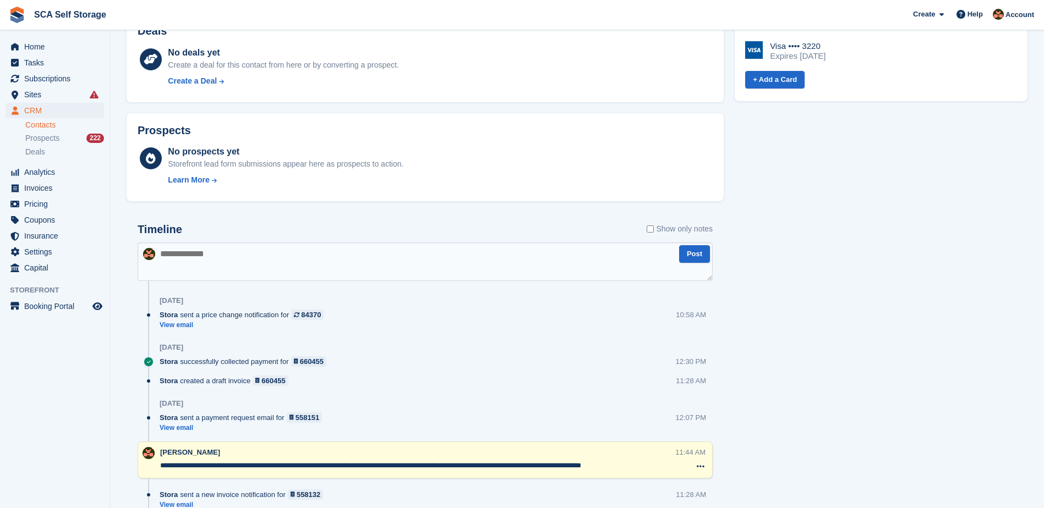
click at [236, 266] on textarea at bounding box center [425, 262] width 575 height 39
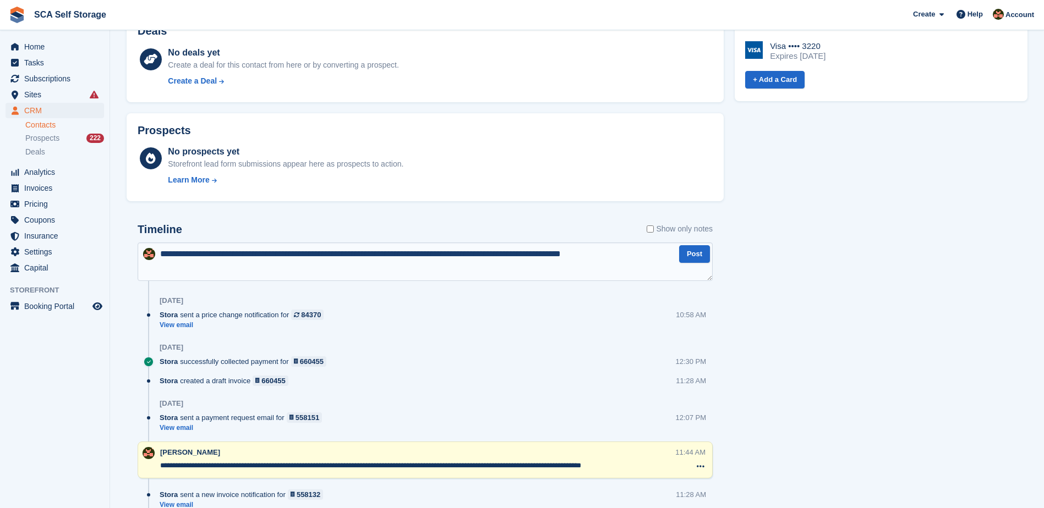
click at [282, 249] on textarea "**********" at bounding box center [425, 262] width 575 height 39
click at [227, 267] on textarea "**********" at bounding box center [425, 262] width 575 height 39
click at [377, 253] on textarea "**********" at bounding box center [425, 262] width 575 height 39
click at [447, 254] on textarea "**********" at bounding box center [425, 262] width 575 height 39
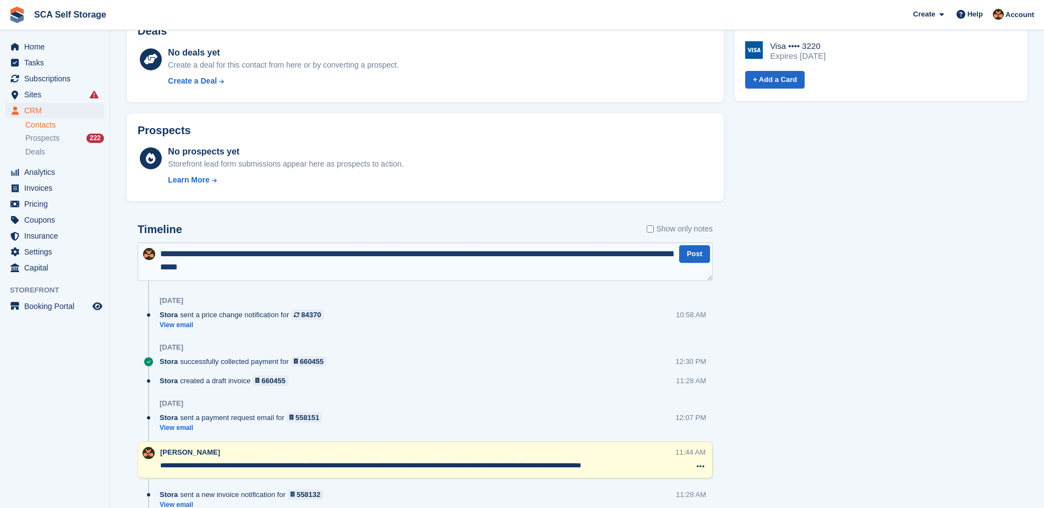
type textarea "**********"
click at [333, 265] on textarea "**********" at bounding box center [425, 262] width 575 height 39
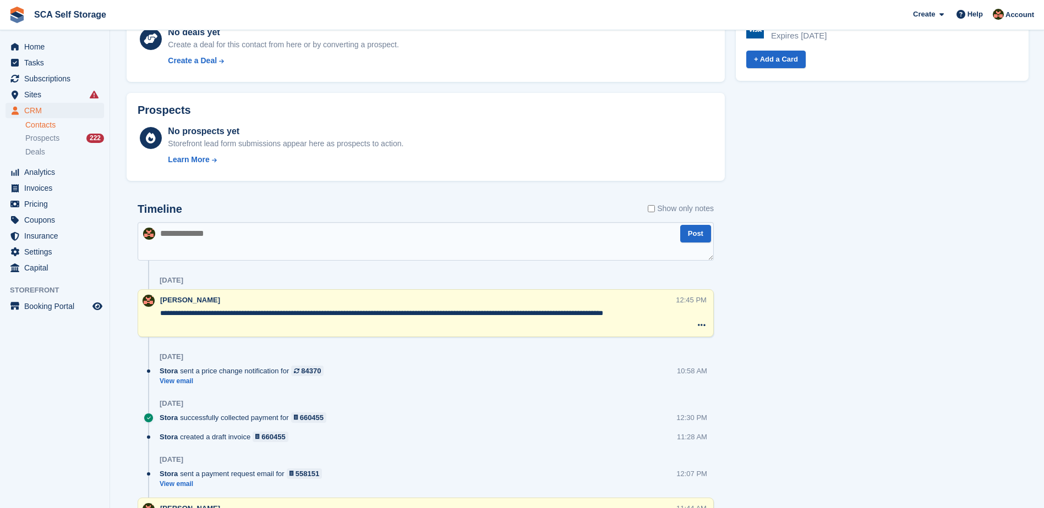
scroll to position [647, 0]
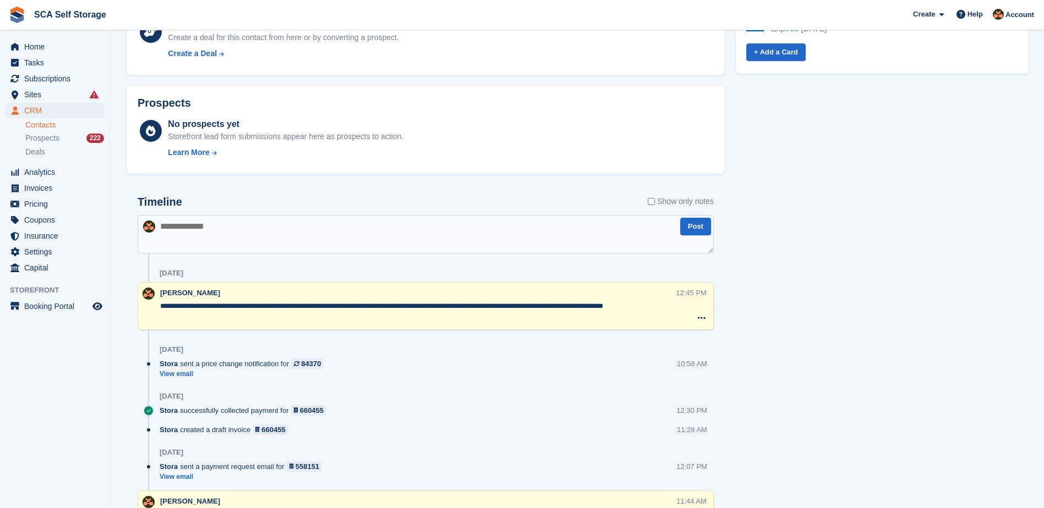
click at [259, 304] on textarea "**********" at bounding box center [418, 312] width 516 height 22
type textarea "**********"
click at [851, 340] on div "Tasks 0 Add No tasks related to Helen Miller Contact Details Email helenmiller0…" at bounding box center [882, 148] width 304 height 1109
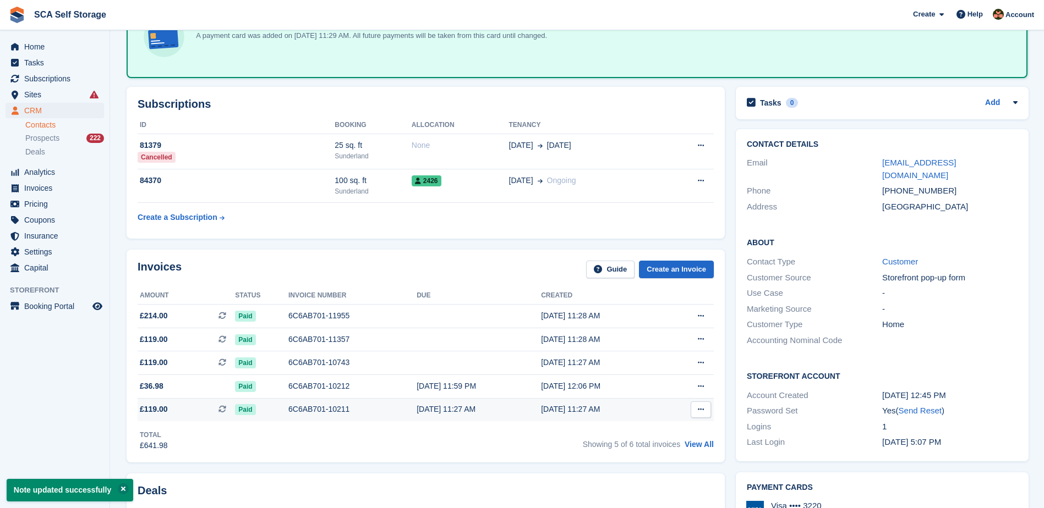
scroll to position [0, 0]
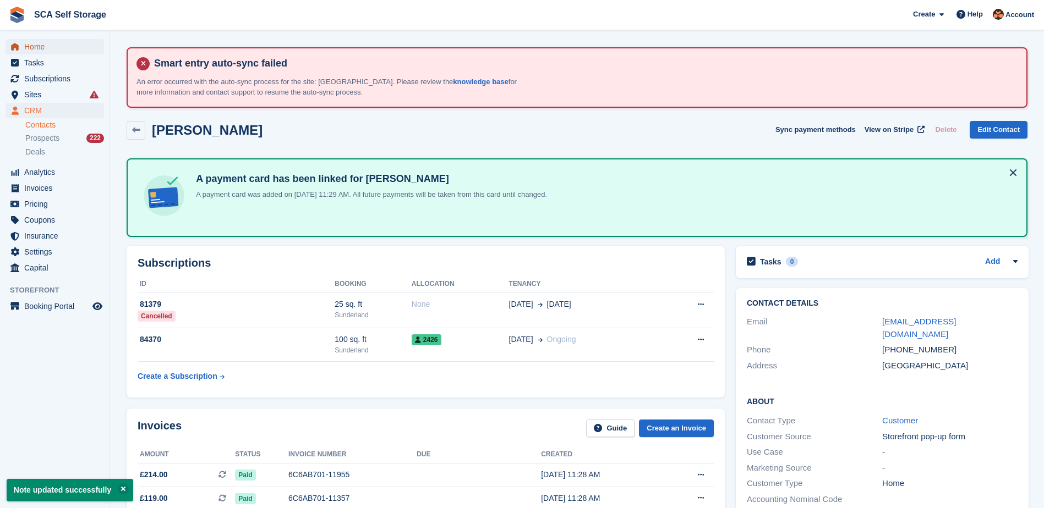
click at [41, 47] on span "Home" at bounding box center [57, 46] width 66 height 15
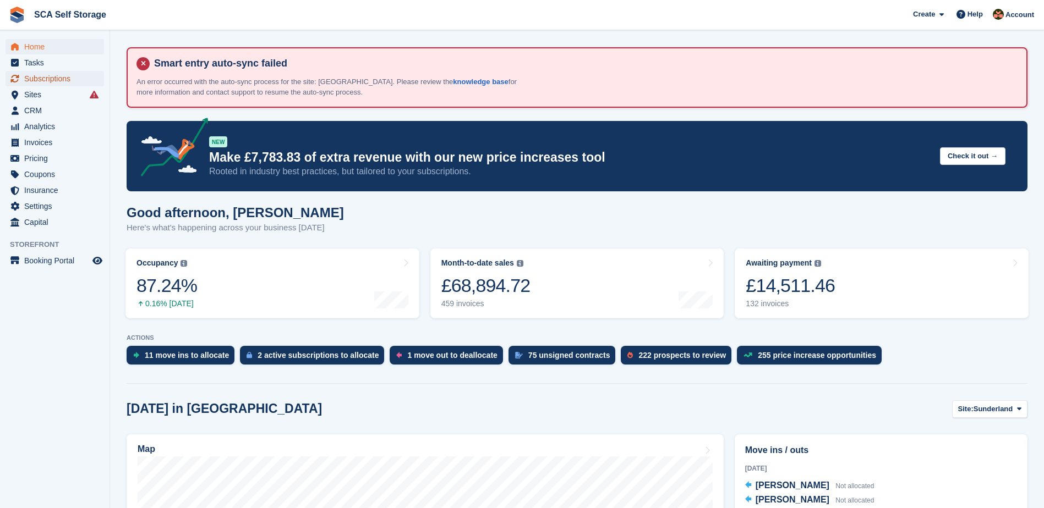
click at [51, 84] on span "Subscriptions" at bounding box center [57, 78] width 66 height 15
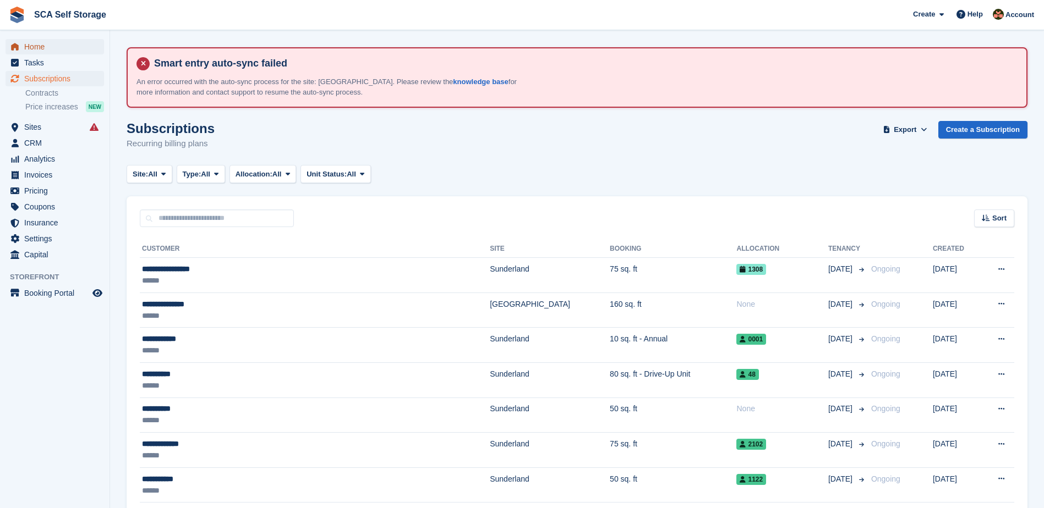
click at [46, 41] on span "Home" at bounding box center [57, 46] width 66 height 15
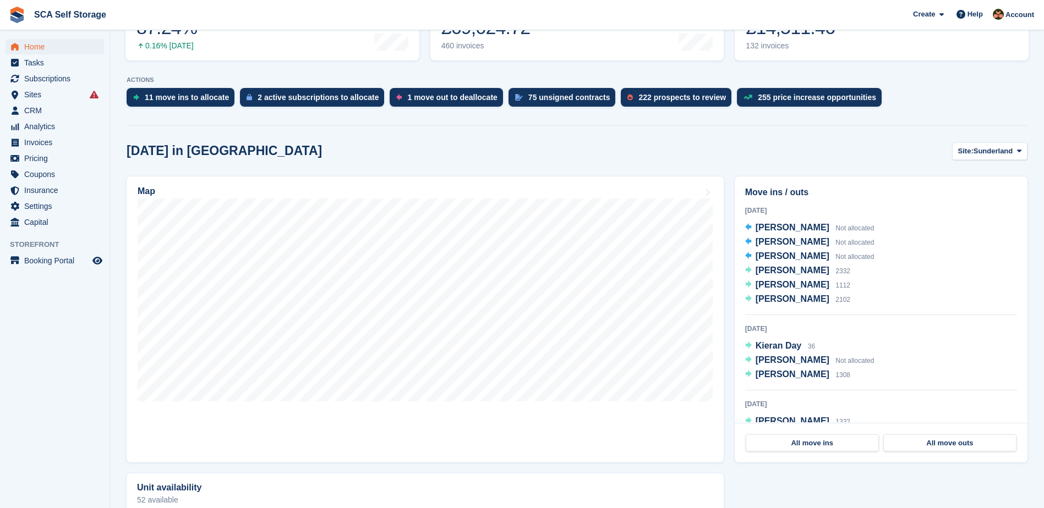
scroll to position [261, 0]
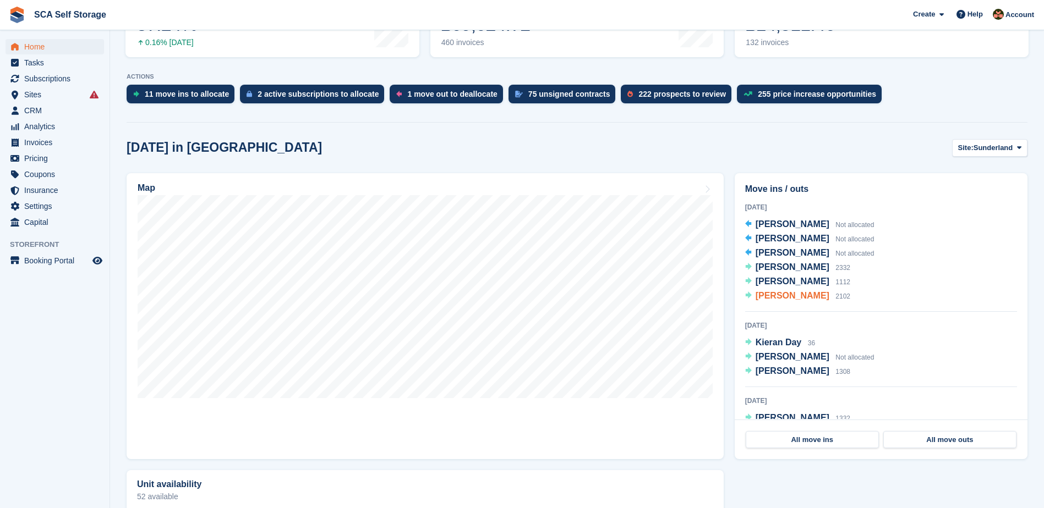
click at [779, 294] on span "[PERSON_NAME]" at bounding box center [792, 295] width 74 height 9
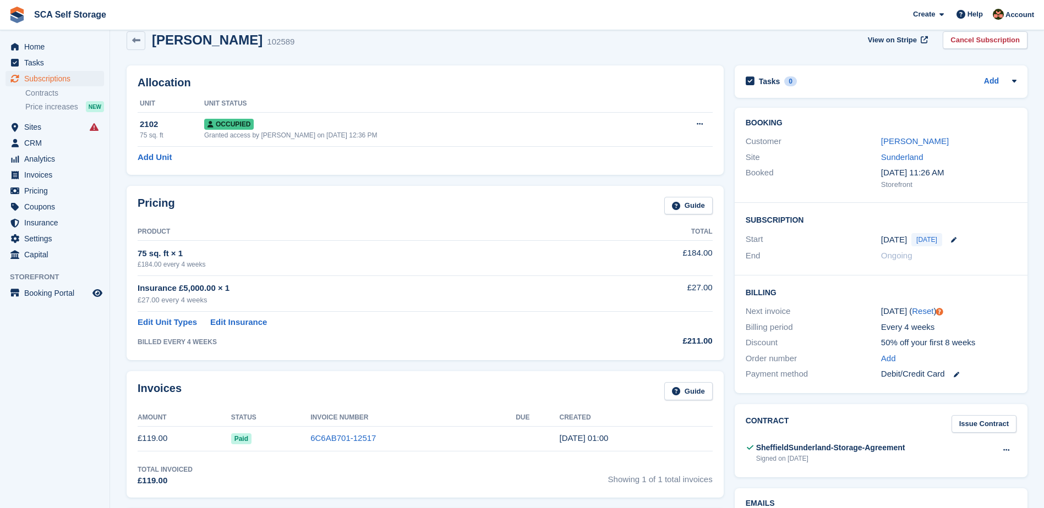
scroll to position [138, 0]
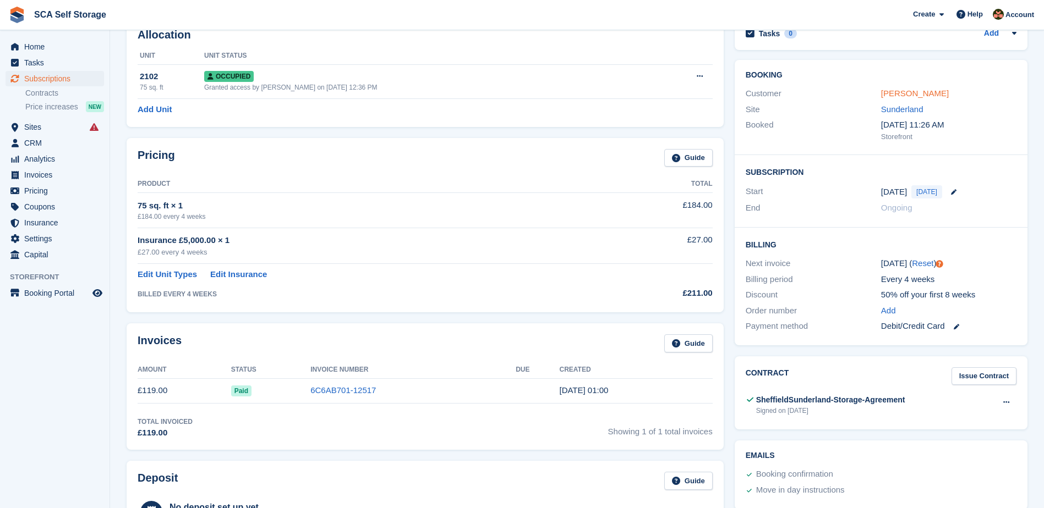
click at [894, 95] on link "[PERSON_NAME]" at bounding box center [915, 93] width 68 height 9
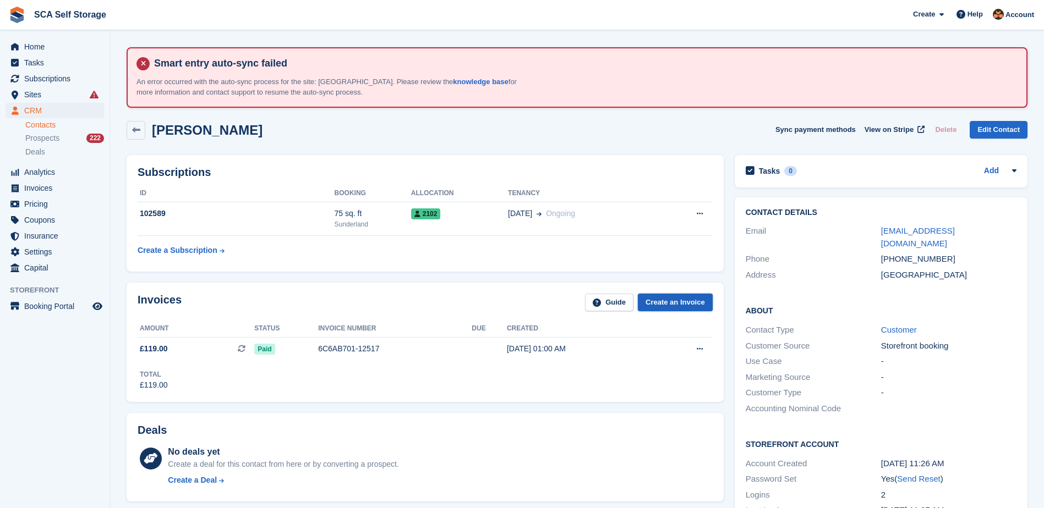
click at [670, 298] on link "Create an Invoice" at bounding box center [675, 303] width 75 height 18
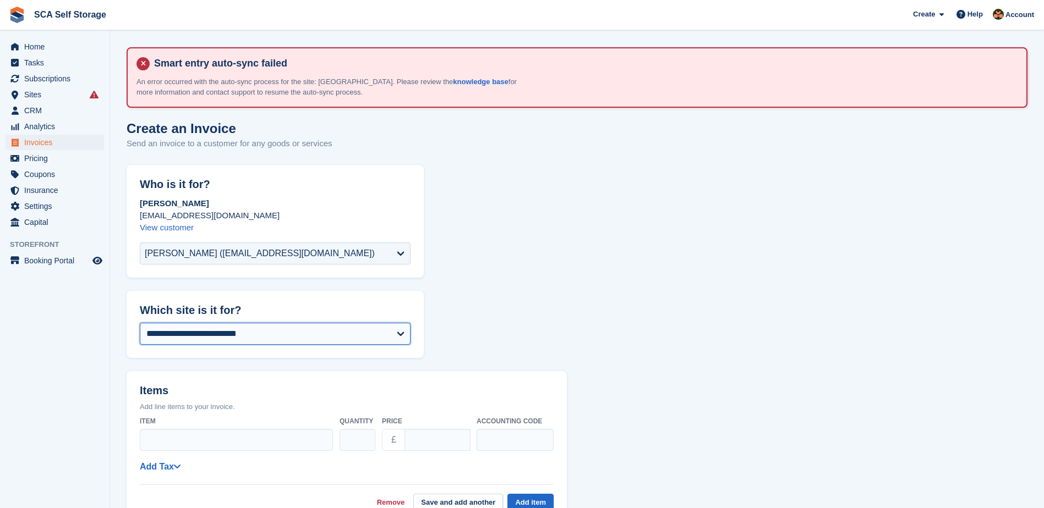
drag, startPoint x: 237, startPoint y: 331, endPoint x: 221, endPoint y: 346, distance: 22.6
click at [237, 331] on select "**********" at bounding box center [275, 334] width 271 height 22
select select "****"
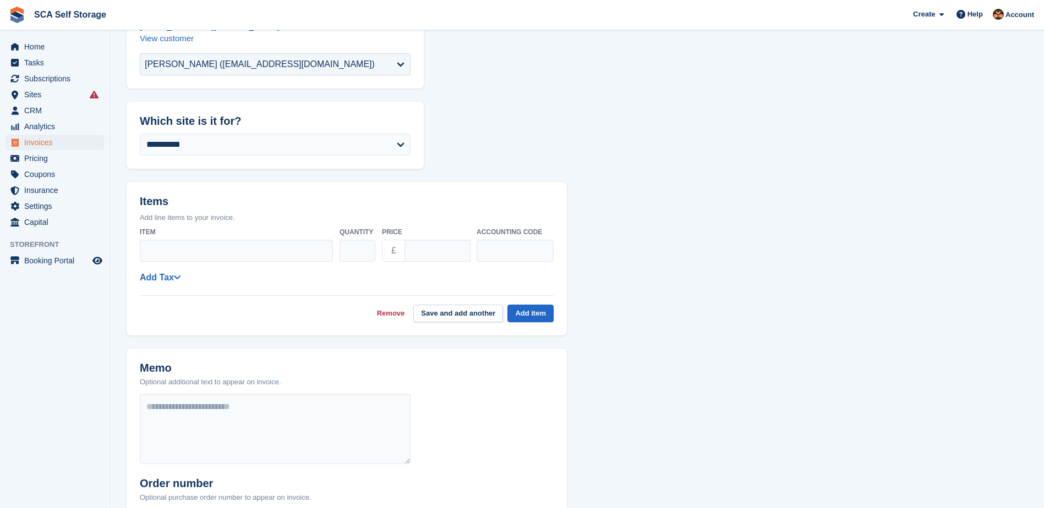
scroll to position [193, 0]
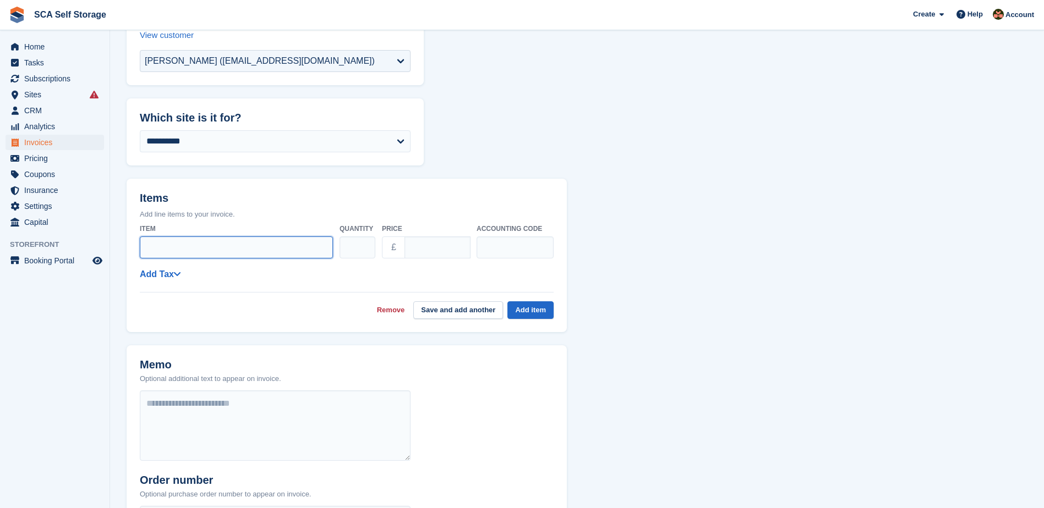
click at [250, 253] on input "Item" at bounding box center [236, 248] width 193 height 22
type input "**********"
drag, startPoint x: 428, startPoint y: 247, endPoint x: 388, endPoint y: 249, distance: 40.2
click at [388, 249] on div "£ ****" at bounding box center [426, 248] width 88 height 22
type input "*****"
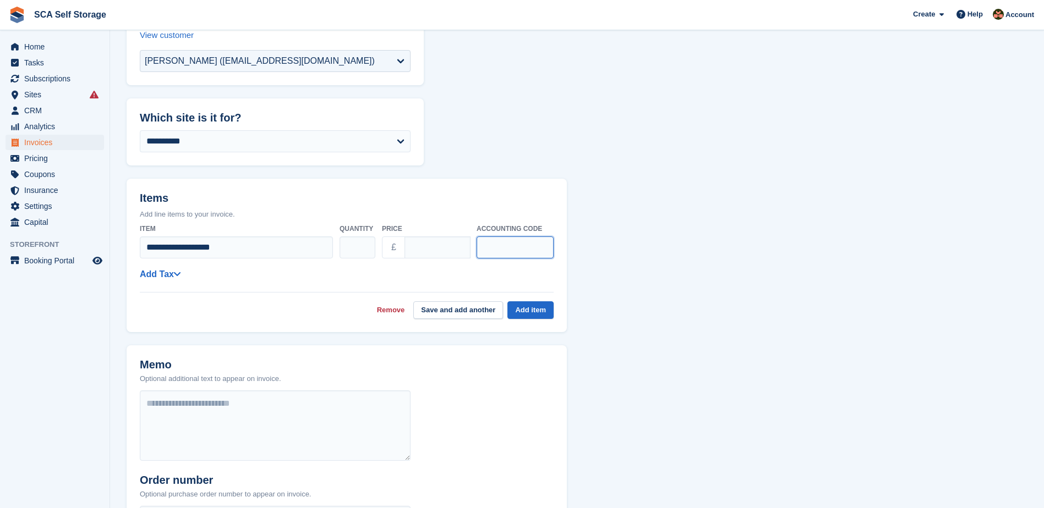
click at [514, 251] on input "text" at bounding box center [514, 248] width 77 height 22
type input "****"
click at [531, 314] on button "Add item" at bounding box center [530, 311] width 46 height 18
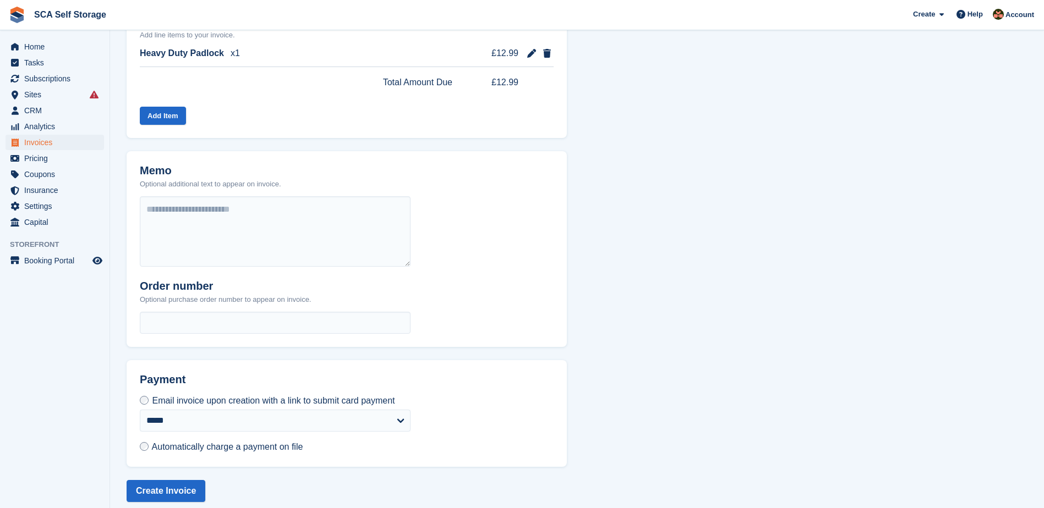
scroll to position [382, 0]
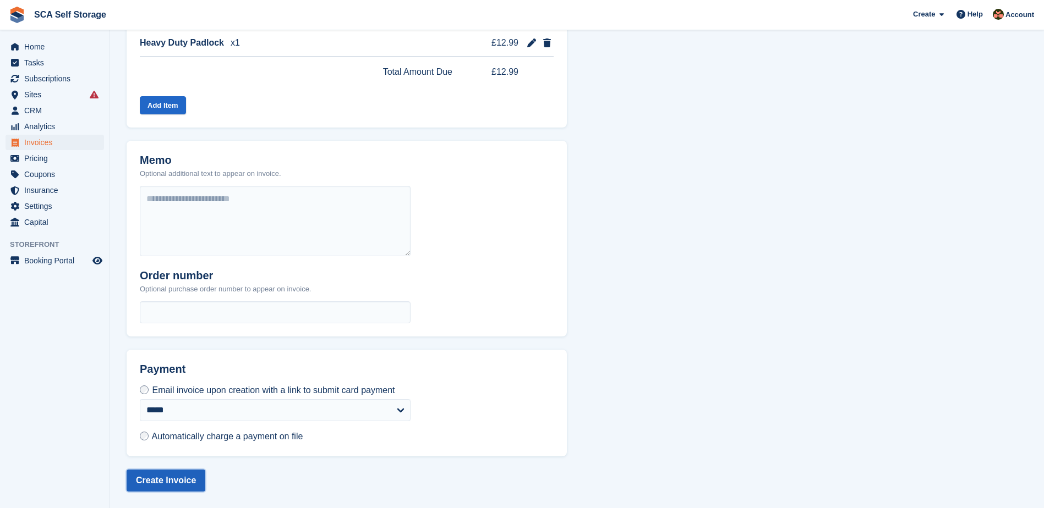
click at [179, 480] on button "Create Invoice" at bounding box center [166, 481] width 79 height 22
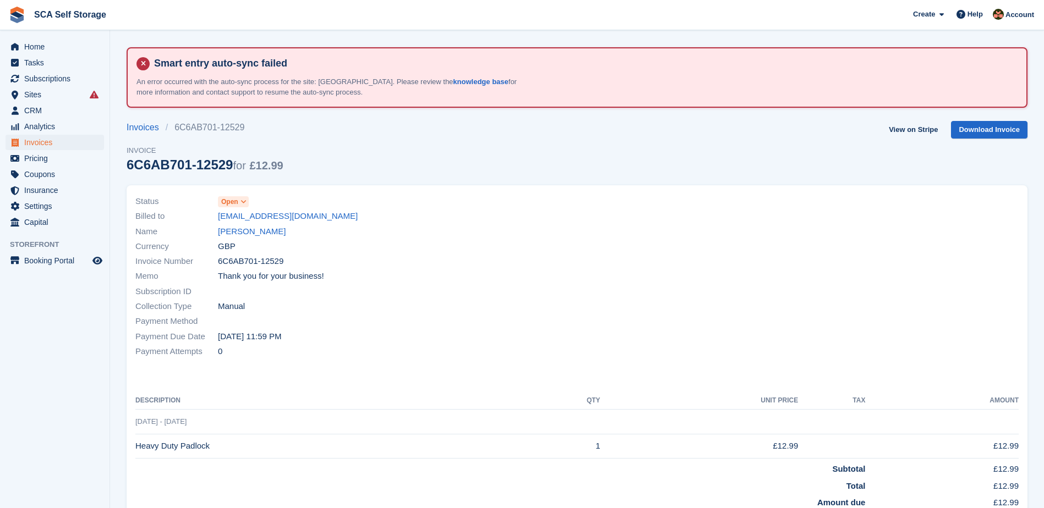
click at [228, 205] on span "Open" at bounding box center [229, 202] width 17 height 10
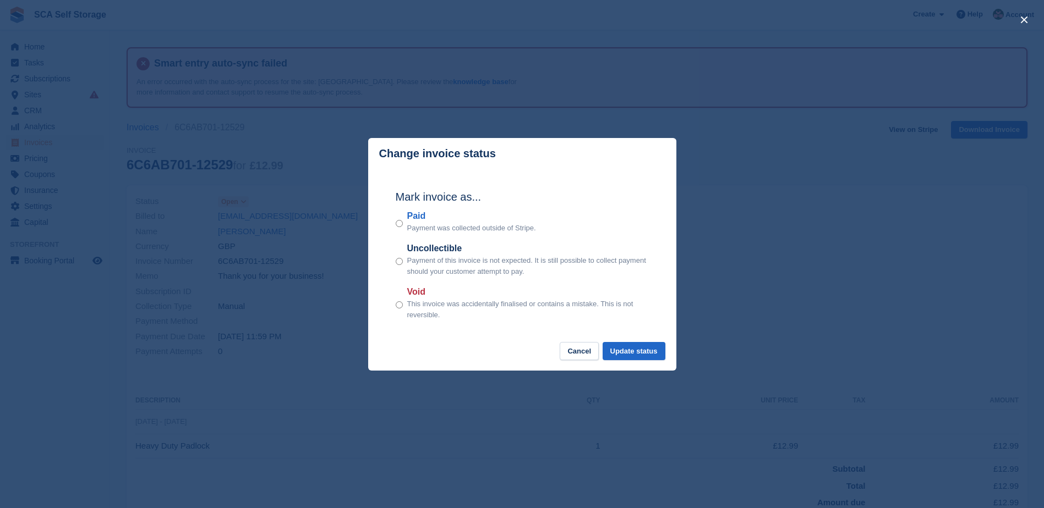
click at [407, 226] on p "Payment was collected outside of Stripe." at bounding box center [471, 228] width 129 height 11
click at [636, 359] on button "Update status" at bounding box center [633, 351] width 63 height 18
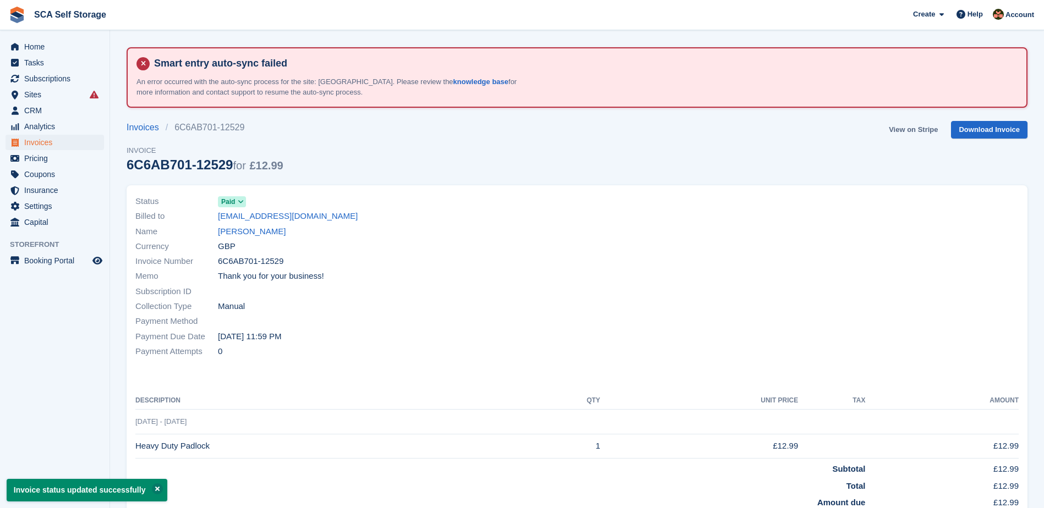
click at [914, 130] on link "View on Stripe" at bounding box center [913, 130] width 58 height 18
click at [54, 50] on span "Home" at bounding box center [57, 46] width 66 height 15
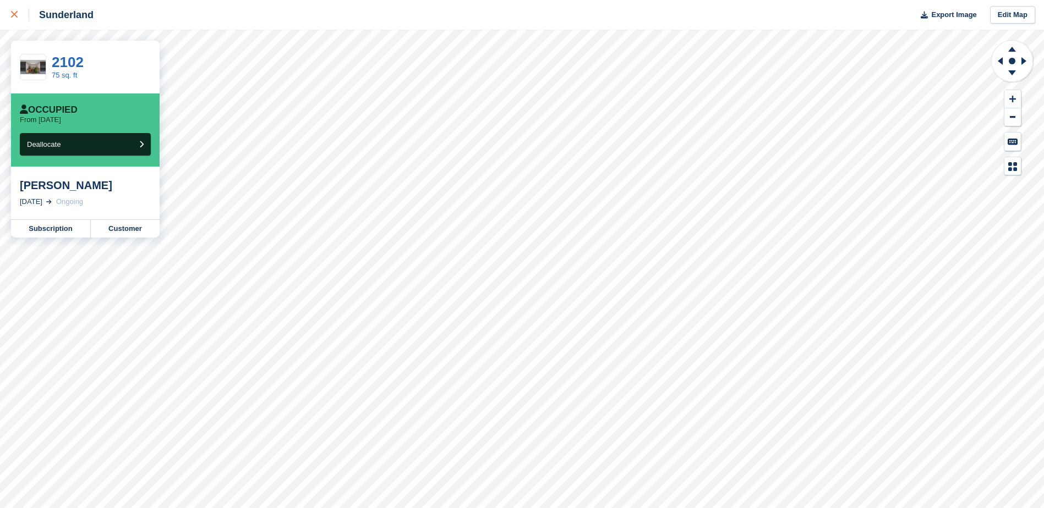
click at [11, 19] on div at bounding box center [20, 14] width 18 height 13
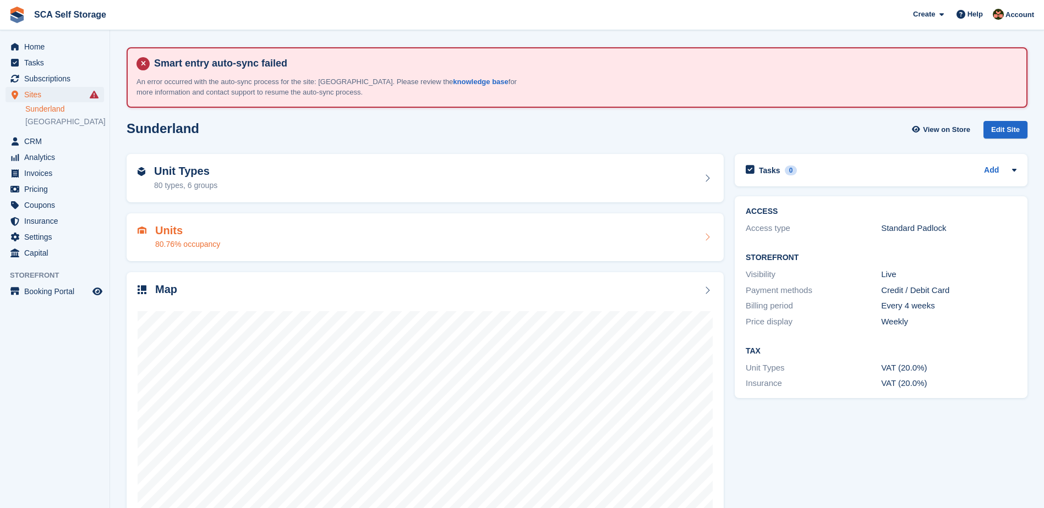
click at [194, 234] on h2 "Units" at bounding box center [187, 230] width 65 height 13
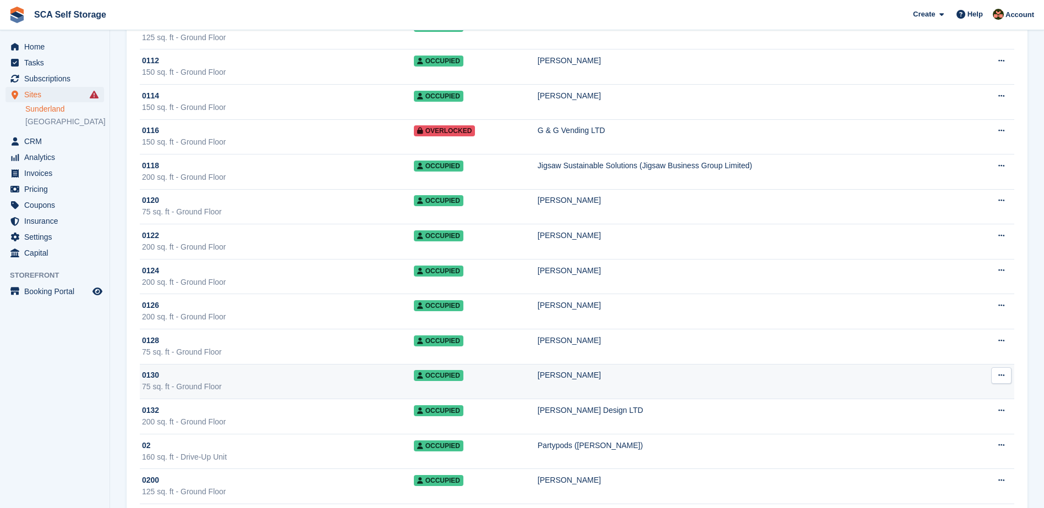
scroll to position [702, 0]
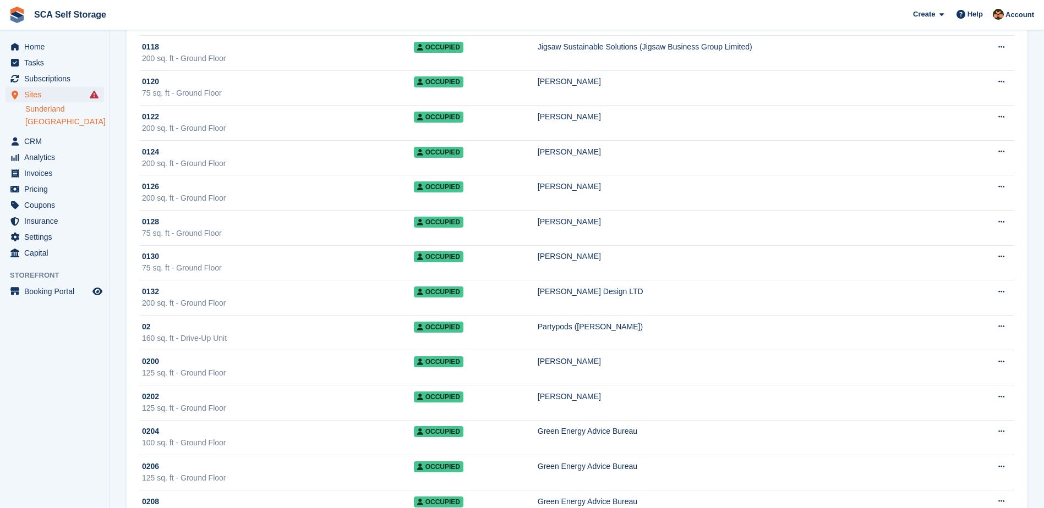
click at [32, 121] on link "[GEOGRAPHIC_DATA]" at bounding box center [64, 122] width 79 height 10
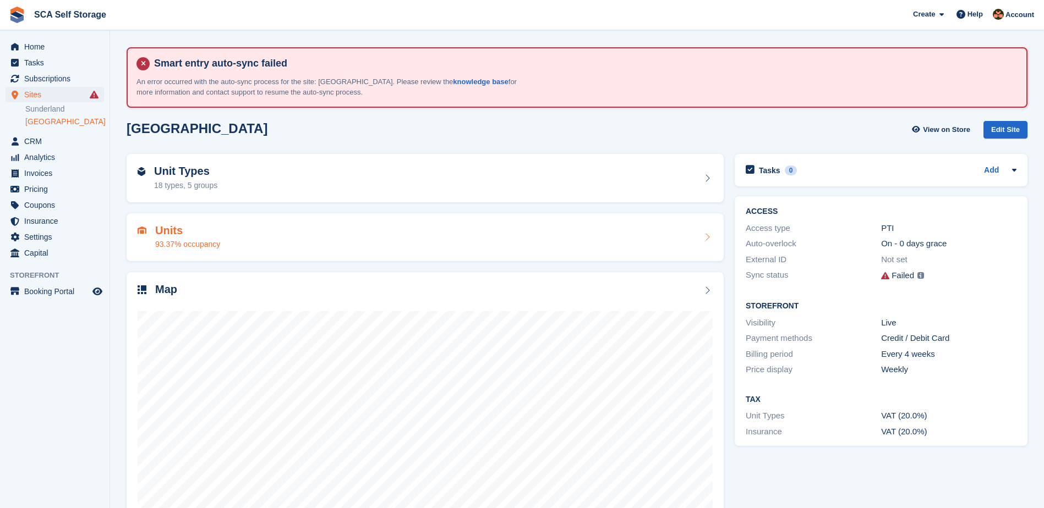
click at [171, 229] on h2 "Units" at bounding box center [187, 230] width 65 height 13
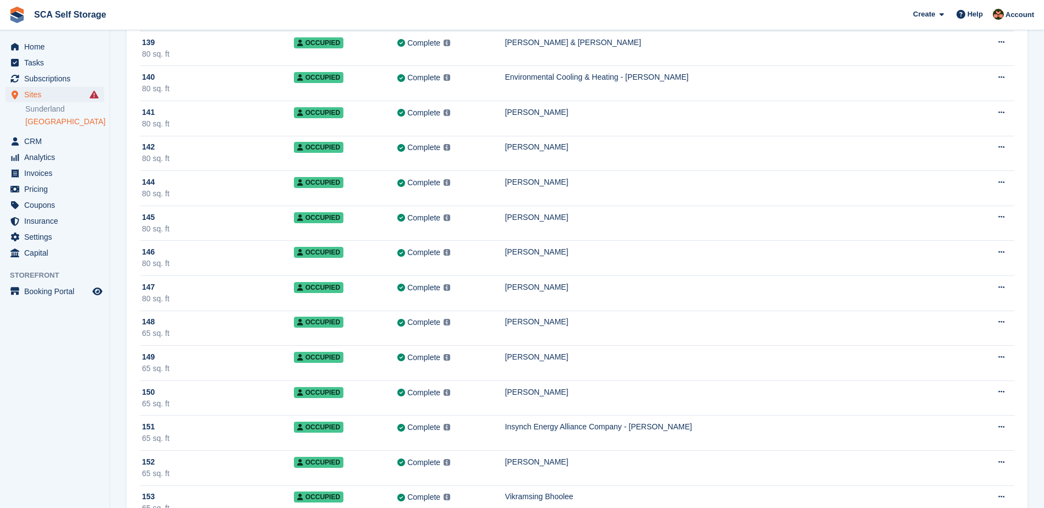
scroll to position [5310, 0]
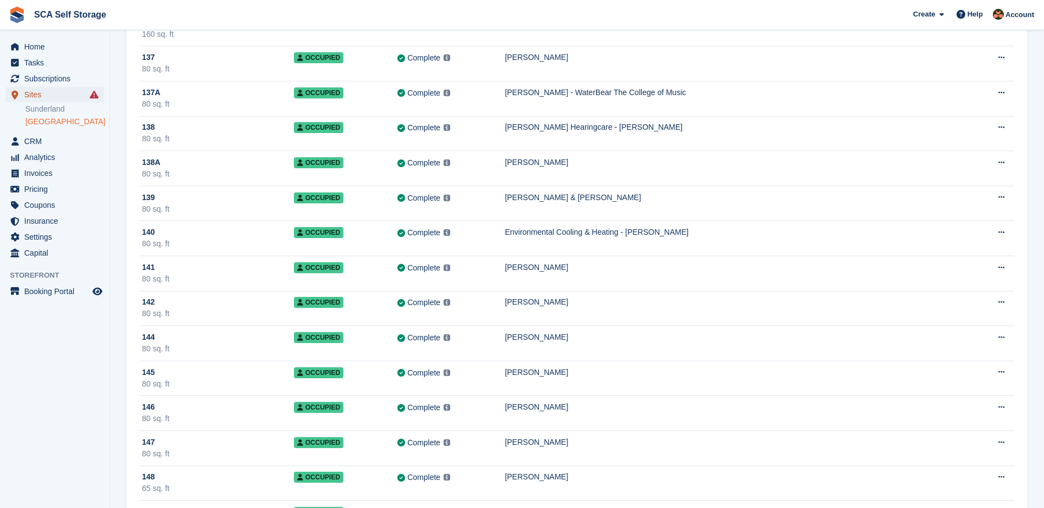
click at [59, 97] on span "Sites" at bounding box center [57, 94] width 66 height 15
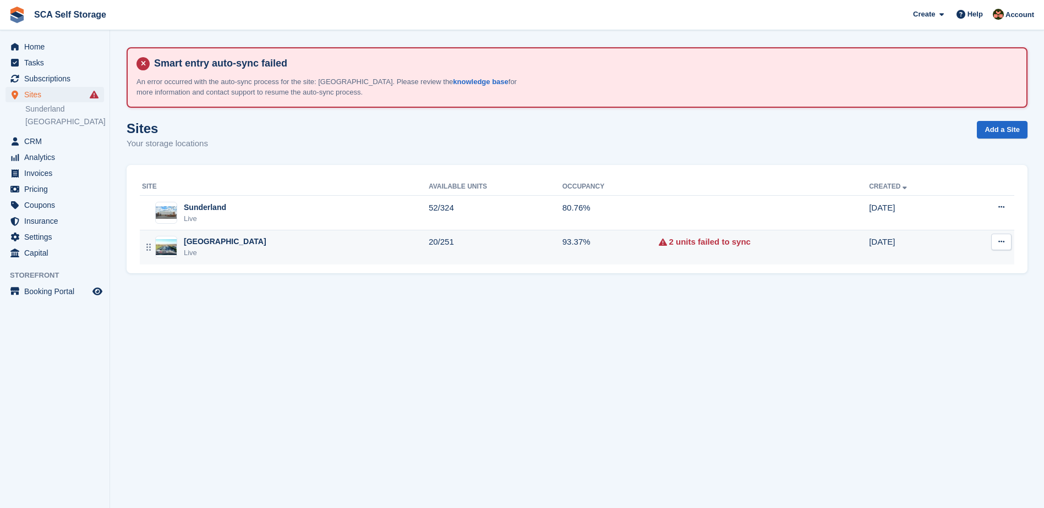
click at [483, 243] on td "20/251" at bounding box center [496, 247] width 134 height 34
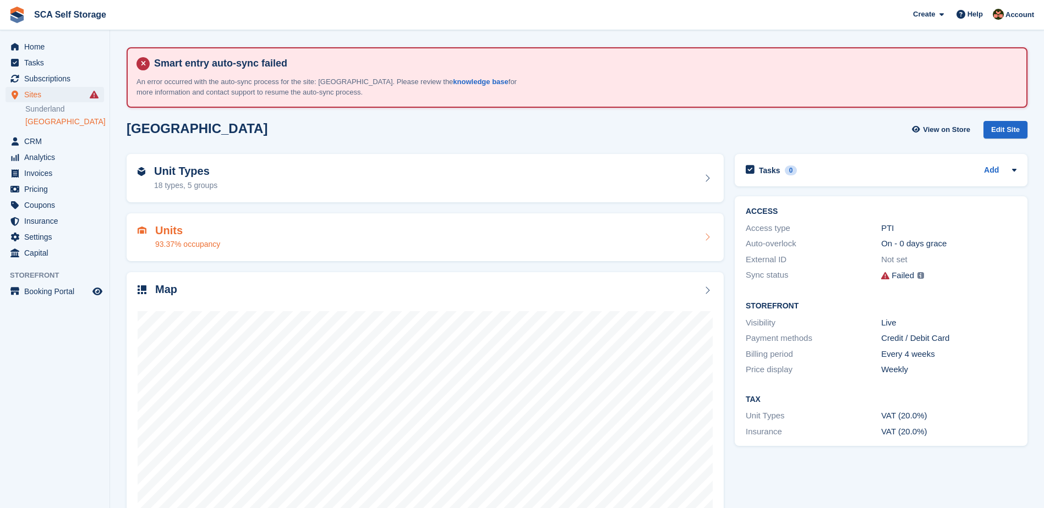
click at [153, 236] on div "Units 93.37% occupancy" at bounding box center [179, 237] width 83 height 26
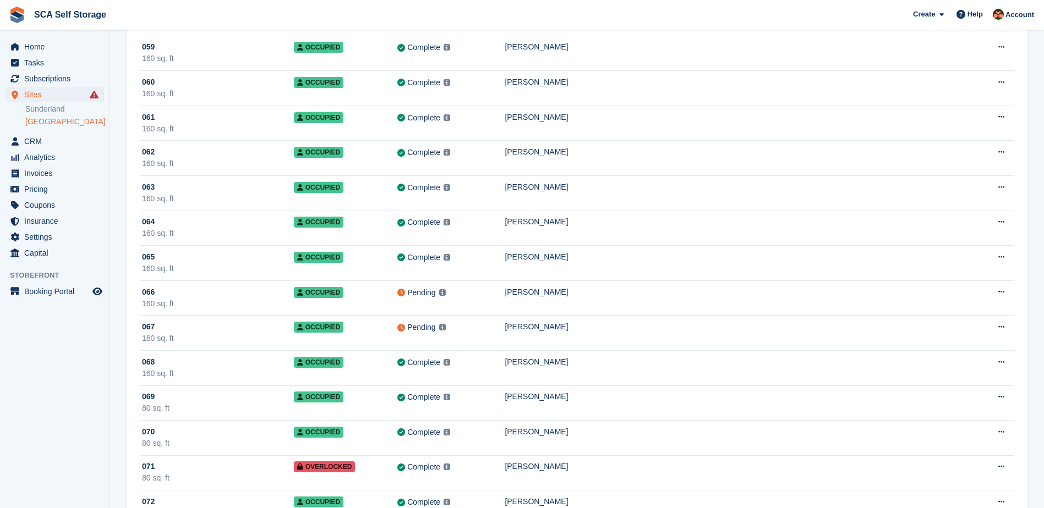
scroll to position [2655, 0]
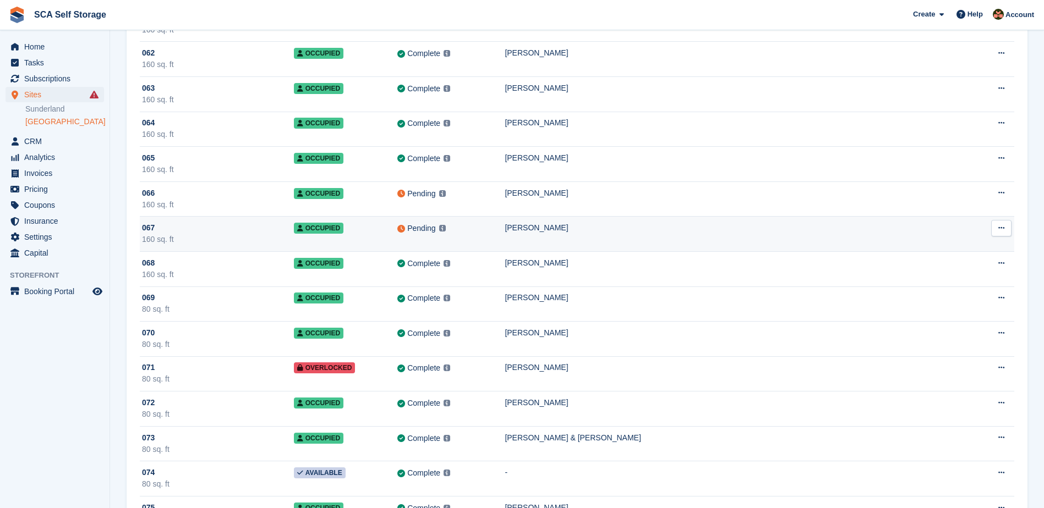
click at [505, 229] on div "Pending This unit will be synced with PTI within 1 minute Learn more →" at bounding box center [450, 228] width 107 height 13
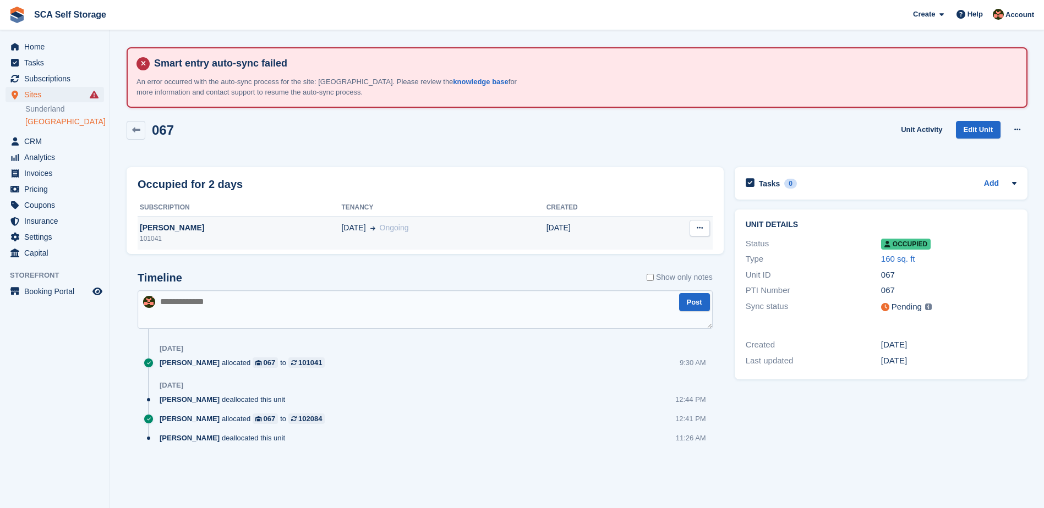
click at [596, 232] on td "[DATE]" at bounding box center [594, 233] width 96 height 33
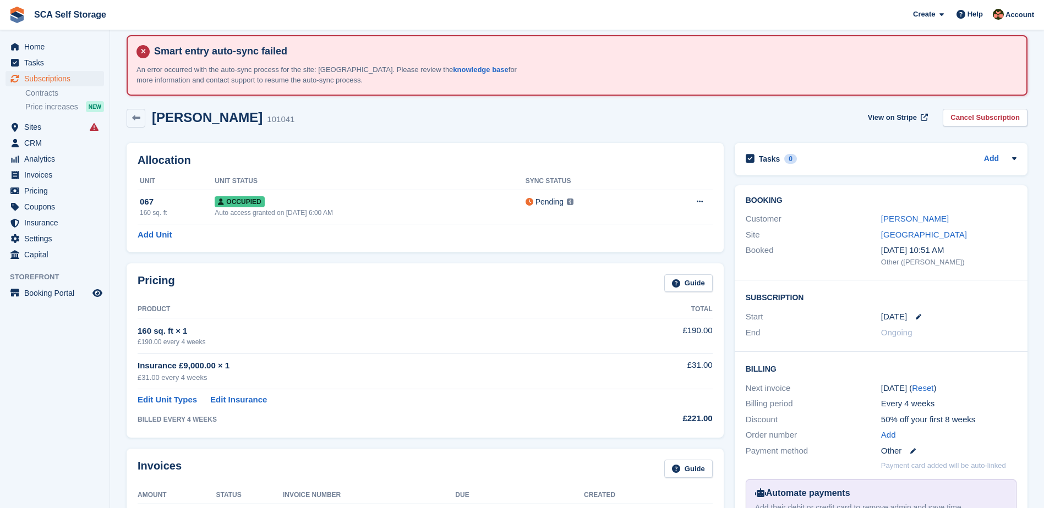
scroll to position [14, 0]
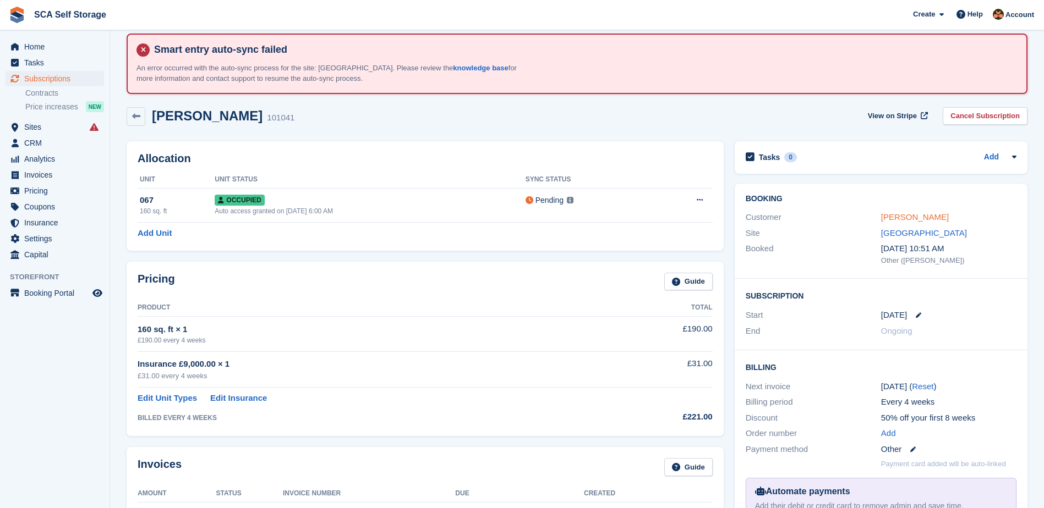
click at [910, 218] on link "[PERSON_NAME]" at bounding box center [915, 216] width 68 height 9
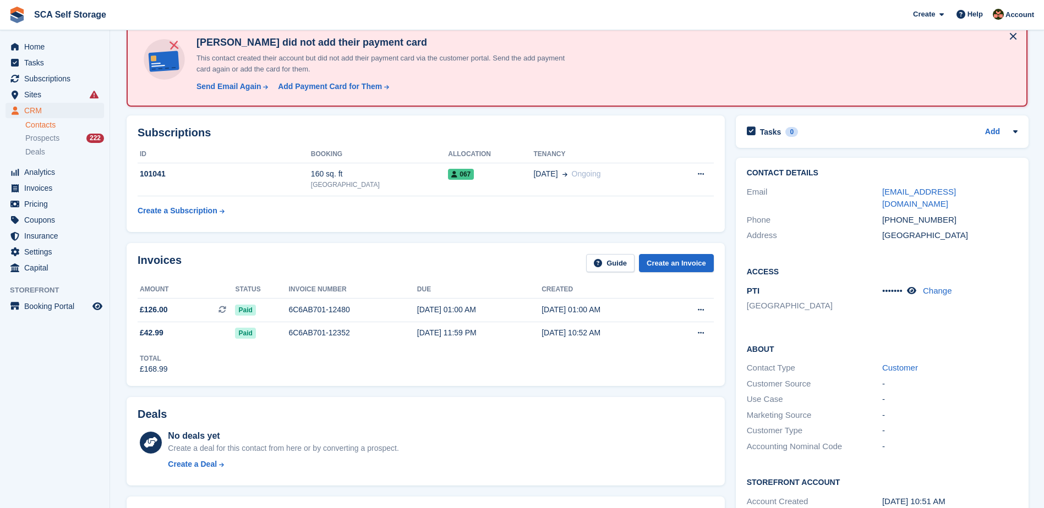
scroll to position [151, 0]
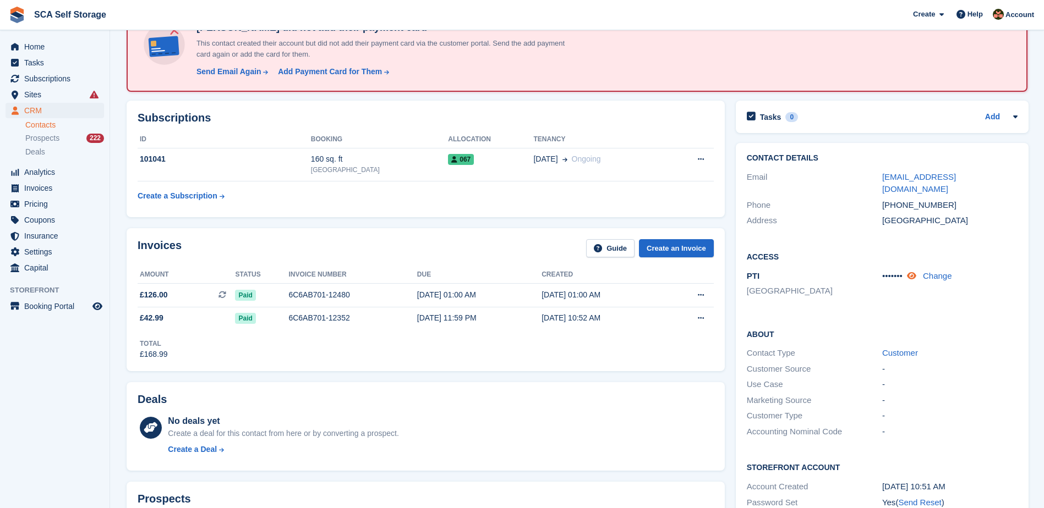
click at [910, 272] on icon at bounding box center [911, 276] width 9 height 8
click at [40, 43] on span "Home" at bounding box center [57, 46] width 66 height 15
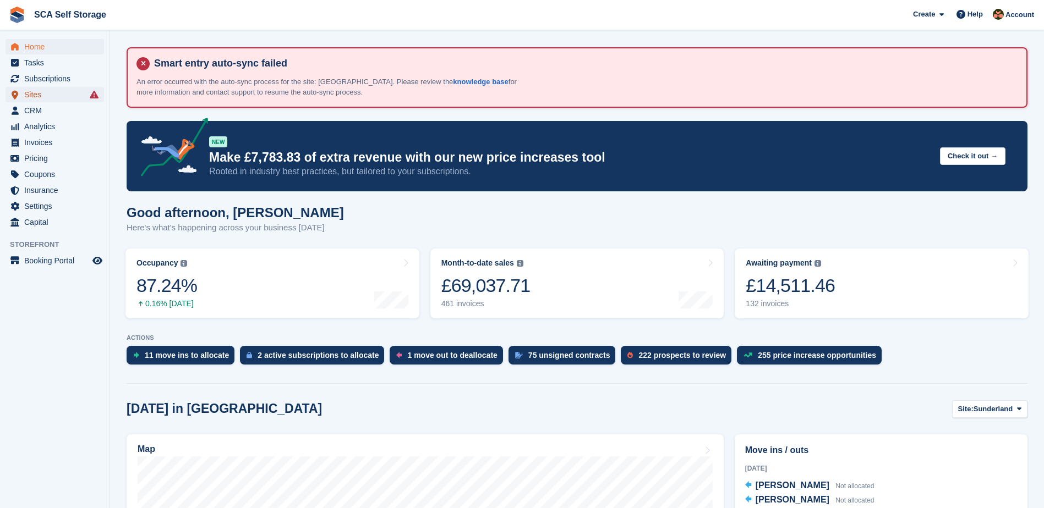
click at [53, 98] on span "Sites" at bounding box center [57, 94] width 66 height 15
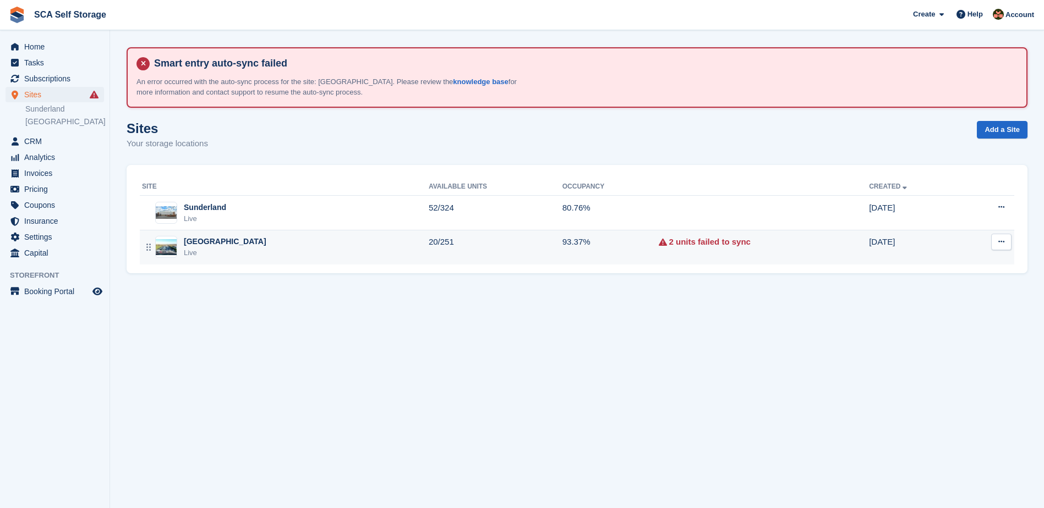
click at [221, 247] on div "Sheffield Live" at bounding box center [285, 247] width 287 height 23
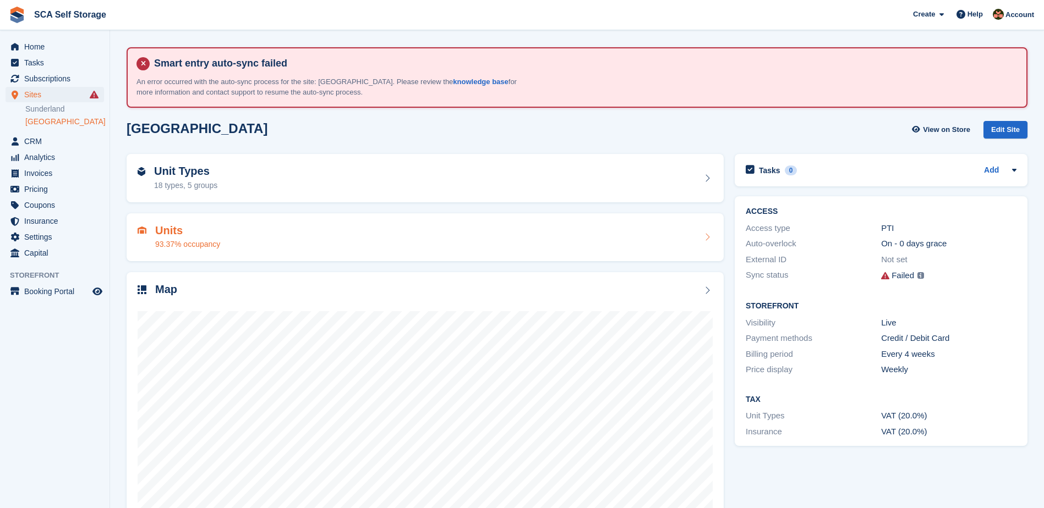
click at [277, 227] on div "Units 93.37% occupancy" at bounding box center [425, 237] width 575 height 26
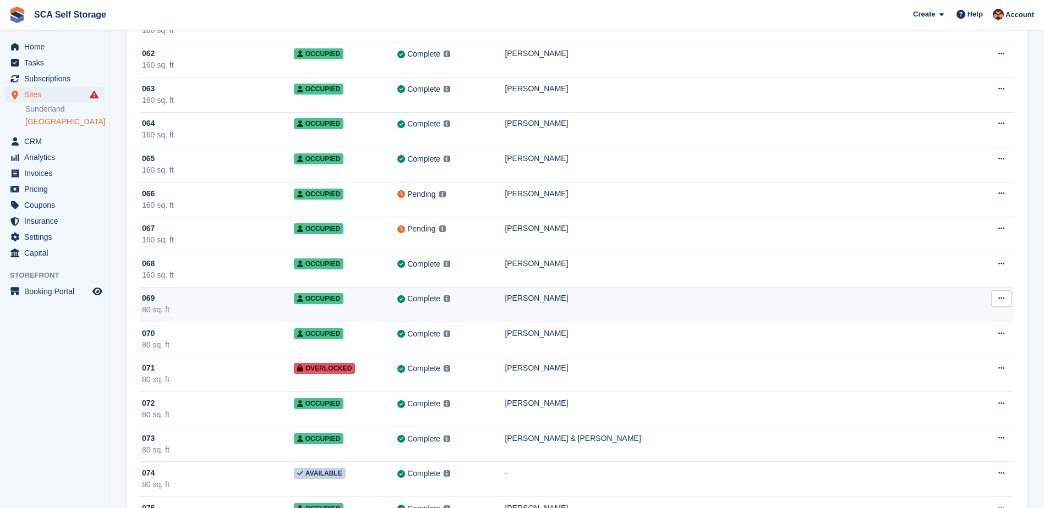
scroll to position [2669, 0]
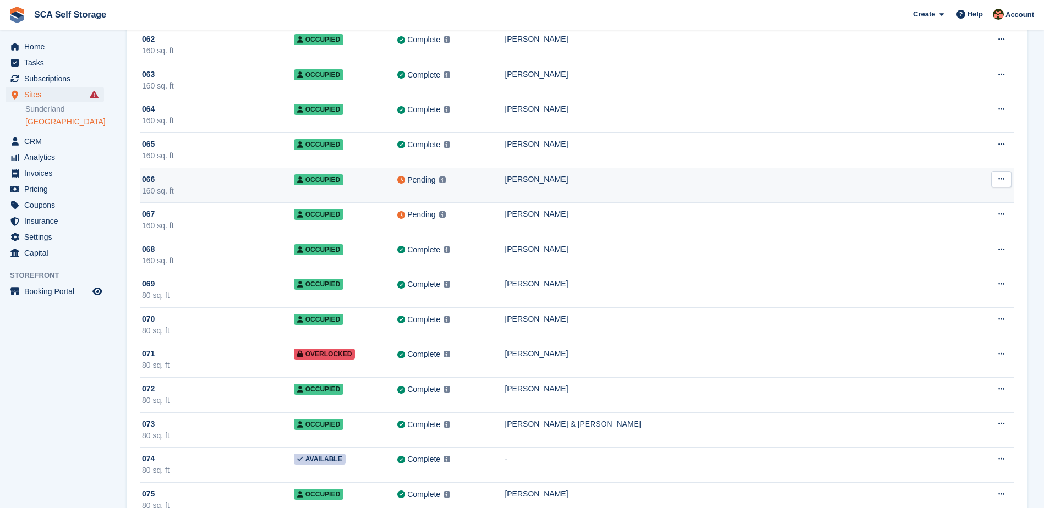
click at [505, 187] on td "Pending This unit will be synced with PTI within 1 minute Learn more →" at bounding box center [450, 185] width 107 height 35
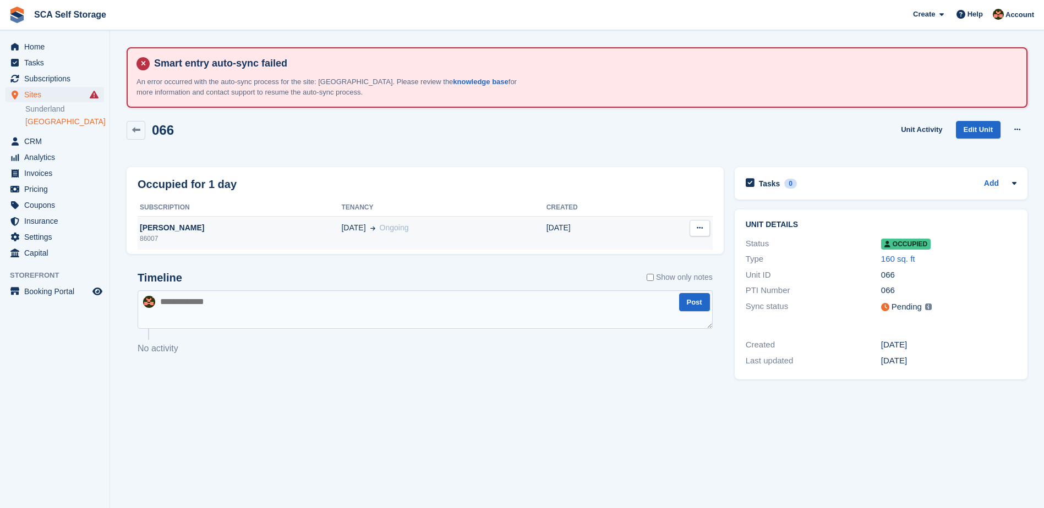
click at [467, 232] on div "03 Jun Ongoing" at bounding box center [443, 228] width 205 height 12
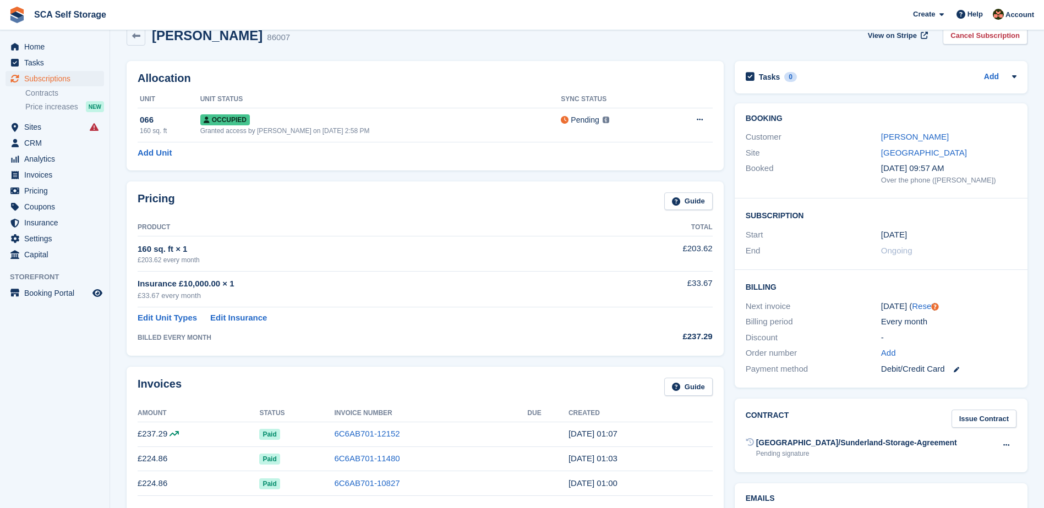
scroll to position [83, 0]
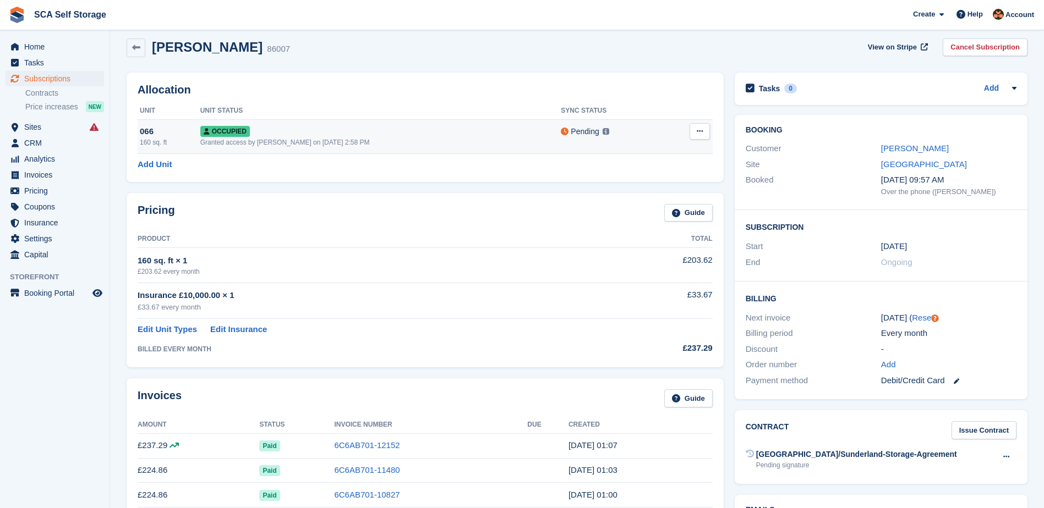
click at [561, 143] on td "Pending This unit will be synced with PTI within 1 minute Learn more →" at bounding box center [612, 137] width 102 height 34
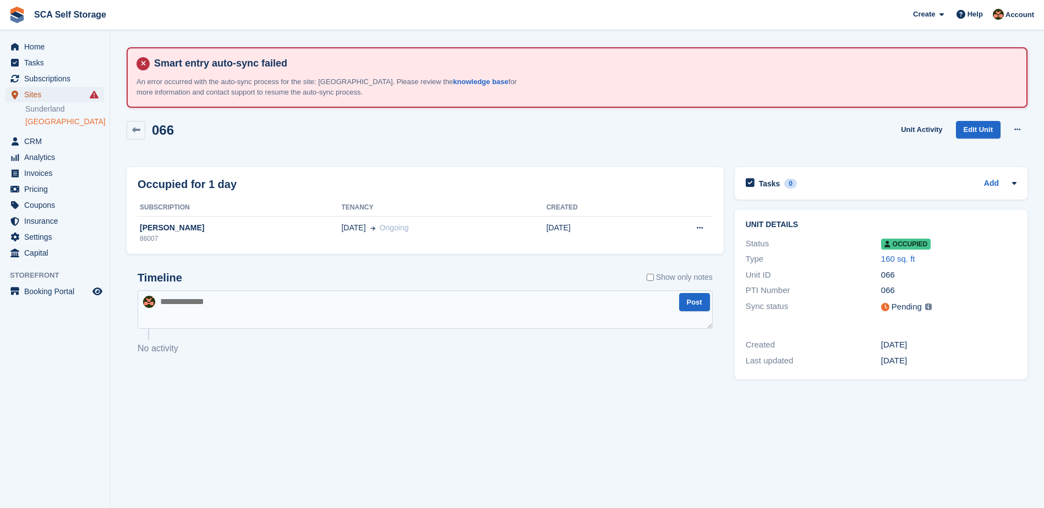
click at [46, 97] on span "Sites" at bounding box center [57, 94] width 66 height 15
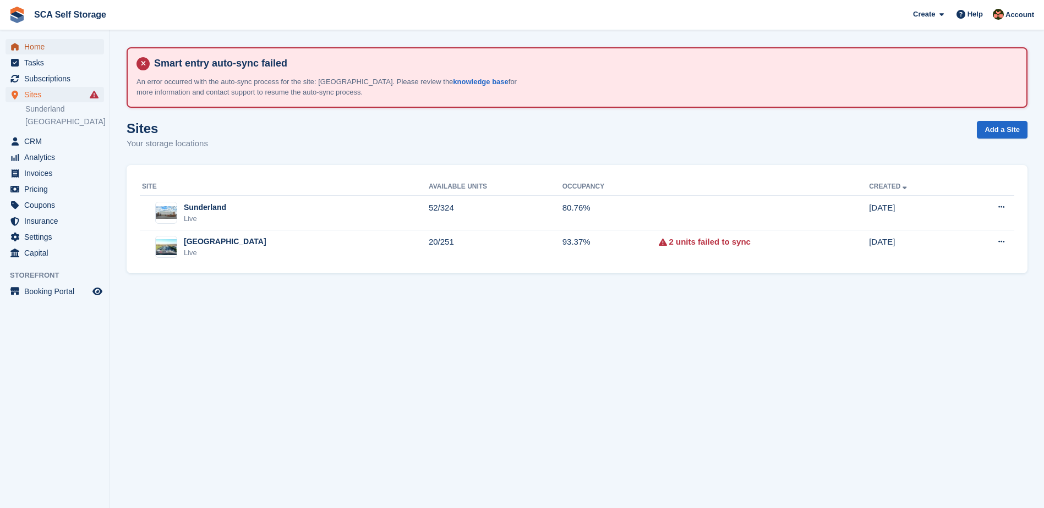
click at [47, 46] on span "Home" at bounding box center [57, 46] width 66 height 15
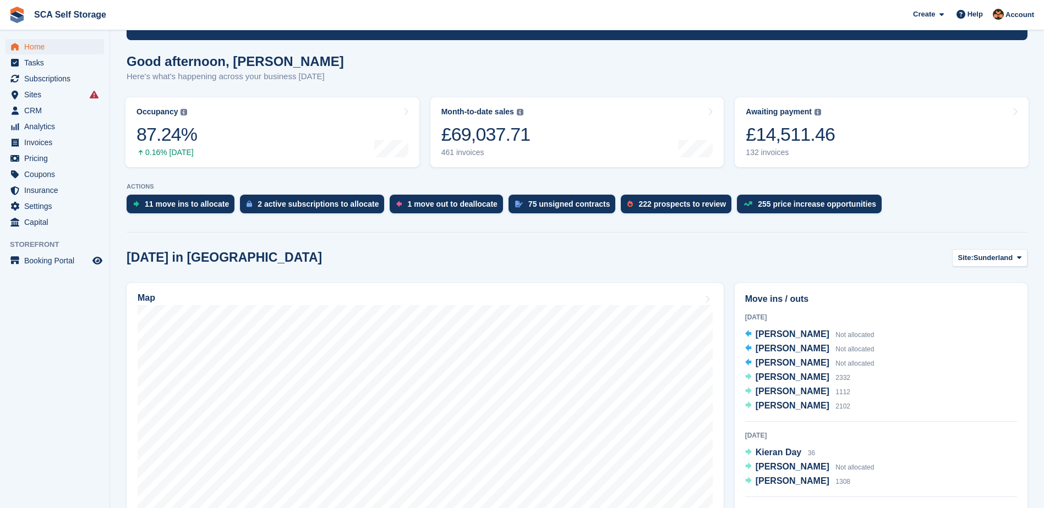
scroll to position [179, 0]
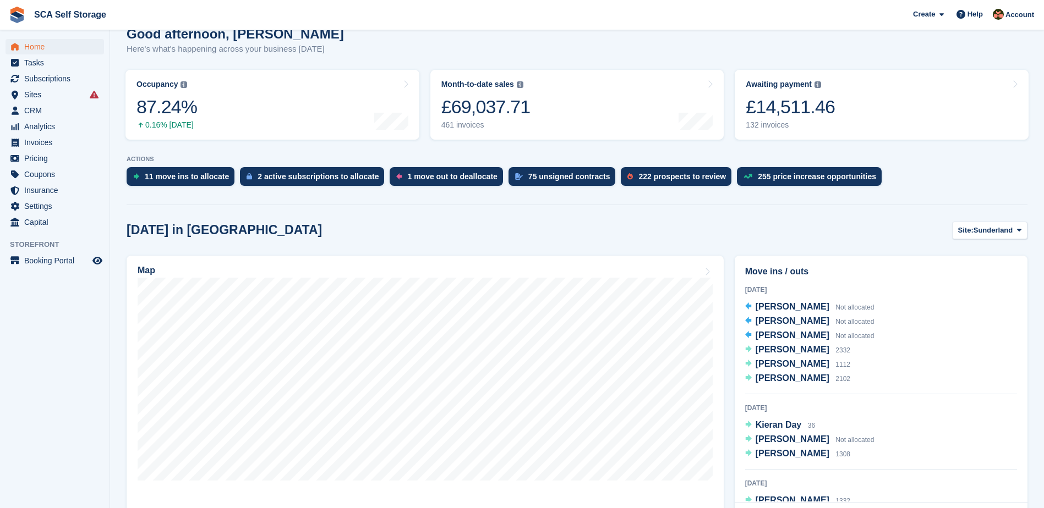
click at [288, 222] on div "[DATE] in [GEOGRAPHIC_DATA] Site: [GEOGRAPHIC_DATA] Sunderland [GEOGRAPHIC_DATA]" at bounding box center [577, 231] width 901 height 18
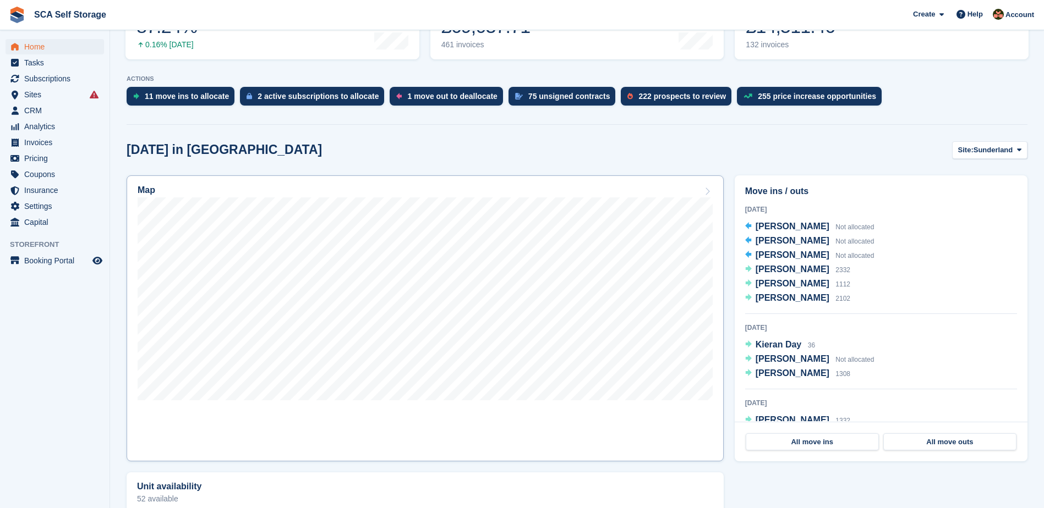
scroll to position [261, 0]
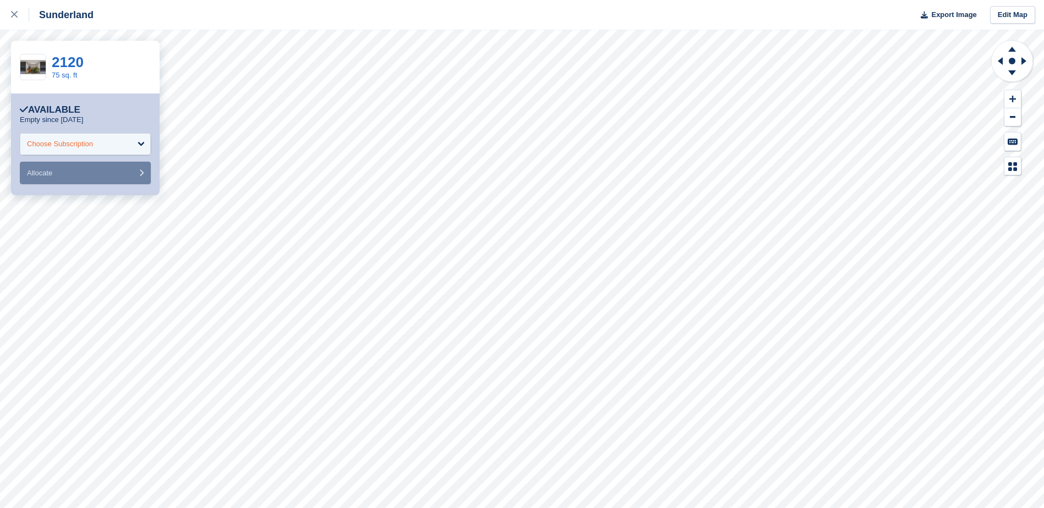
click at [109, 144] on div "Choose Subscription" at bounding box center [85, 144] width 131 height 22
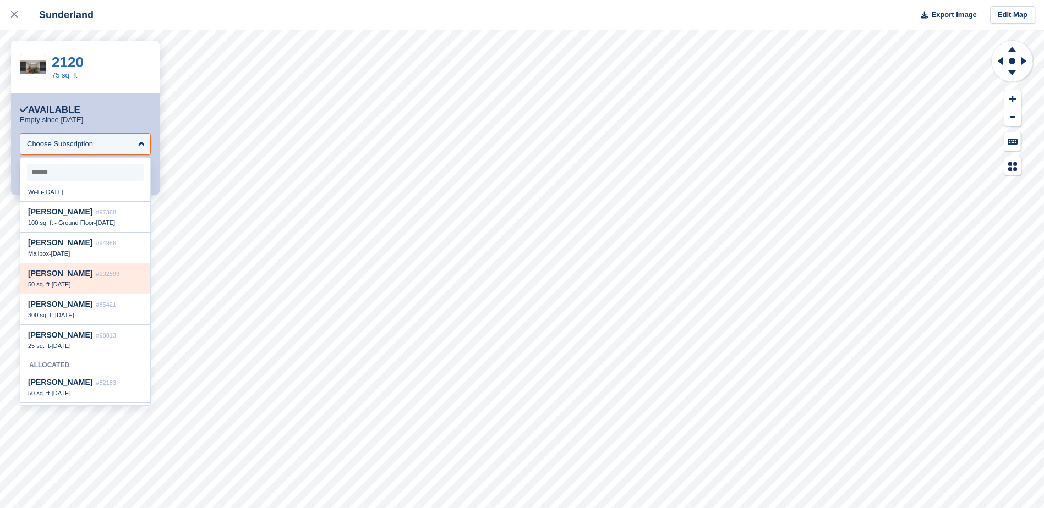
scroll to position [165, 0]
click at [63, 282] on span "23 Aug" at bounding box center [61, 283] width 19 height 7
select select "******"
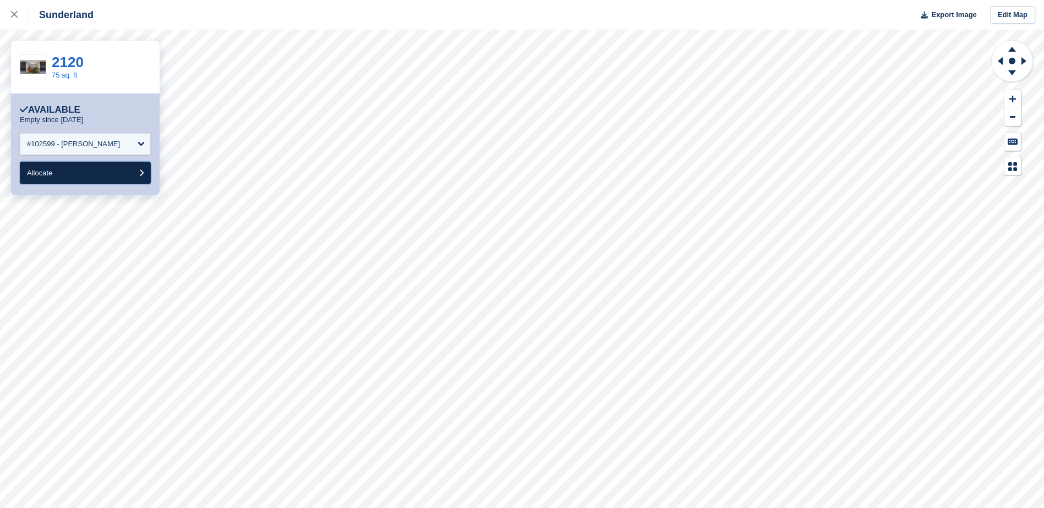
click at [95, 173] on button "Allocate" at bounding box center [85, 173] width 131 height 23
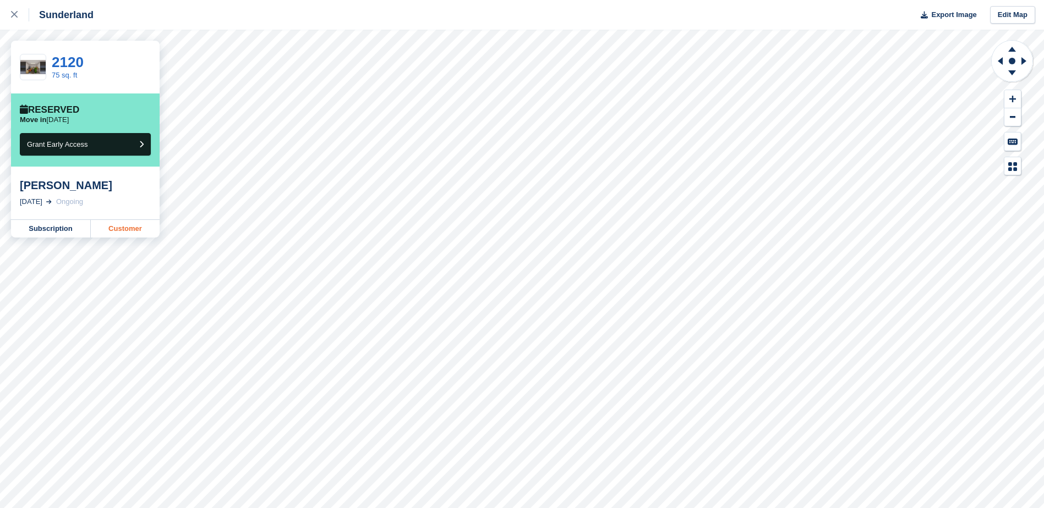
click at [128, 226] on link "Customer" at bounding box center [125, 229] width 69 height 18
click at [15, 20] on div at bounding box center [20, 14] width 18 height 13
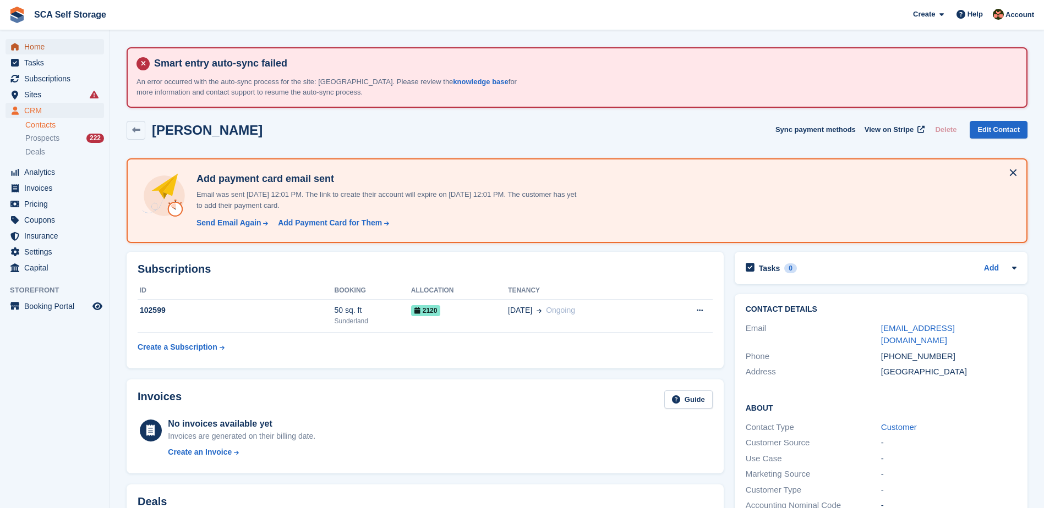
click at [27, 42] on span "Home" at bounding box center [57, 46] width 66 height 15
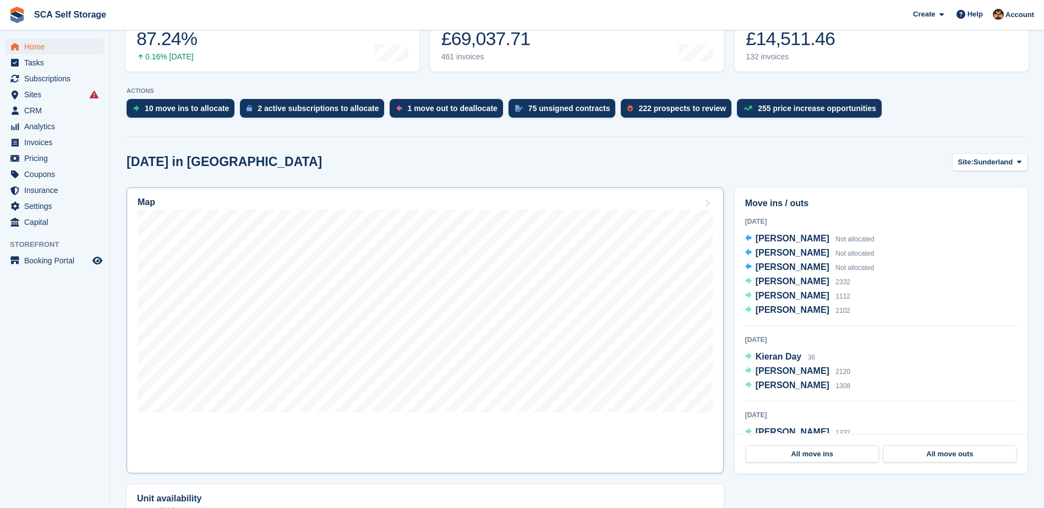
scroll to position [248, 0]
click at [994, 162] on span "Sunderland" at bounding box center [993, 161] width 40 height 11
click at [944, 207] on link "[GEOGRAPHIC_DATA]" at bounding box center [972, 208] width 99 height 20
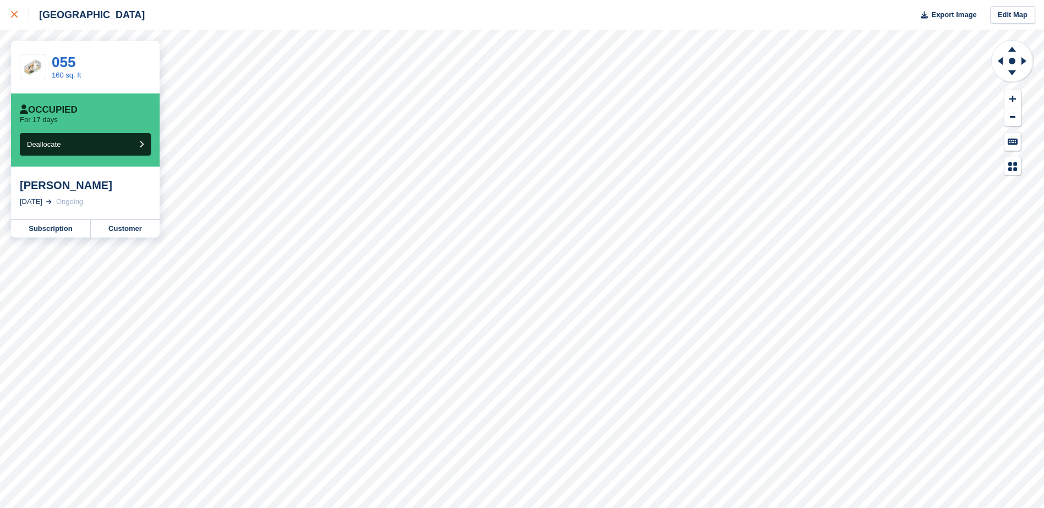
click at [19, 14] on div at bounding box center [20, 14] width 18 height 13
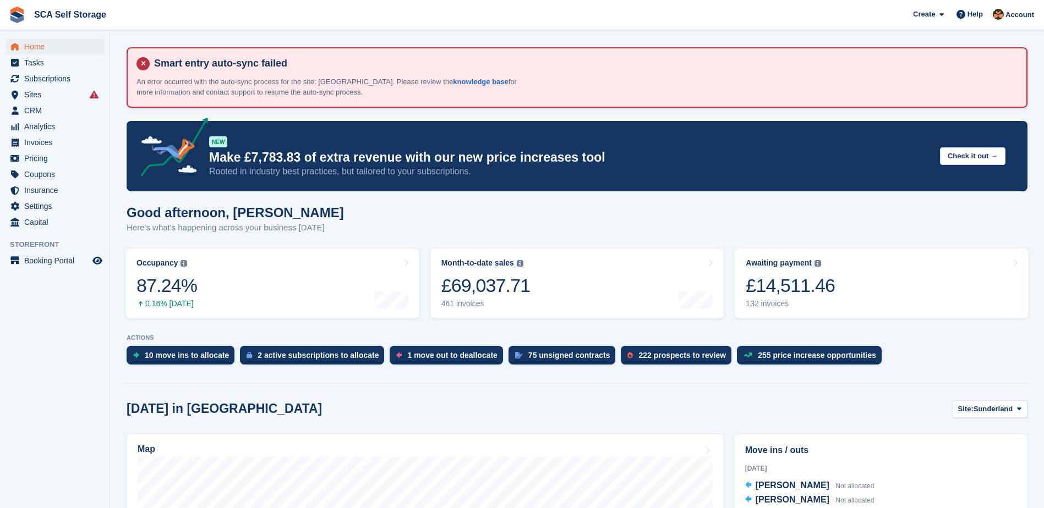
click at [481, 218] on div "Good afternoon, [PERSON_NAME] Here's what's happening across your business [DAT…" at bounding box center [577, 226] width 901 height 42
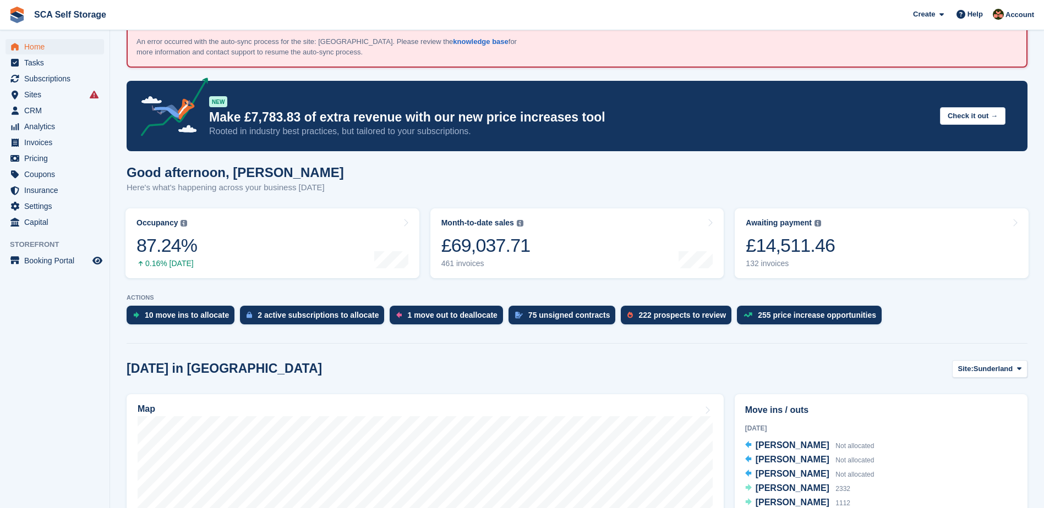
scroll to position [41, 0]
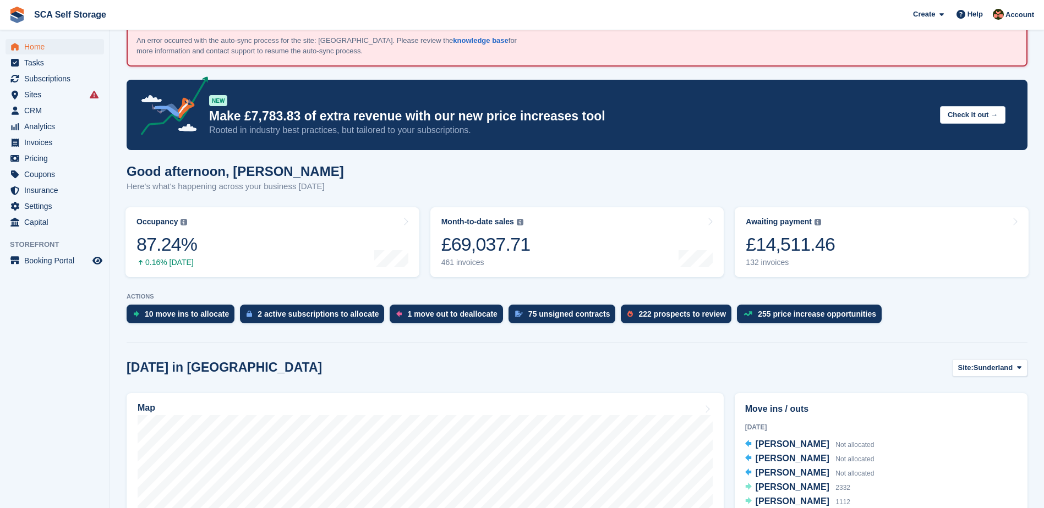
click at [461, 177] on div "Good afternoon, [PERSON_NAME] Here's what's happening across your business [DAT…" at bounding box center [577, 185] width 901 height 42
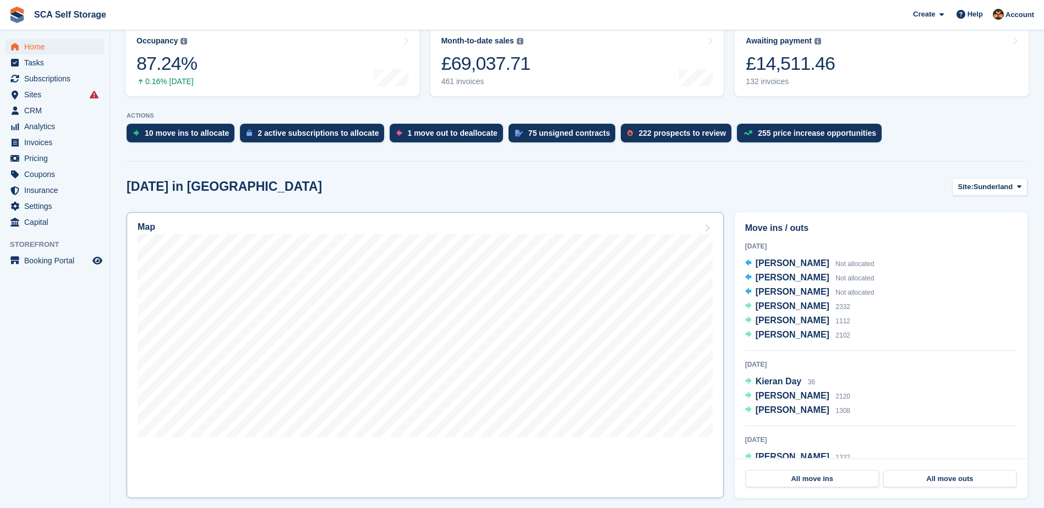
scroll to position [248, 0]
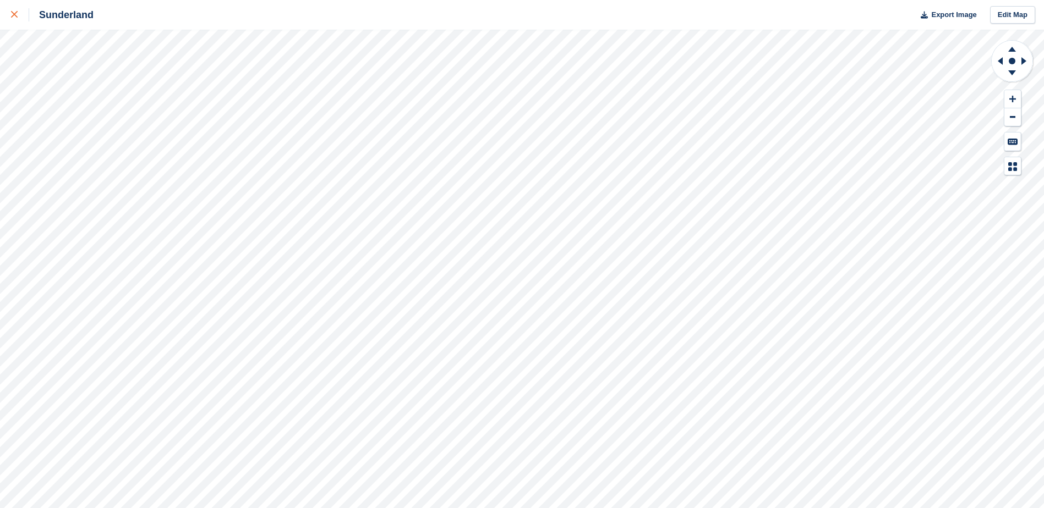
click at [14, 17] on icon at bounding box center [14, 14] width 7 height 7
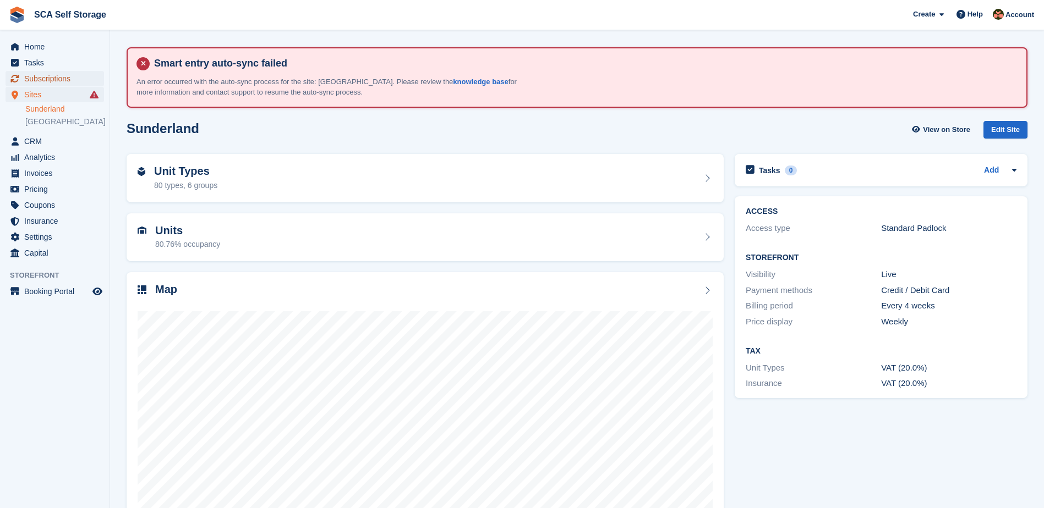
click at [65, 78] on span "Subscriptions" at bounding box center [57, 78] width 66 height 15
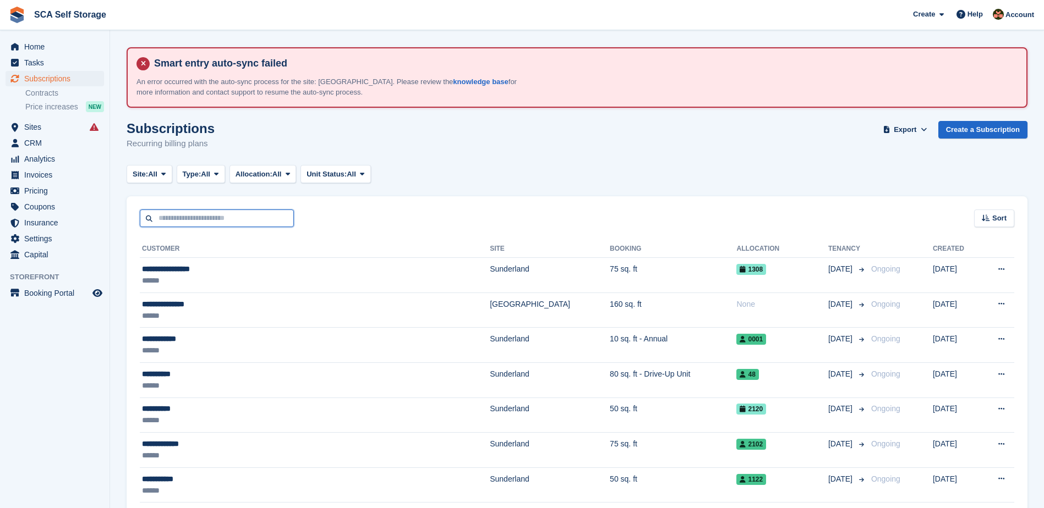
click at [174, 213] on input "text" at bounding box center [217, 219] width 154 height 18
type input "****"
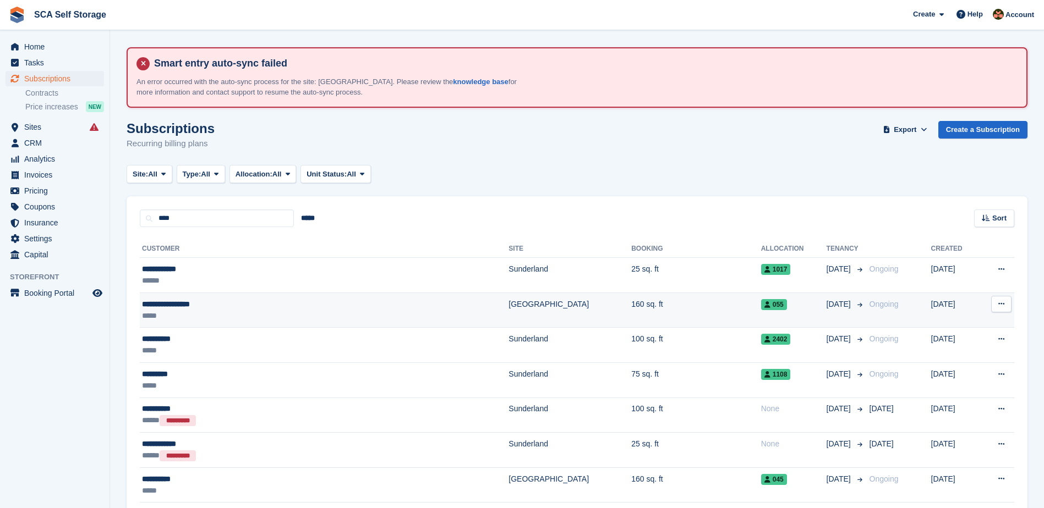
click at [232, 315] on div "*****" at bounding box center [261, 316] width 239 height 12
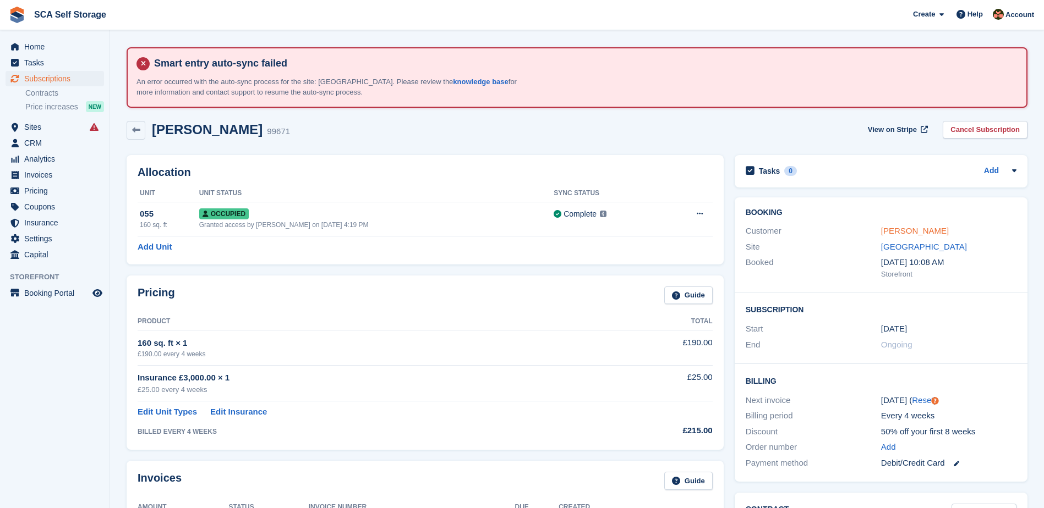
click at [917, 226] on link "Mr Paul J Francis" at bounding box center [915, 230] width 68 height 9
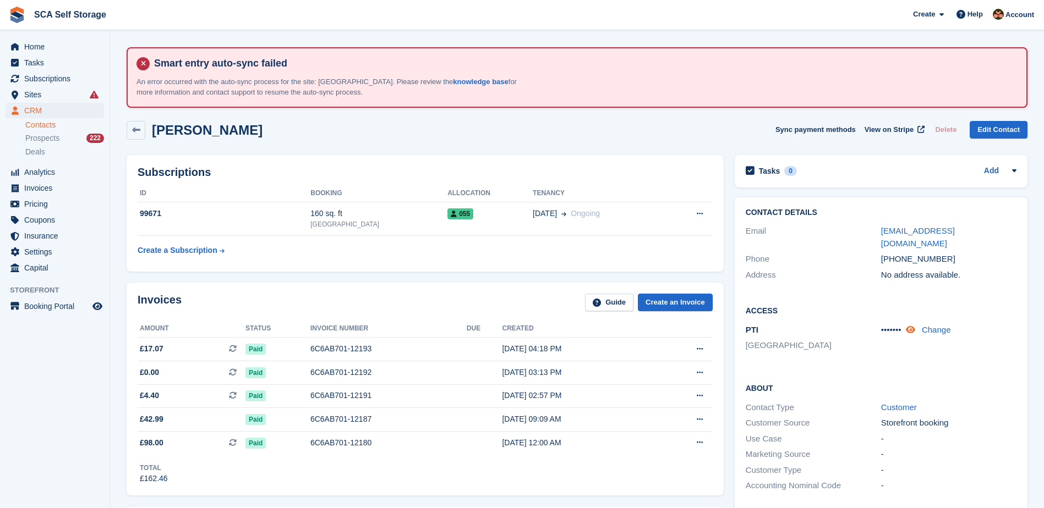
click at [914, 326] on icon at bounding box center [910, 330] width 9 height 8
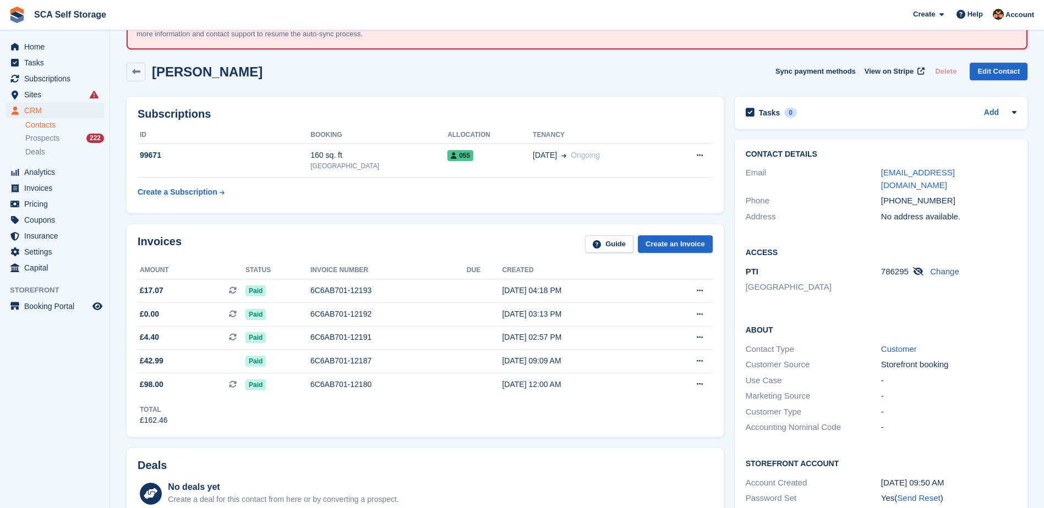
scroll to position [69, 0]
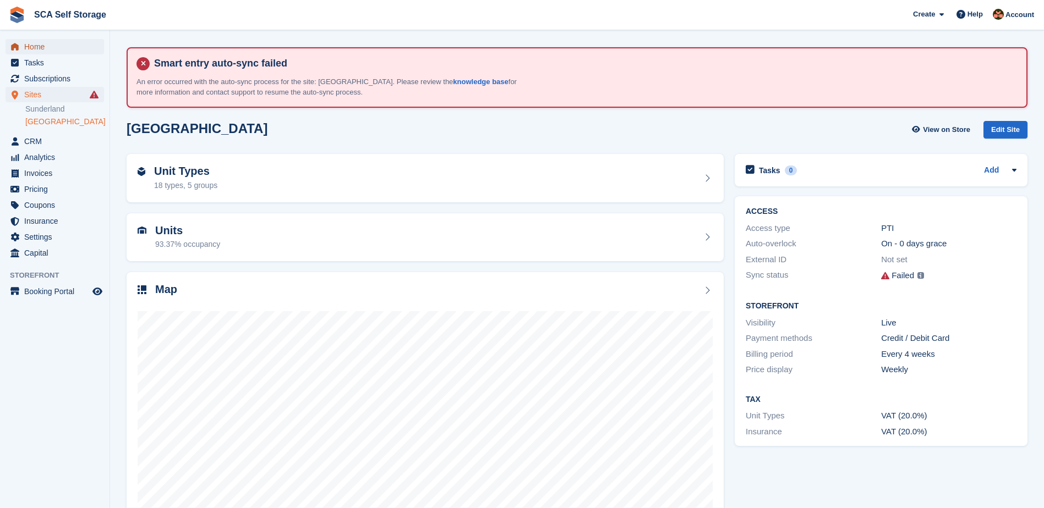
click at [41, 50] on span "Home" at bounding box center [57, 46] width 66 height 15
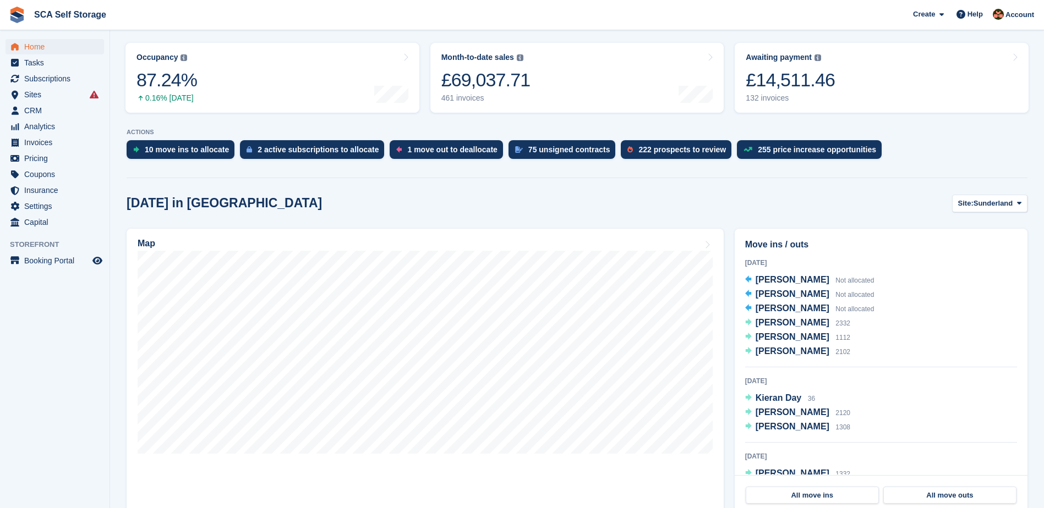
scroll to position [206, 0]
click at [959, 205] on span "Site:" at bounding box center [965, 203] width 15 height 11
click at [949, 251] on link "[GEOGRAPHIC_DATA]" at bounding box center [972, 249] width 99 height 20
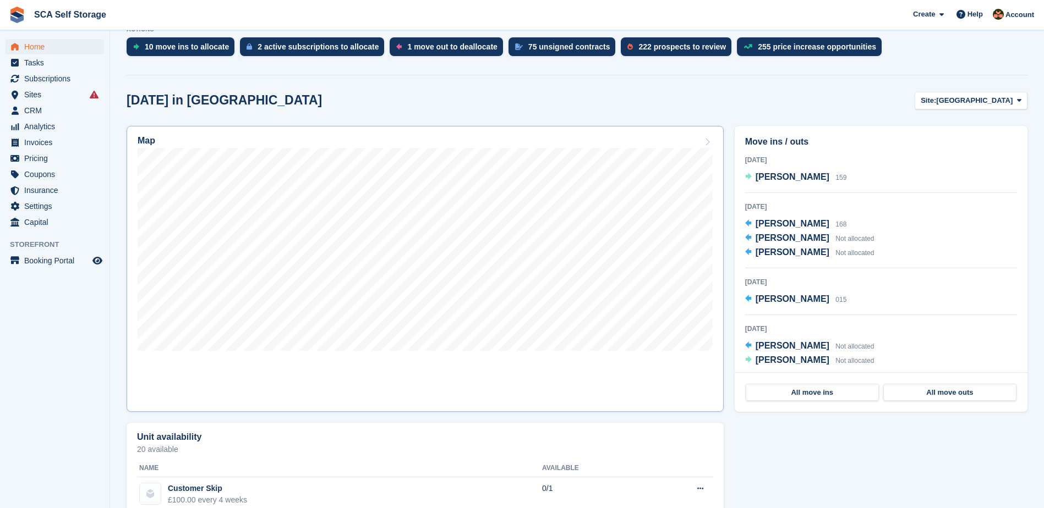
scroll to position [316, 0]
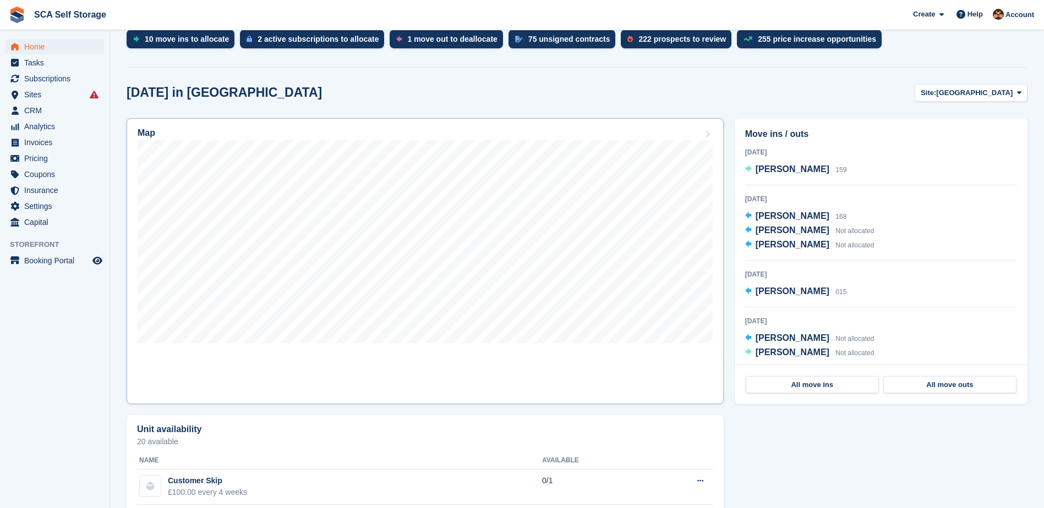
click at [703, 137] on icon at bounding box center [707, 134] width 11 height 9
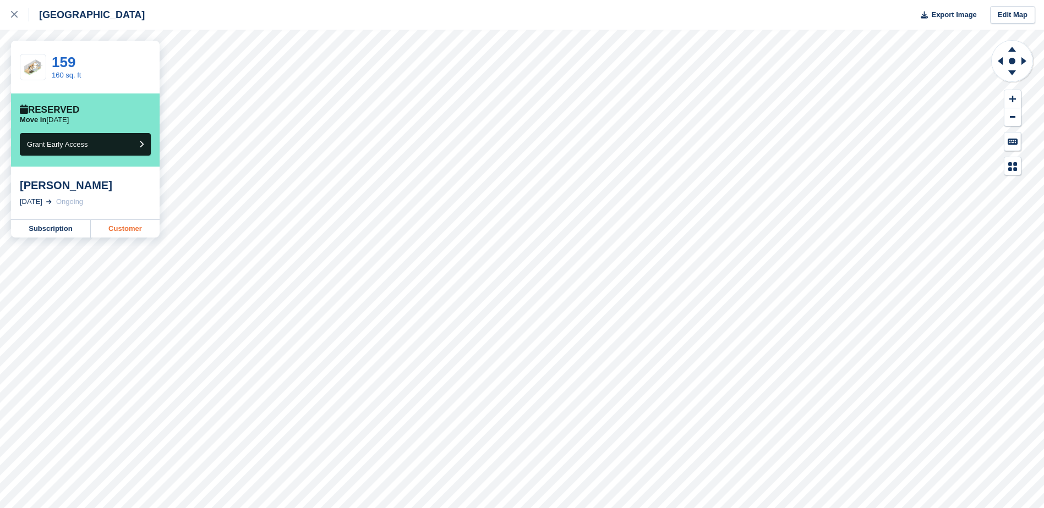
click at [110, 228] on link "Customer" at bounding box center [125, 229] width 69 height 18
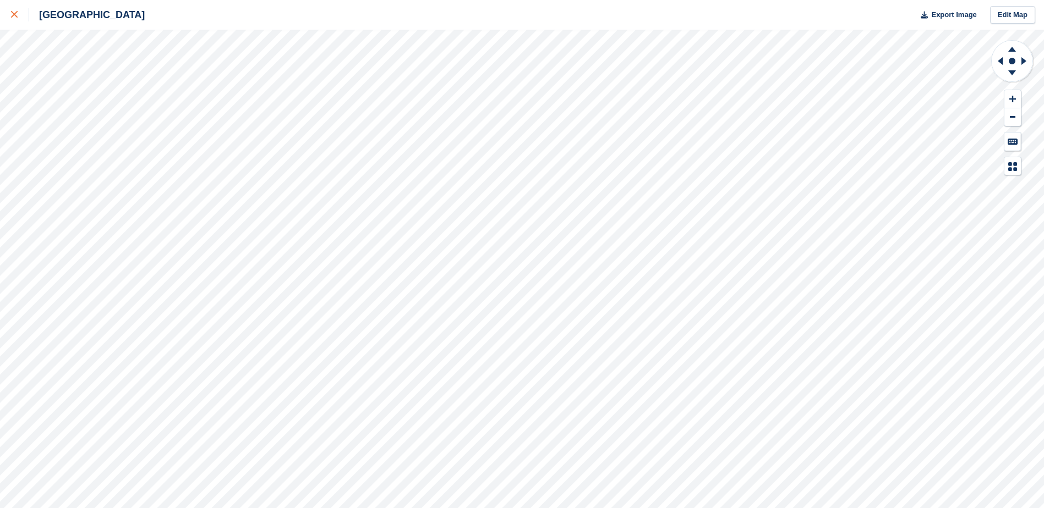
click at [12, 12] on icon at bounding box center [14, 14] width 7 height 7
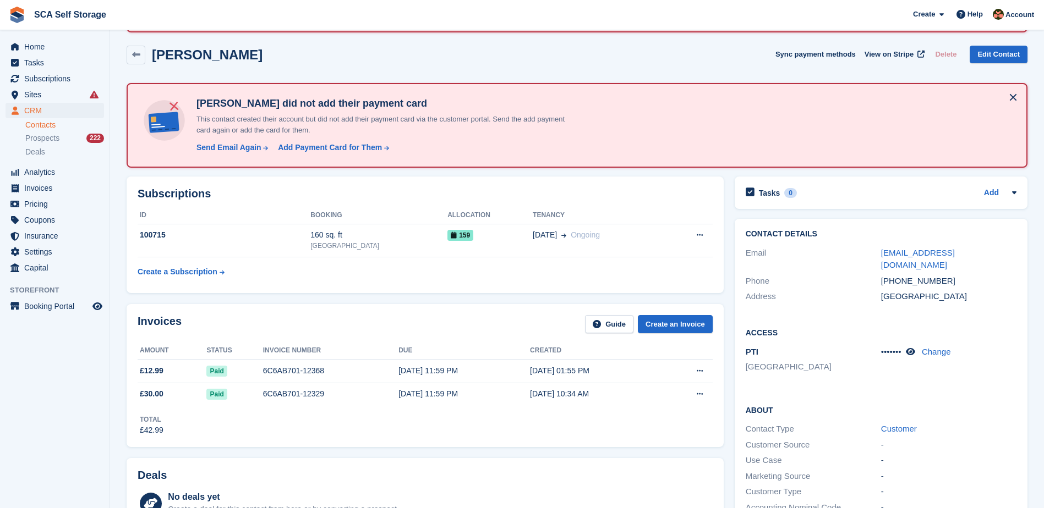
scroll to position [96, 0]
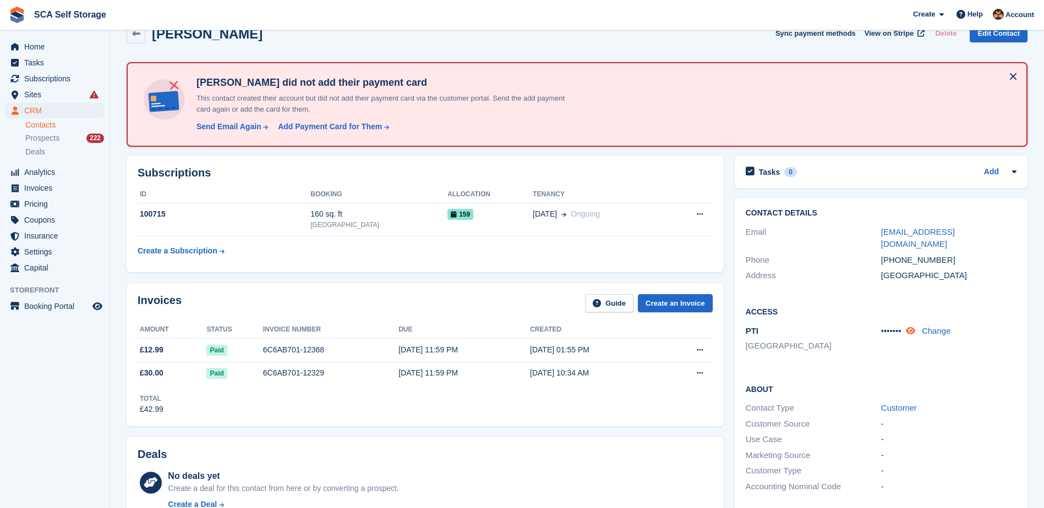
click at [914, 327] on icon at bounding box center [910, 331] width 9 height 8
drag, startPoint x: 880, startPoint y: 319, endPoint x: 903, endPoint y: 318, distance: 23.1
click at [903, 324] on div "PTI [GEOGRAPHIC_DATA] 851005 Change" at bounding box center [881, 341] width 271 height 34
drag, startPoint x: 903, startPoint y: 318, endPoint x: 892, endPoint y: 322, distance: 11.1
click at [894, 326] on span "851005" at bounding box center [895, 330] width 28 height 9
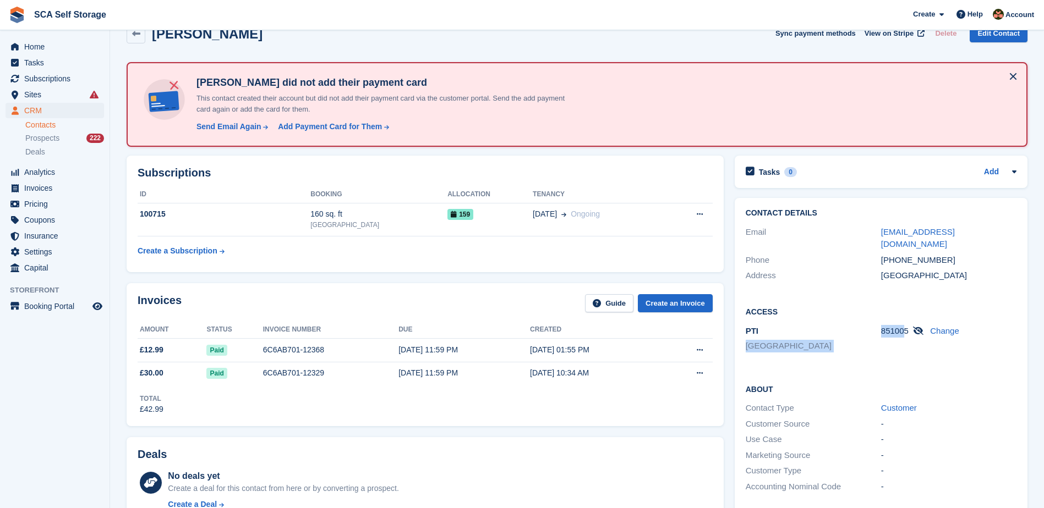
click at [881, 326] on span "851005" at bounding box center [895, 330] width 28 height 9
drag, startPoint x: 881, startPoint y: 317, endPoint x: 906, endPoint y: 315, distance: 25.4
click at [906, 326] on span "851005" at bounding box center [895, 330] width 28 height 9
copy span "851005"
click at [30, 51] on span "Home" at bounding box center [57, 46] width 66 height 15
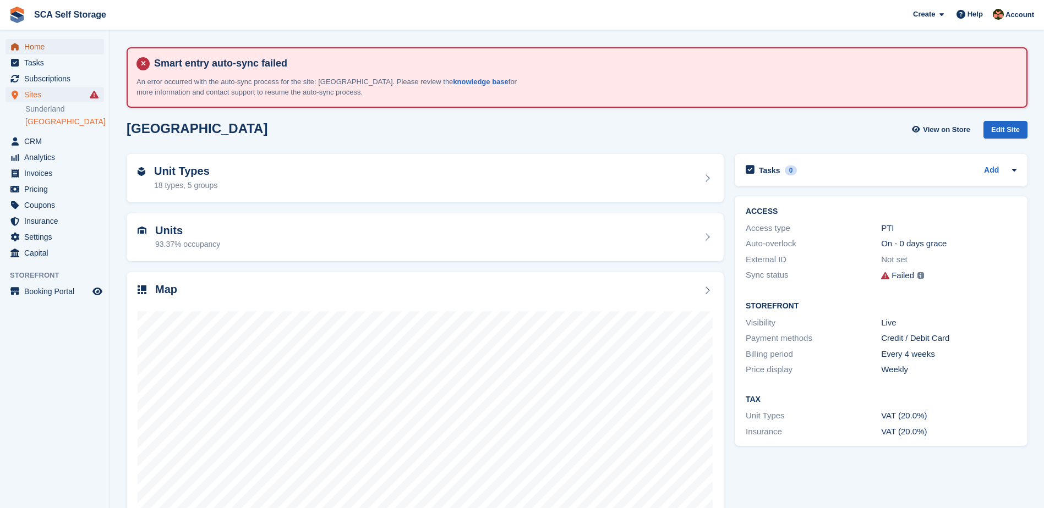
click at [55, 44] on span "Home" at bounding box center [57, 46] width 66 height 15
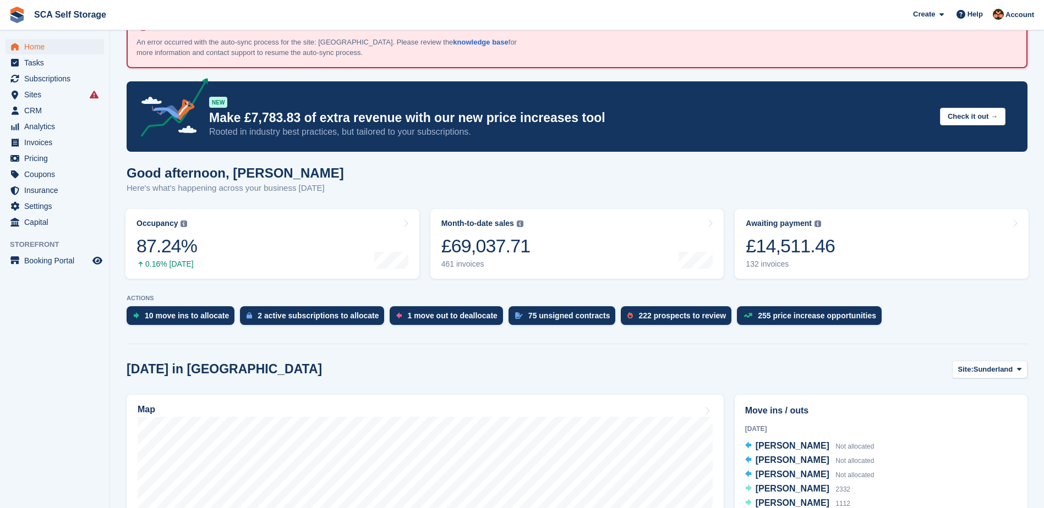
scroll to position [41, 0]
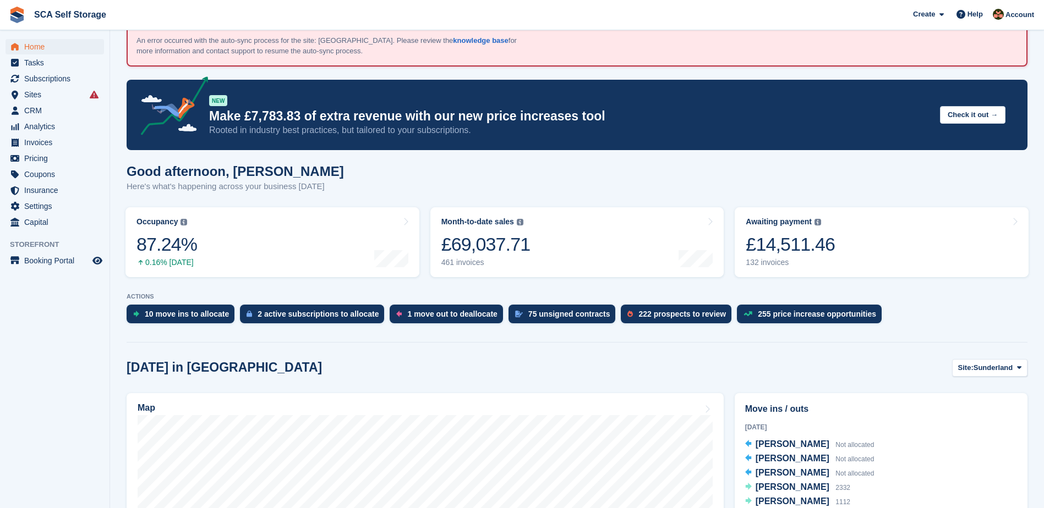
click at [39, 54] on ul "Home" at bounding box center [54, 47] width 109 height 16
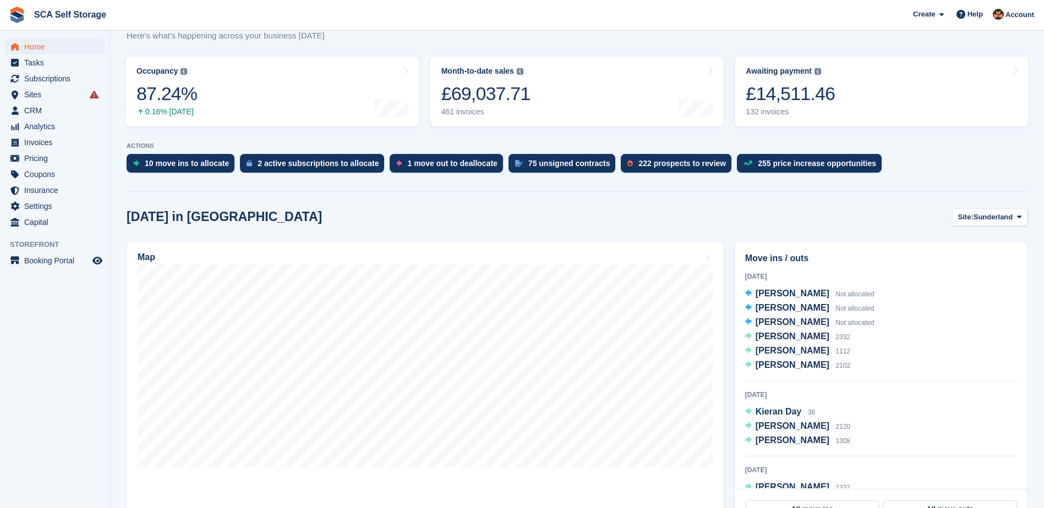
scroll to position [193, 0]
click at [966, 212] on span "Site:" at bounding box center [965, 216] width 15 height 11
click at [944, 266] on link "[GEOGRAPHIC_DATA]" at bounding box center [972, 263] width 99 height 20
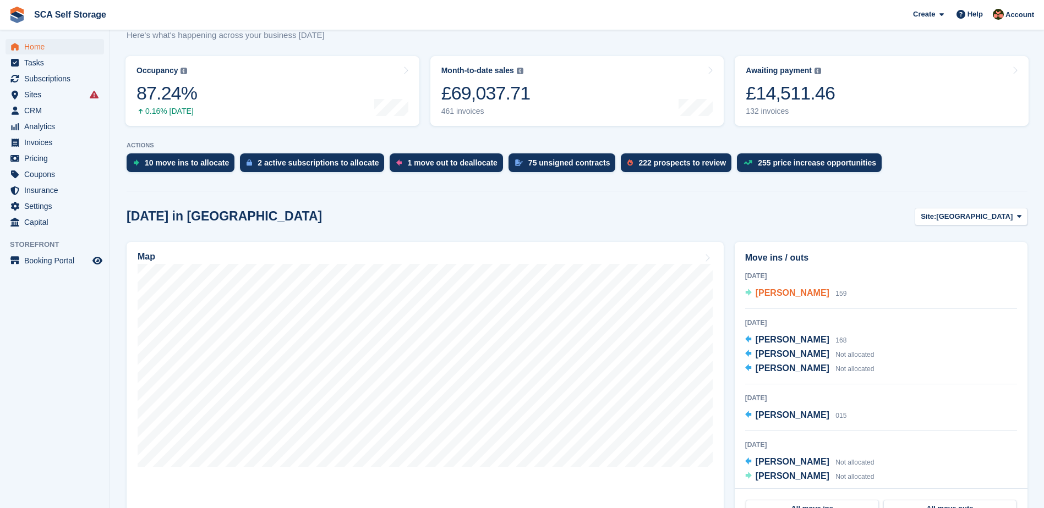
click at [795, 294] on span "[PERSON_NAME]" at bounding box center [792, 292] width 74 height 9
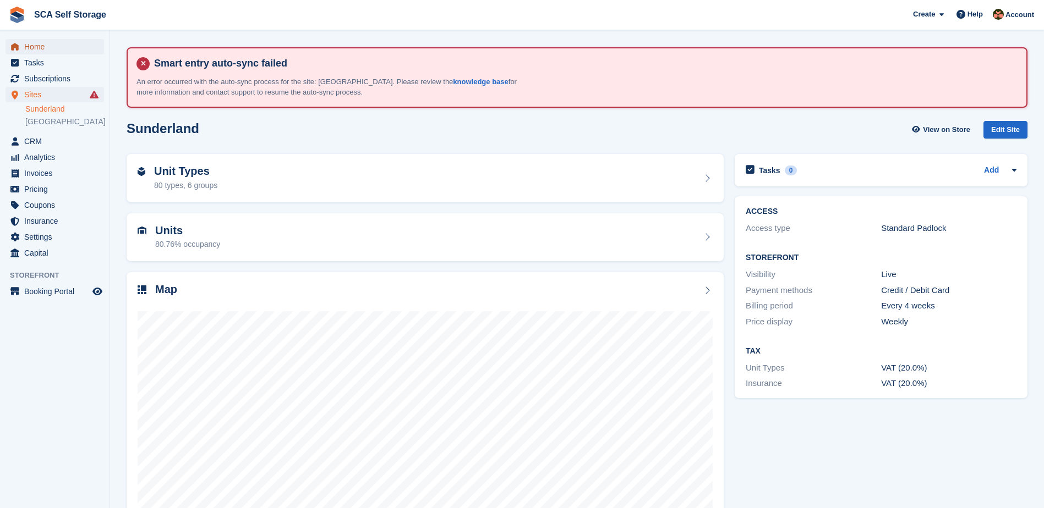
click at [54, 46] on span "Home" at bounding box center [57, 46] width 66 height 15
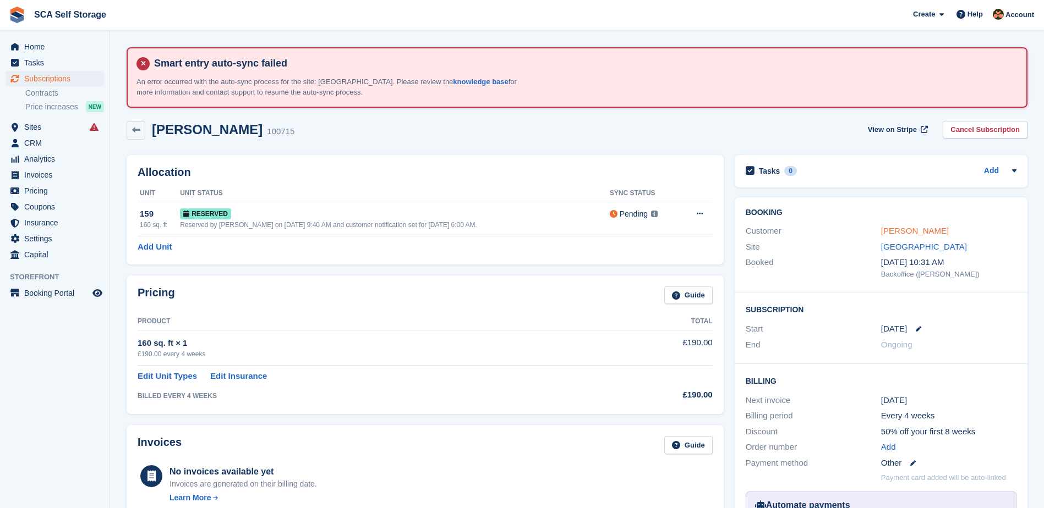
click at [923, 233] on link "[PERSON_NAME]" at bounding box center [915, 230] width 68 height 9
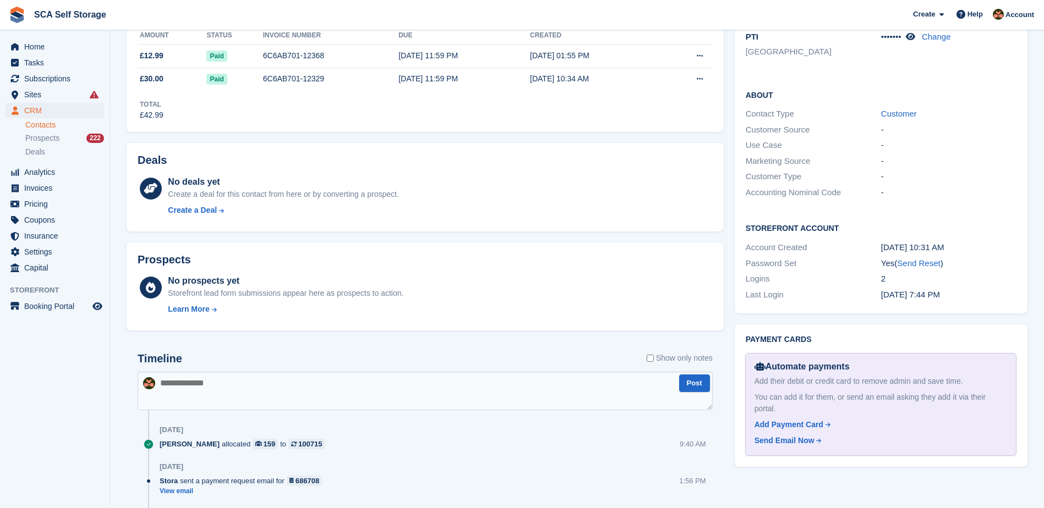
scroll to position [399, 0]
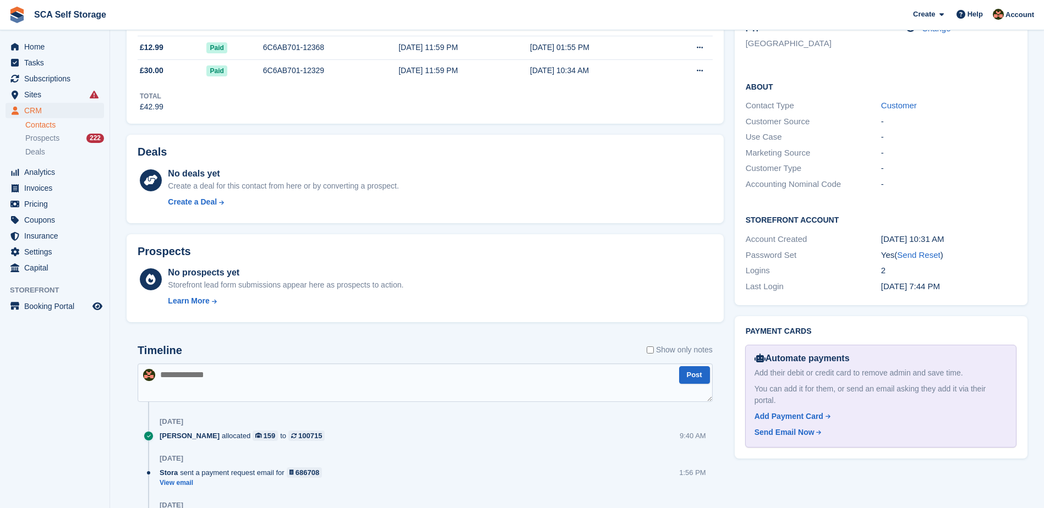
drag, startPoint x: 233, startPoint y: 394, endPoint x: 242, endPoint y: 385, distance: 12.5
click at [233, 393] on textarea at bounding box center [425, 383] width 575 height 39
type textarea "**********"
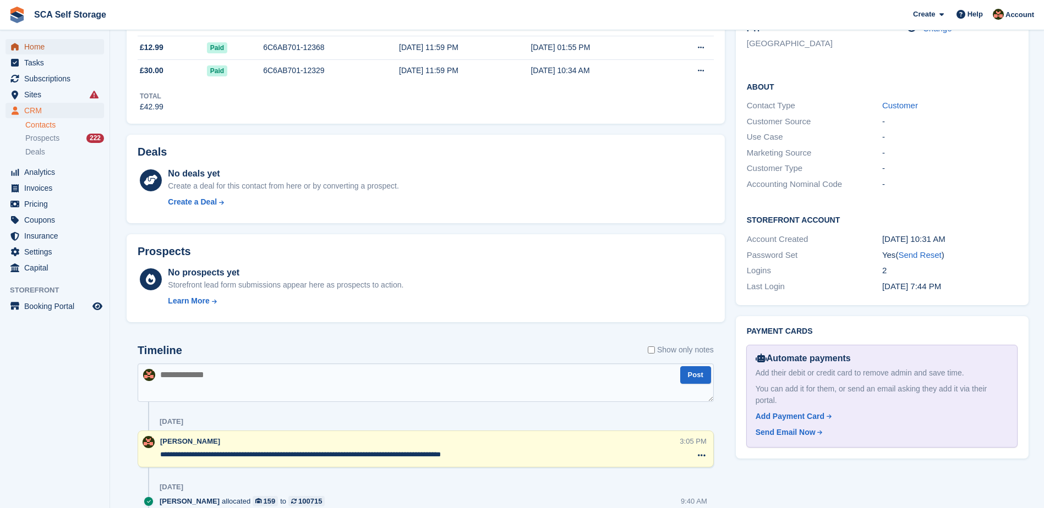
click at [68, 44] on span "Home" at bounding box center [57, 46] width 66 height 15
